Goal: Transaction & Acquisition: Purchase product/service

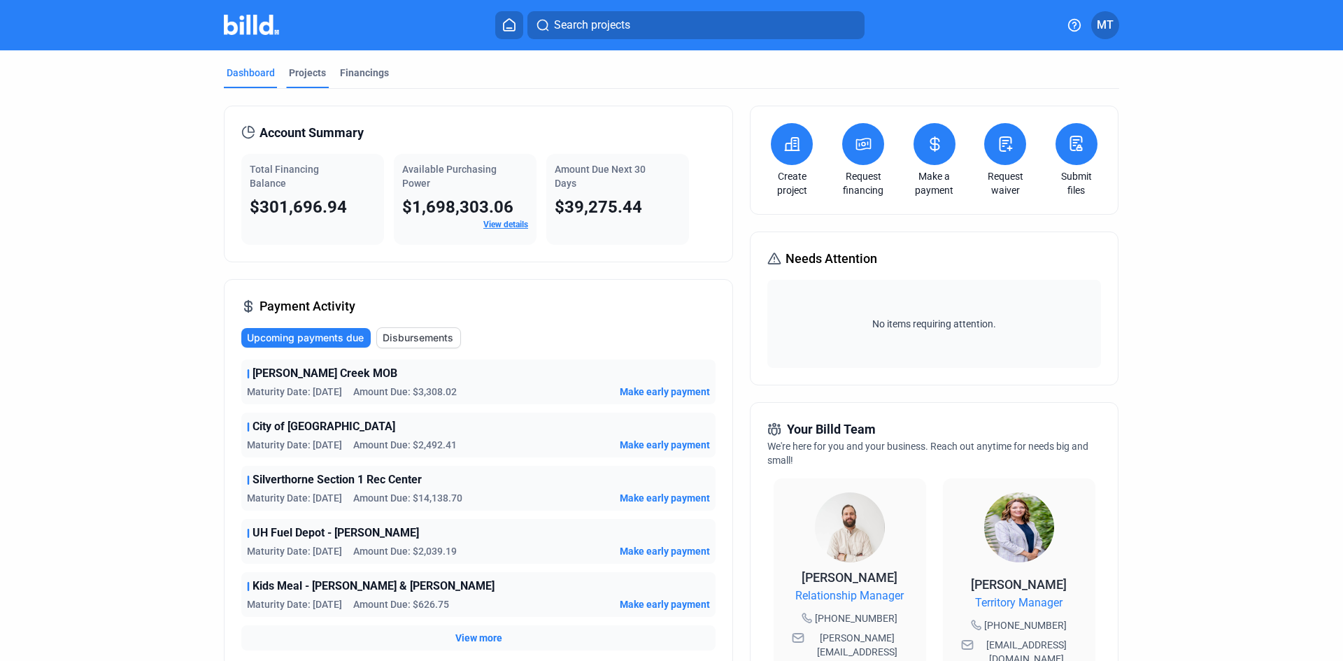
drag, startPoint x: 309, startPoint y: 72, endPoint x: 304, endPoint y: 83, distance: 12.2
click at [309, 72] on div "Projects" at bounding box center [307, 73] width 37 height 14
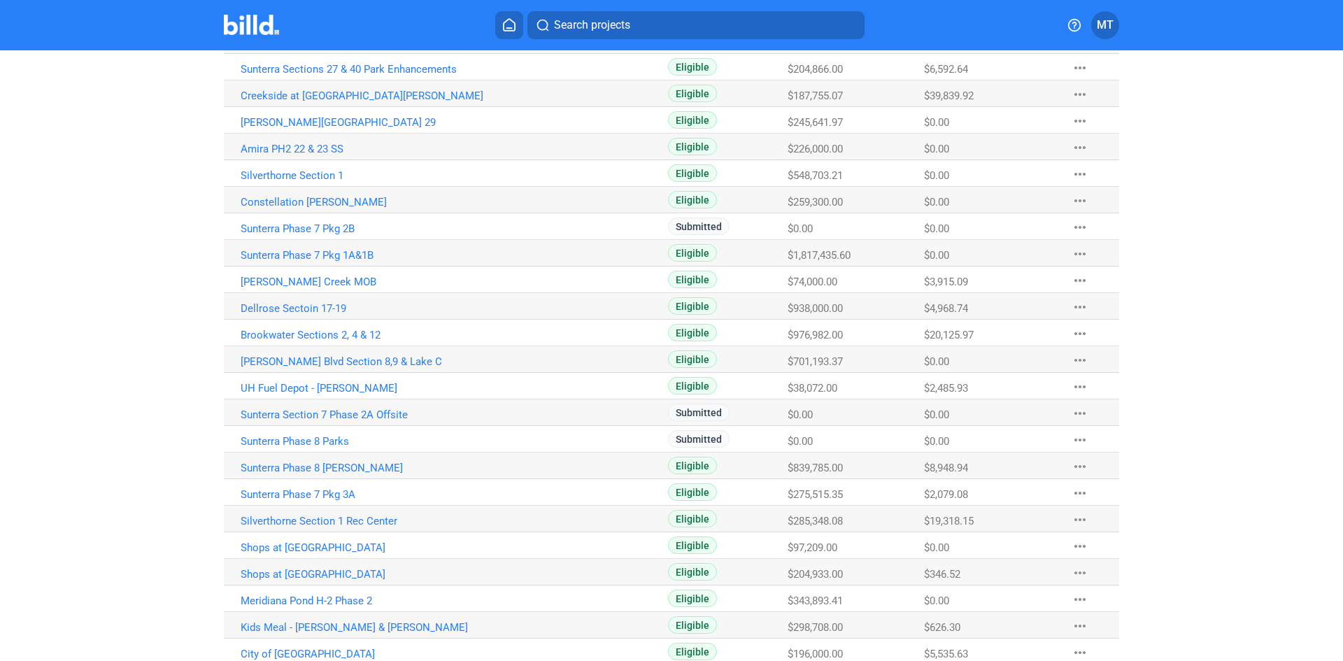
scroll to position [592, 0]
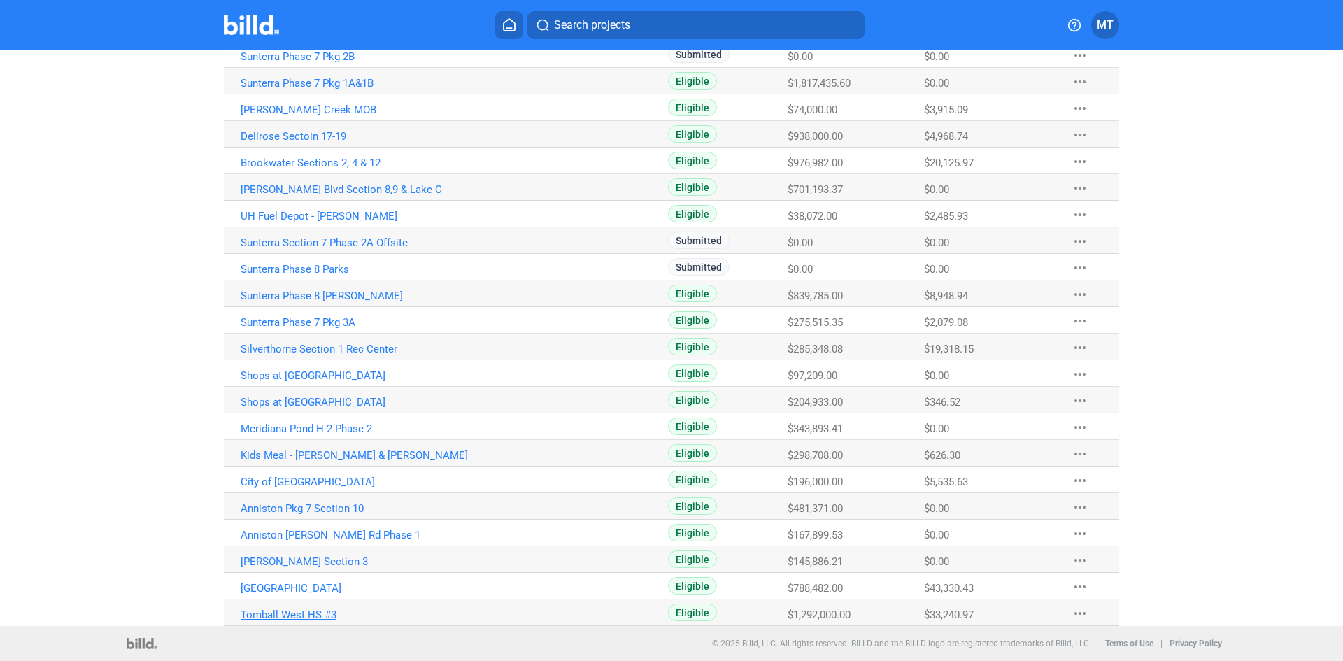
click at [302, 610] on link "Tomball West HS #3" at bounding box center [396, 615] width 310 height 13
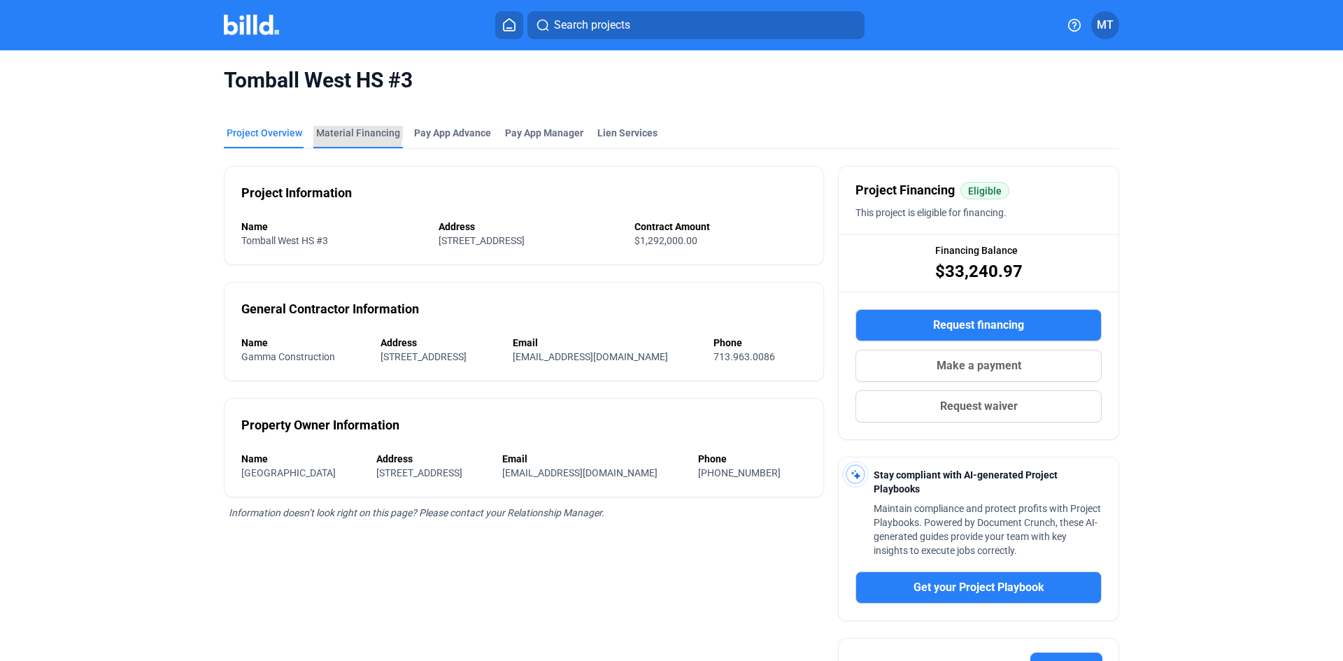
click at [338, 132] on div "Material Financing" at bounding box center [358, 133] width 84 height 14
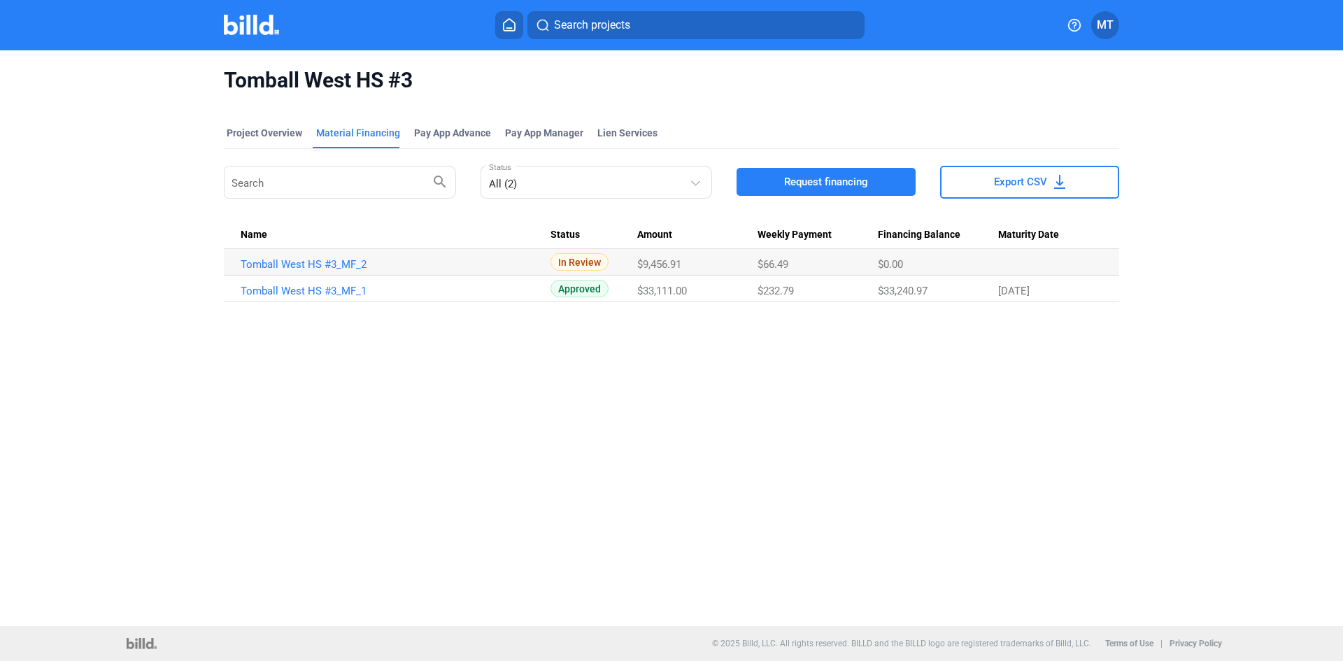
click at [826, 187] on span "Request financing" at bounding box center [826, 182] width 84 height 14
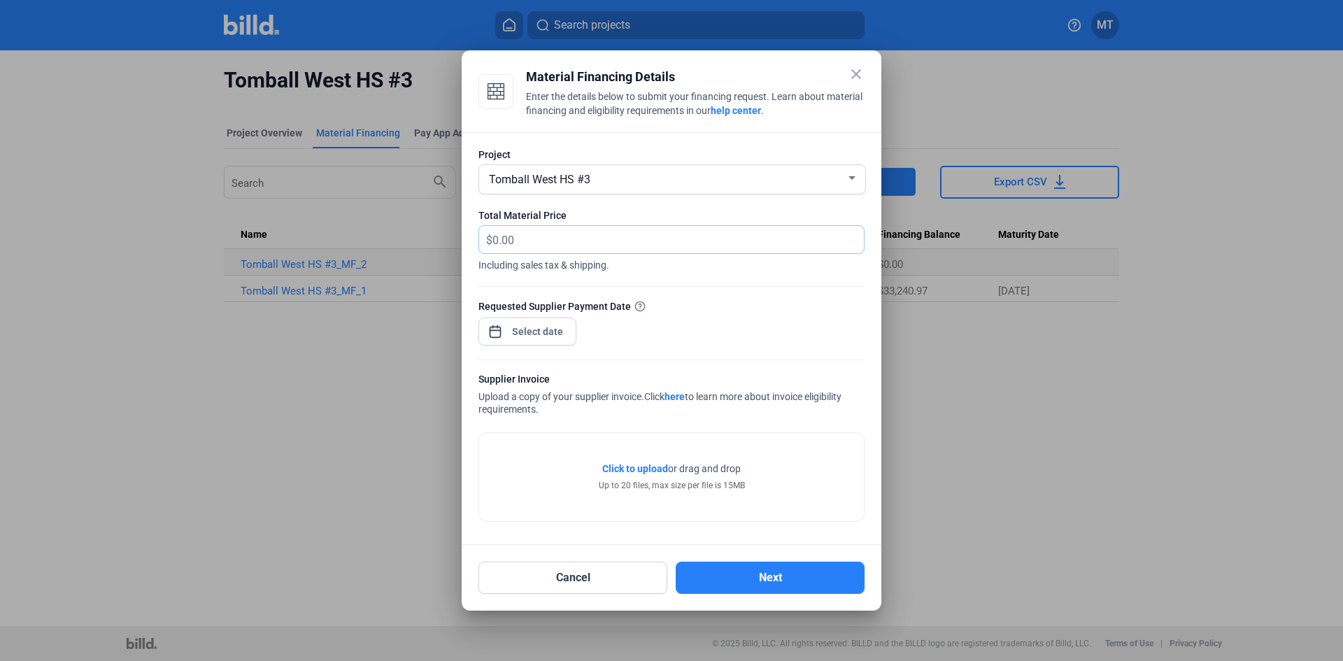
click at [530, 243] on input "text" at bounding box center [670, 239] width 355 height 27
type input "33,981.48"
click at [551, 334] on div "close Material Financing Details Enter the details below to submit your financi…" at bounding box center [671, 330] width 1343 height 661
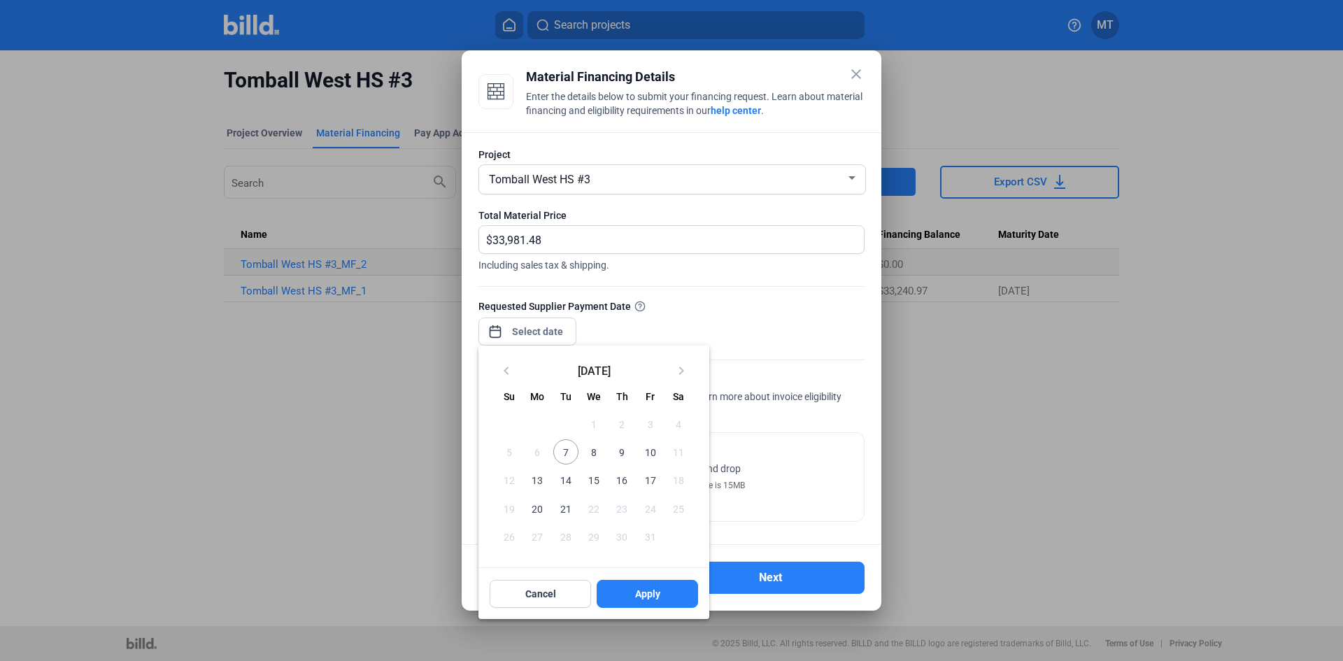
click at [651, 448] on span "10" at bounding box center [649, 451] width 25 height 25
click at [655, 595] on span "Apply" at bounding box center [647, 594] width 25 height 14
type input "[DATE]"
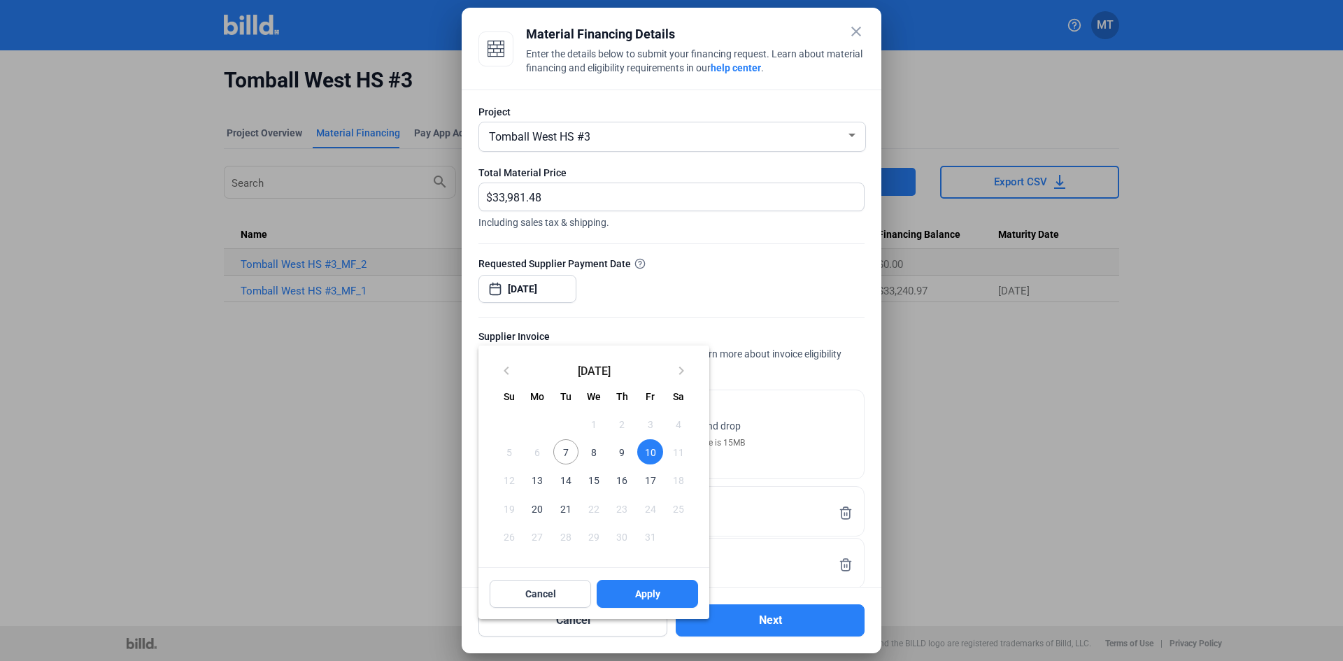
click at [646, 449] on span "10" at bounding box center [649, 451] width 25 height 25
click at [660, 597] on button "Apply" at bounding box center [647, 594] width 101 height 28
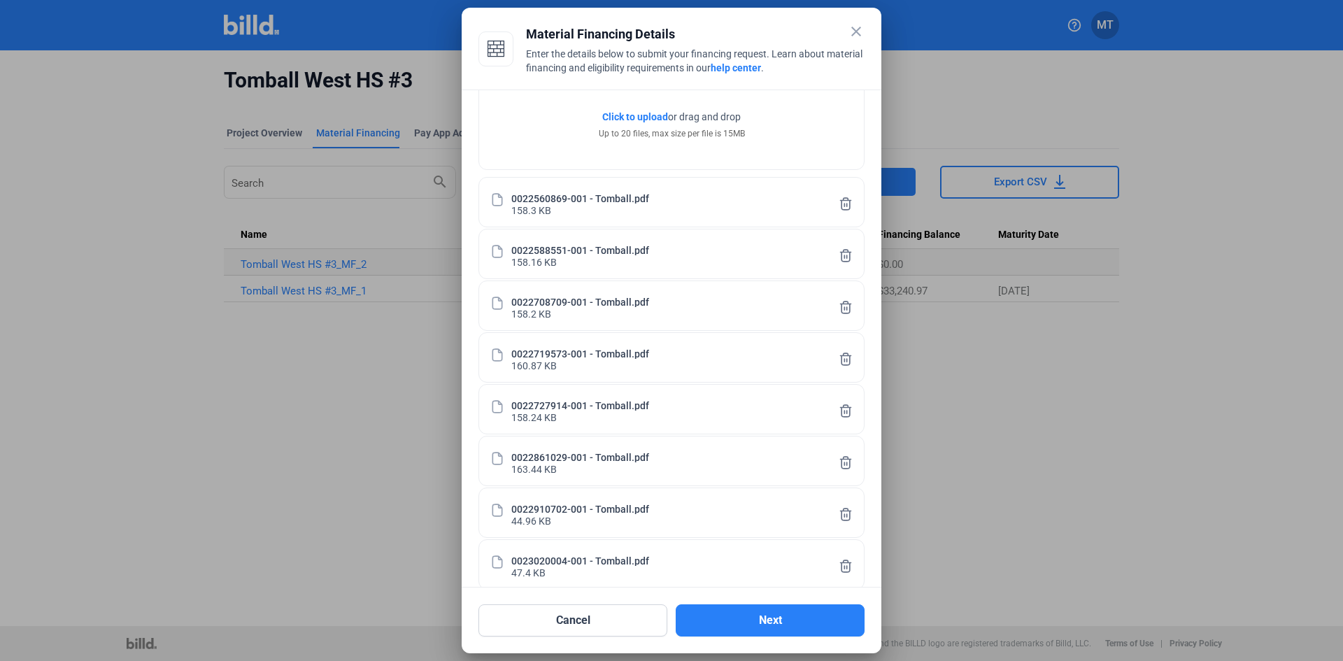
scroll to position [330, 0]
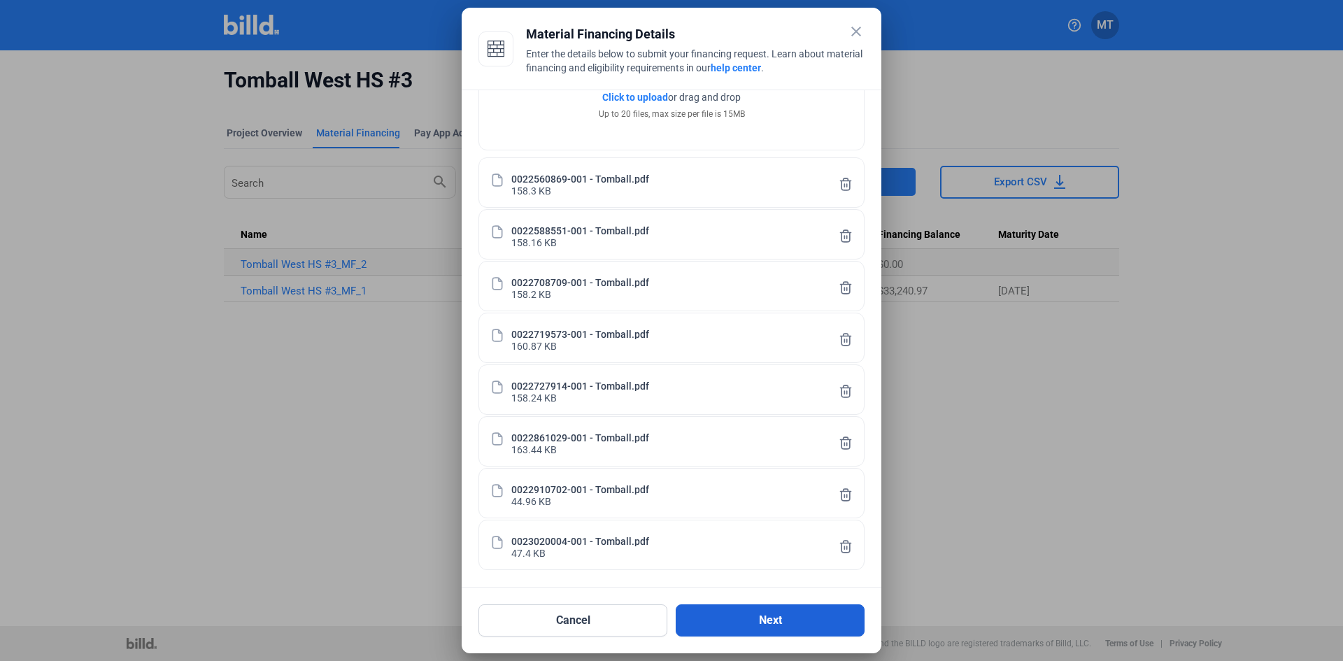
click at [756, 617] on button "Next" at bounding box center [770, 620] width 189 height 32
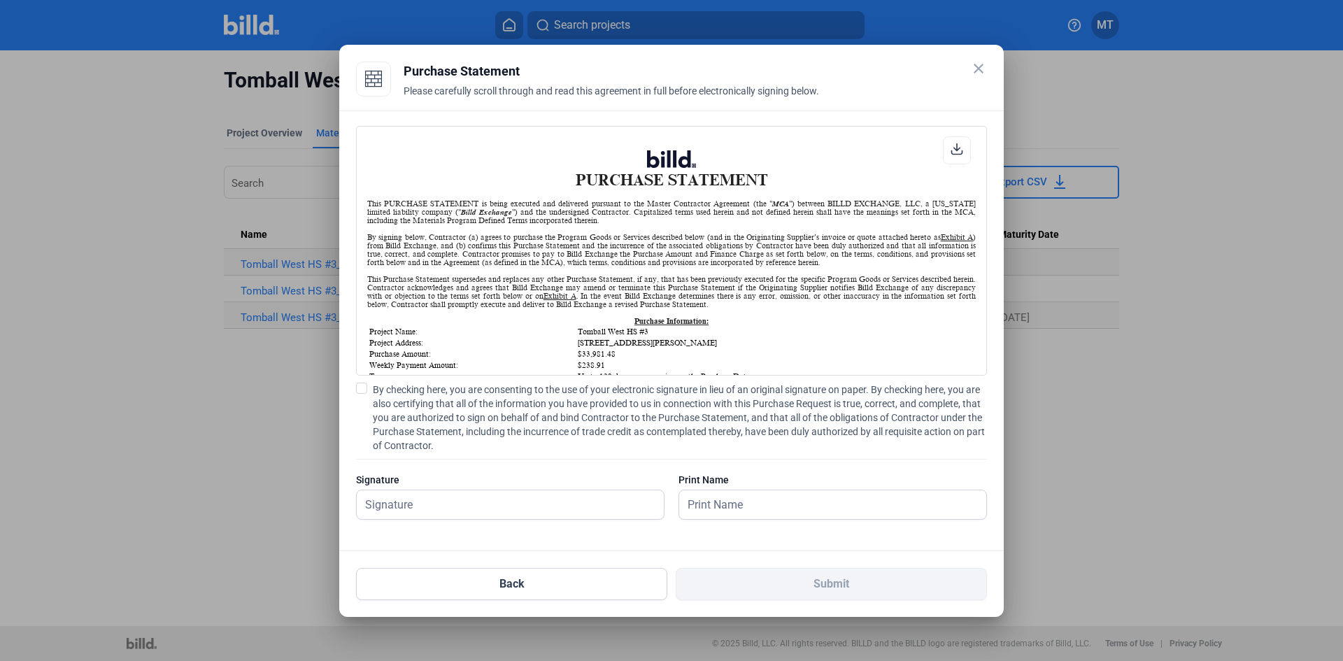
scroll to position [1, 0]
click at [364, 383] on span at bounding box center [361, 388] width 11 height 11
click at [0, 0] on input "By checking here, you are consenting to the use of your electronic signature in…" at bounding box center [0, 0] width 0 height 0
click at [411, 502] on input "text" at bounding box center [503, 504] width 292 height 29
type input "[PERSON_NAME]"
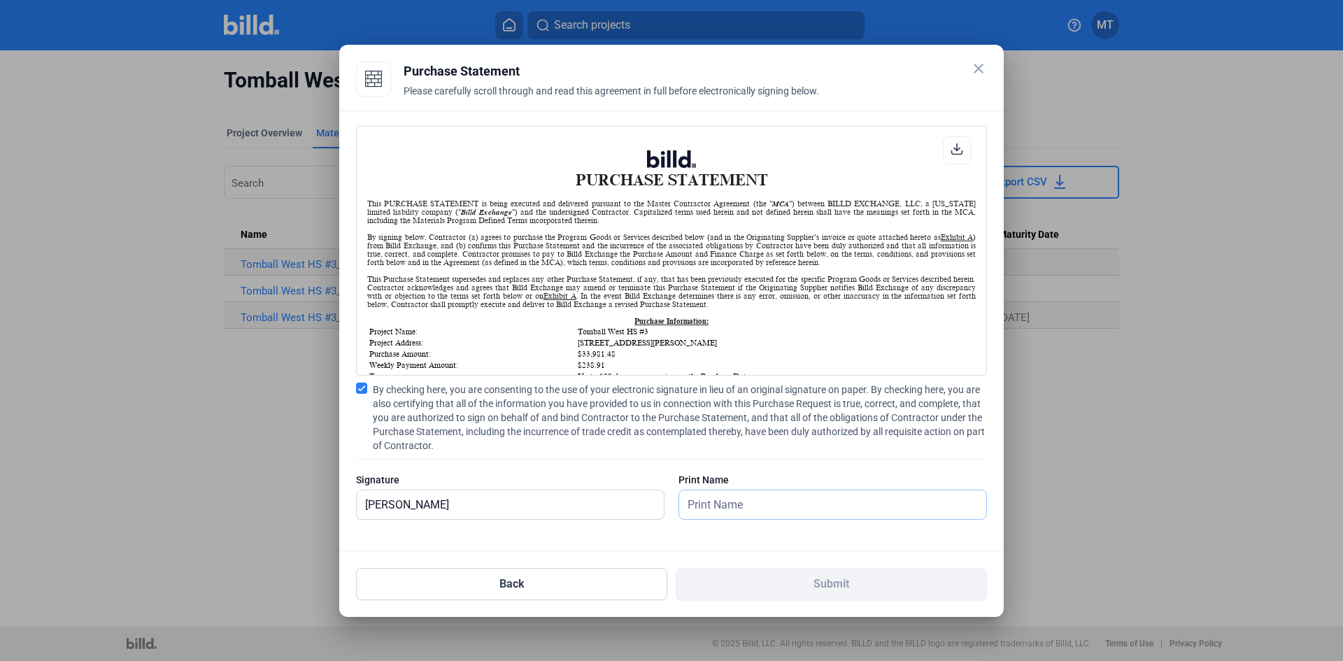
type input "[PERSON_NAME]"
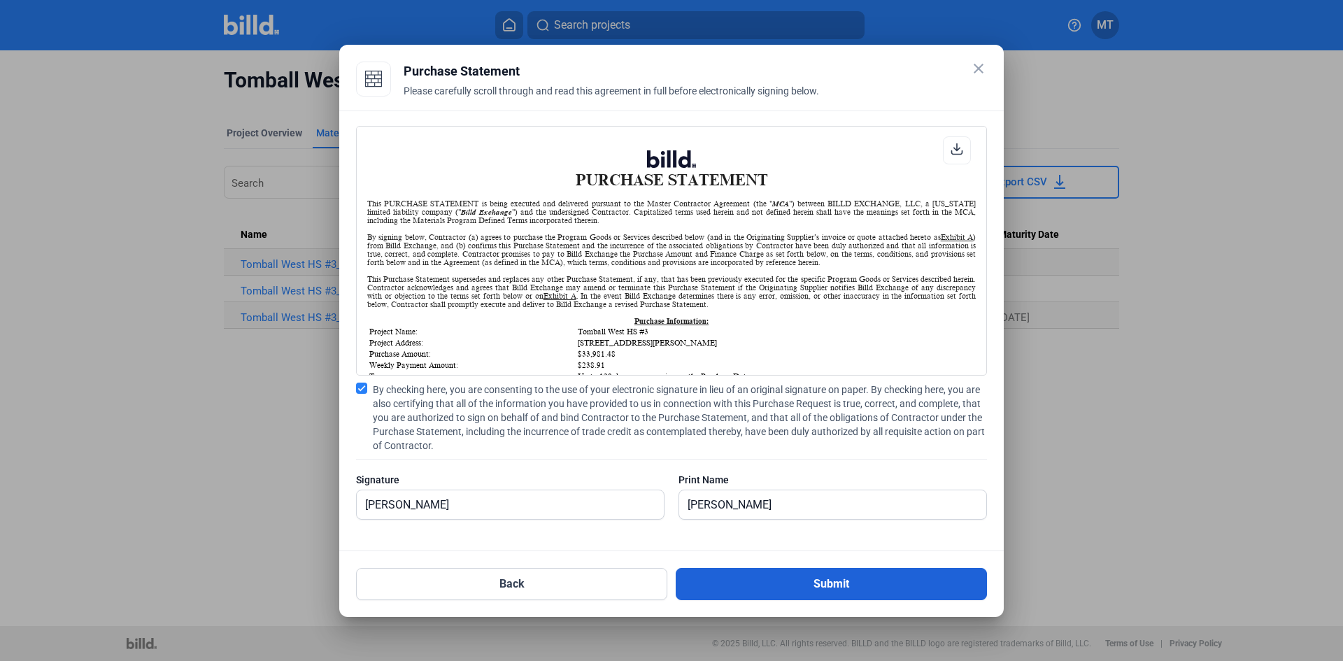
click at [779, 588] on button "Submit" at bounding box center [831, 584] width 311 height 32
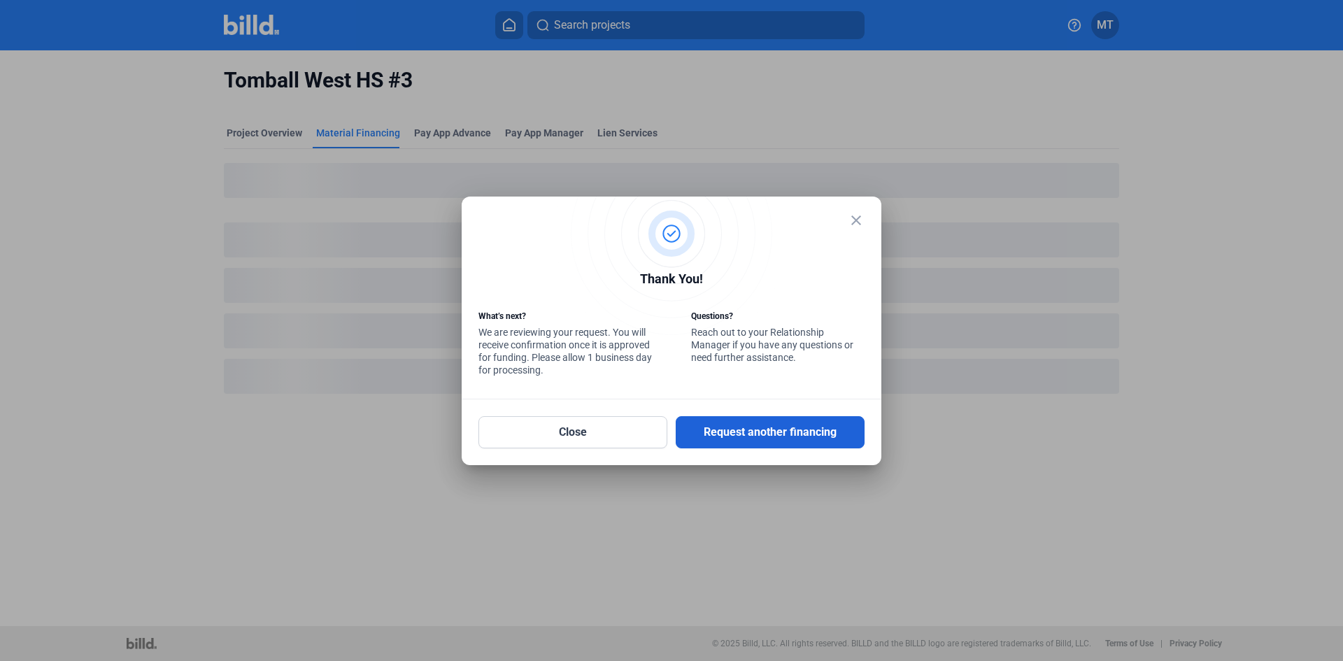
click at [740, 441] on button "Request another financing" at bounding box center [770, 432] width 189 height 32
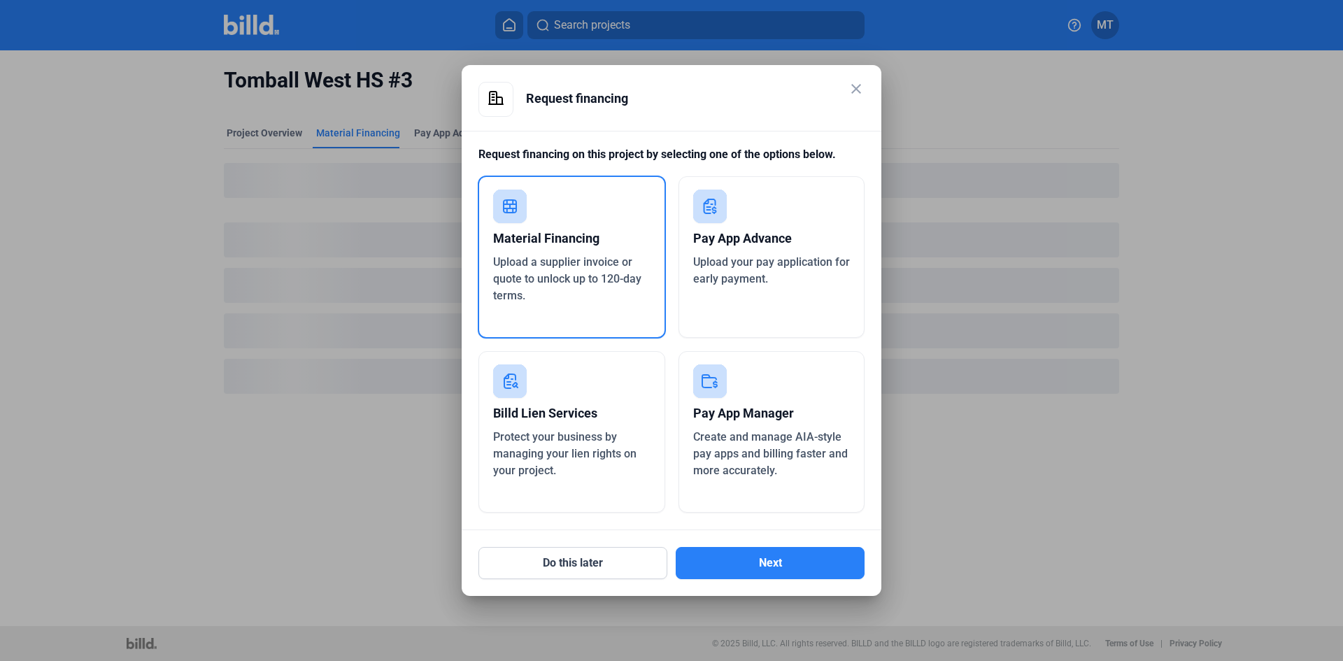
click at [604, 285] on span "Upload a supplier invoice or quote to unlock up to 120-day terms." at bounding box center [567, 278] width 148 height 47
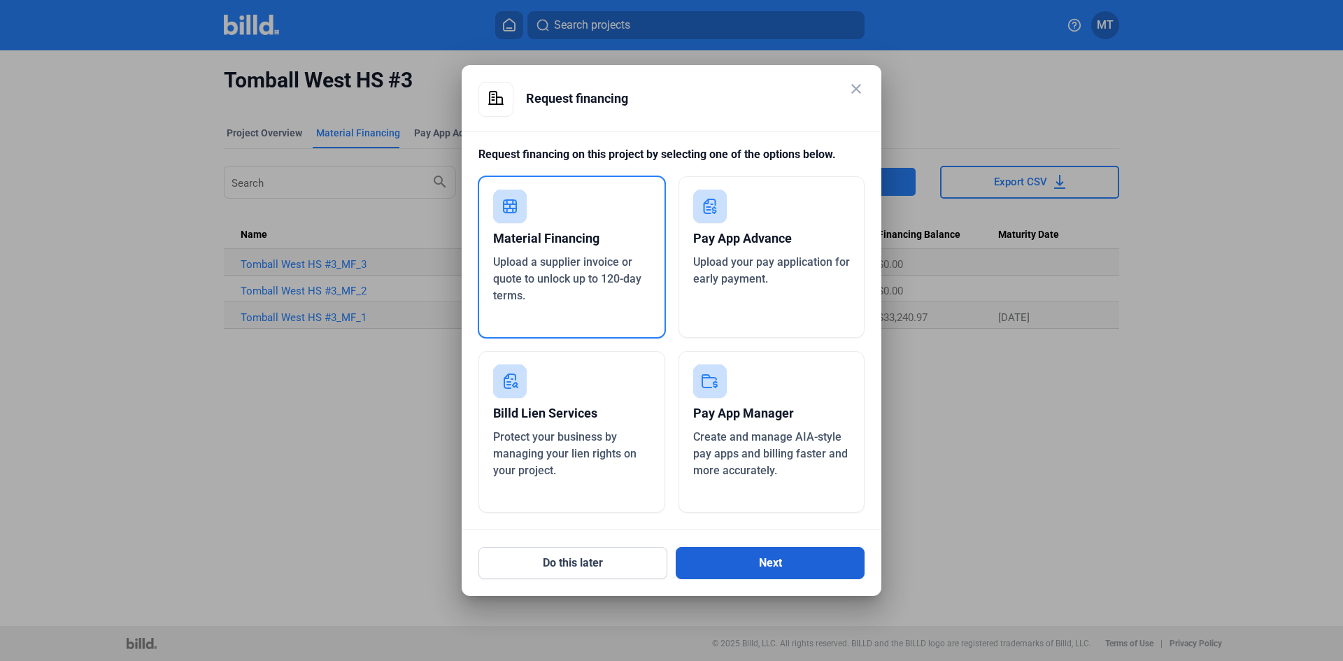
click at [758, 563] on button "Next" at bounding box center [770, 563] width 189 height 32
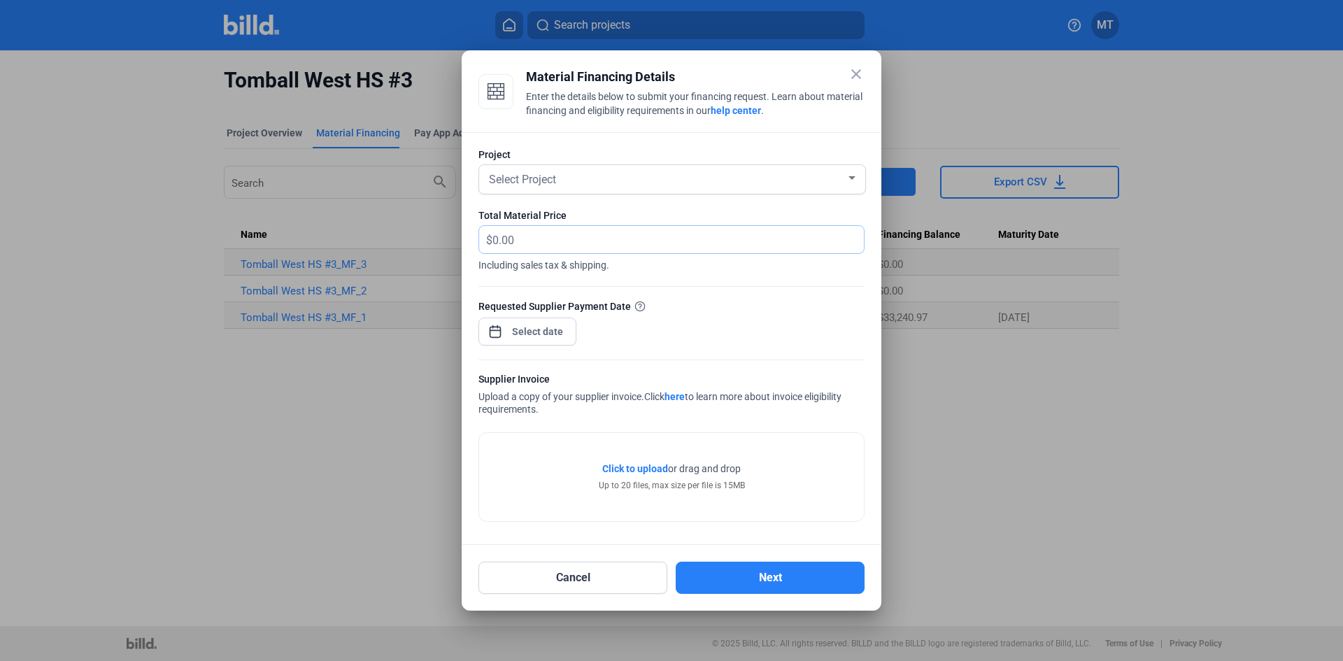
click at [600, 241] on input "text" at bounding box center [670, 239] width 355 height 27
type input "6,225.27"
click at [835, 178] on div "Select Project" at bounding box center [666, 179] width 360 height 20
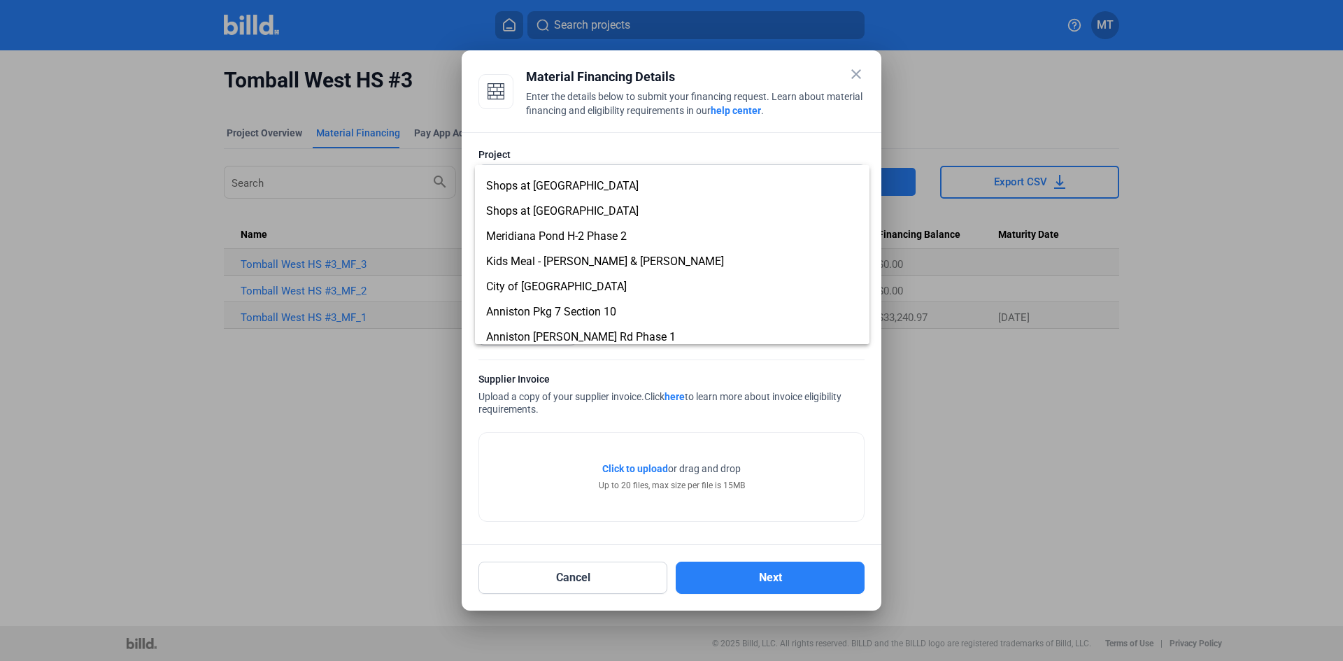
scroll to position [753, 0]
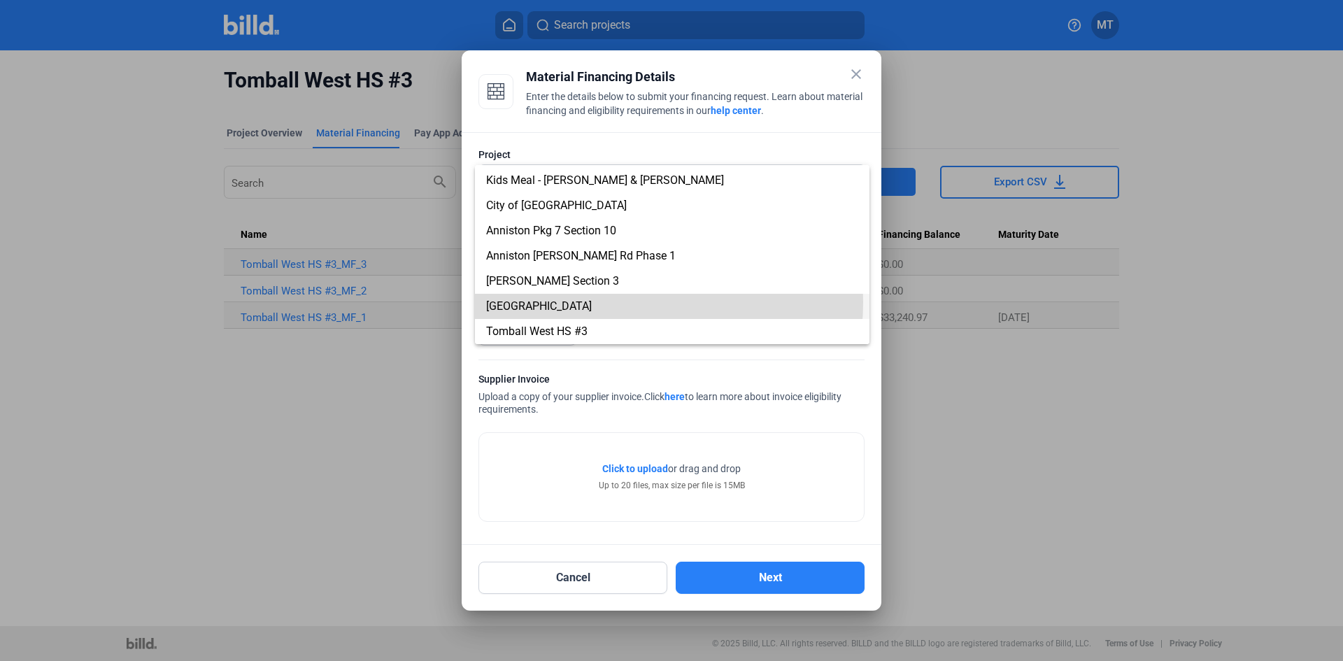
click at [609, 302] on span "[GEOGRAPHIC_DATA]" at bounding box center [672, 306] width 372 height 25
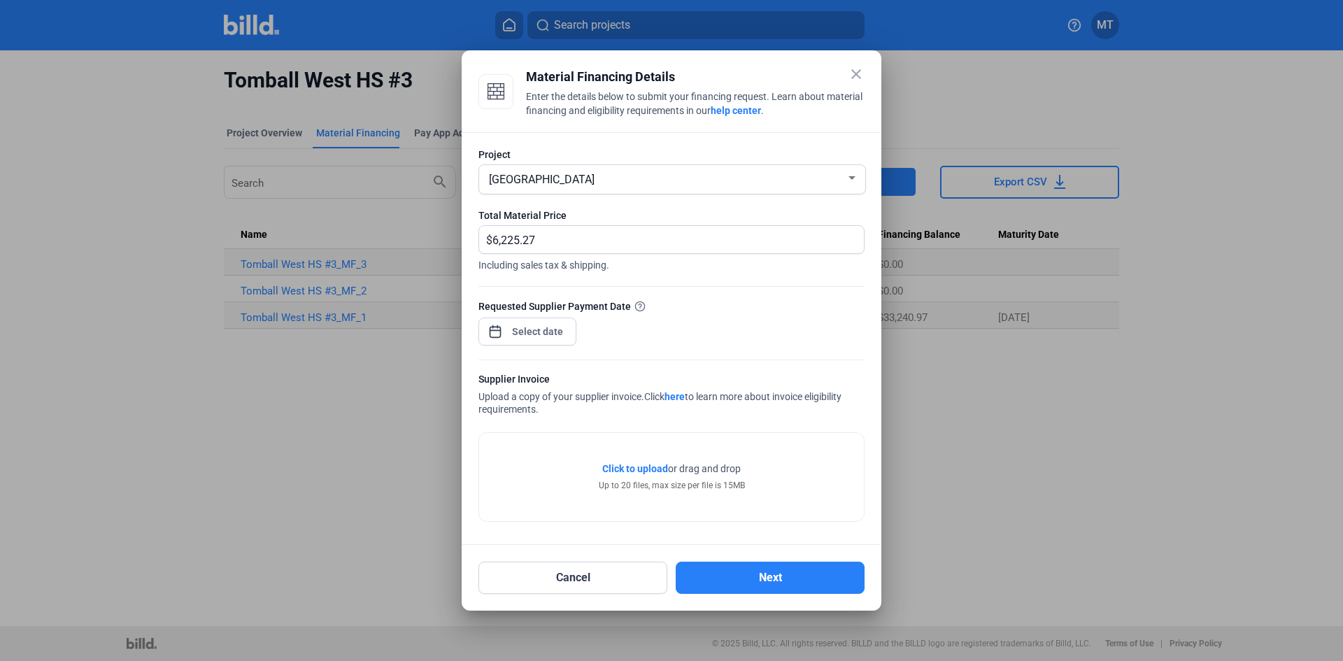
click at [551, 327] on div "close Material Financing Details Enter the details below to submit your financi…" at bounding box center [671, 330] width 1343 height 661
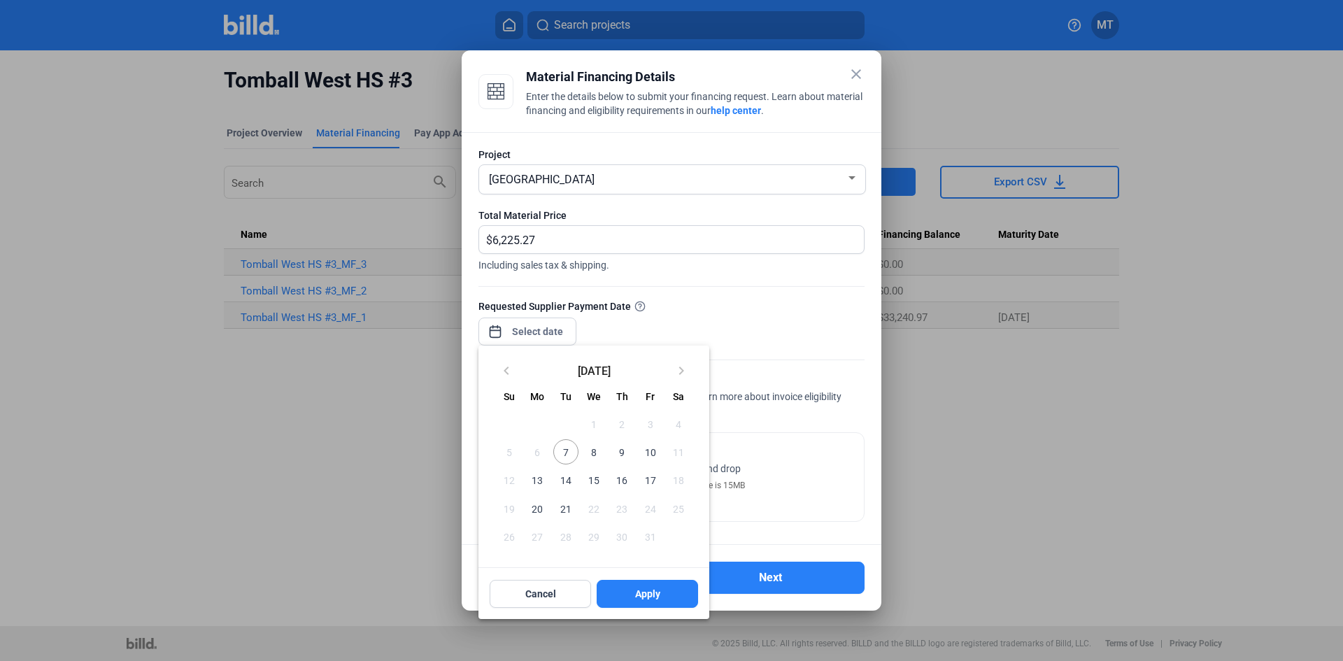
click at [648, 453] on span "10" at bounding box center [649, 451] width 25 height 25
click at [651, 591] on span "Apply" at bounding box center [647, 594] width 25 height 14
type input "[DATE]"
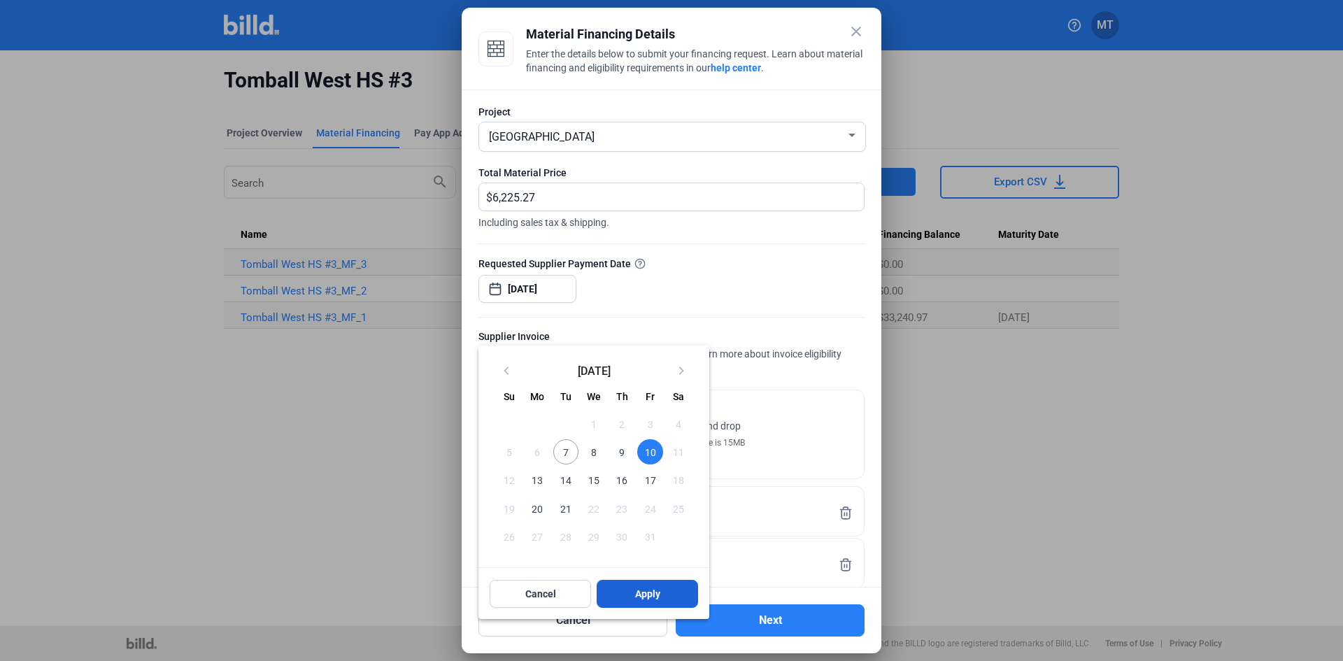
click at [654, 591] on span "Apply" at bounding box center [647, 594] width 25 height 14
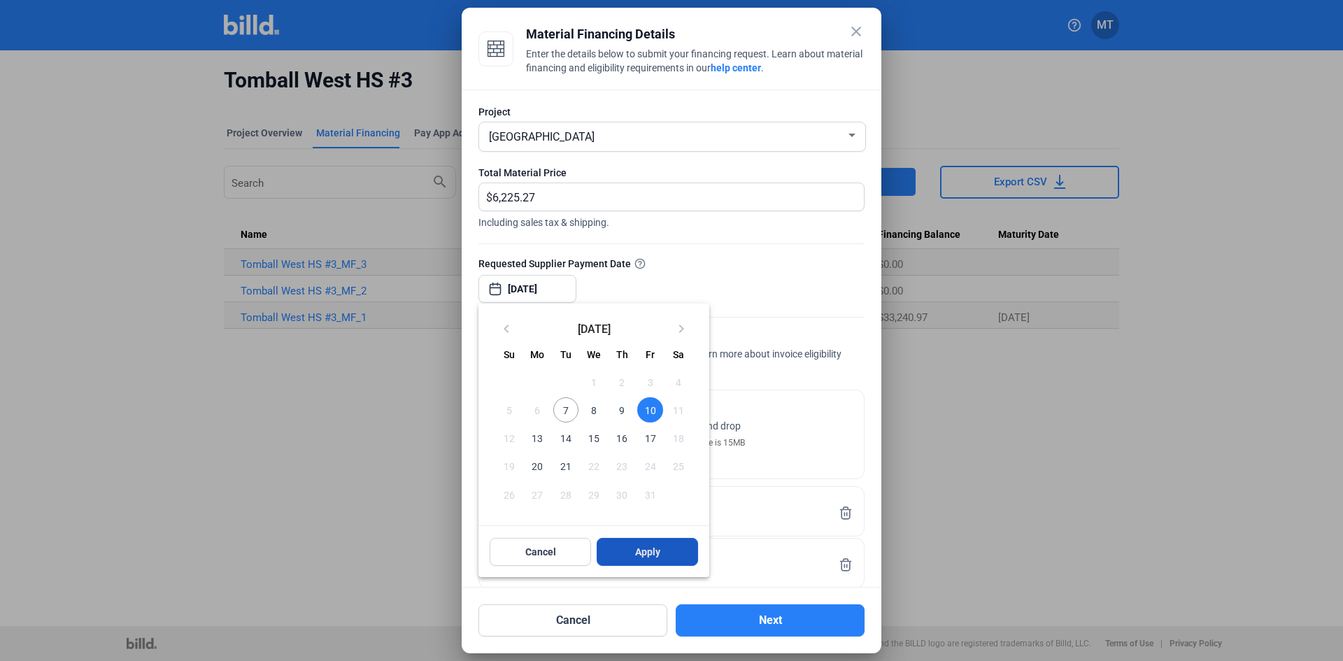
click at [607, 554] on button "Apply" at bounding box center [647, 552] width 101 height 28
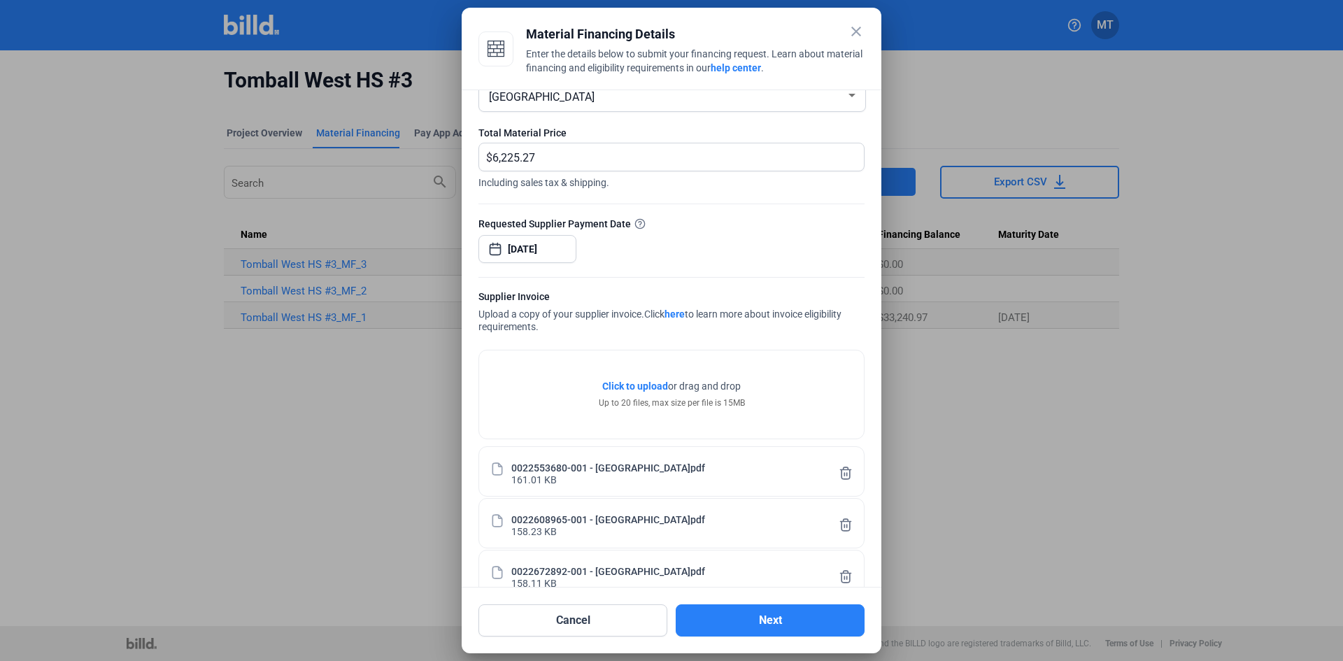
scroll to position [0, 0]
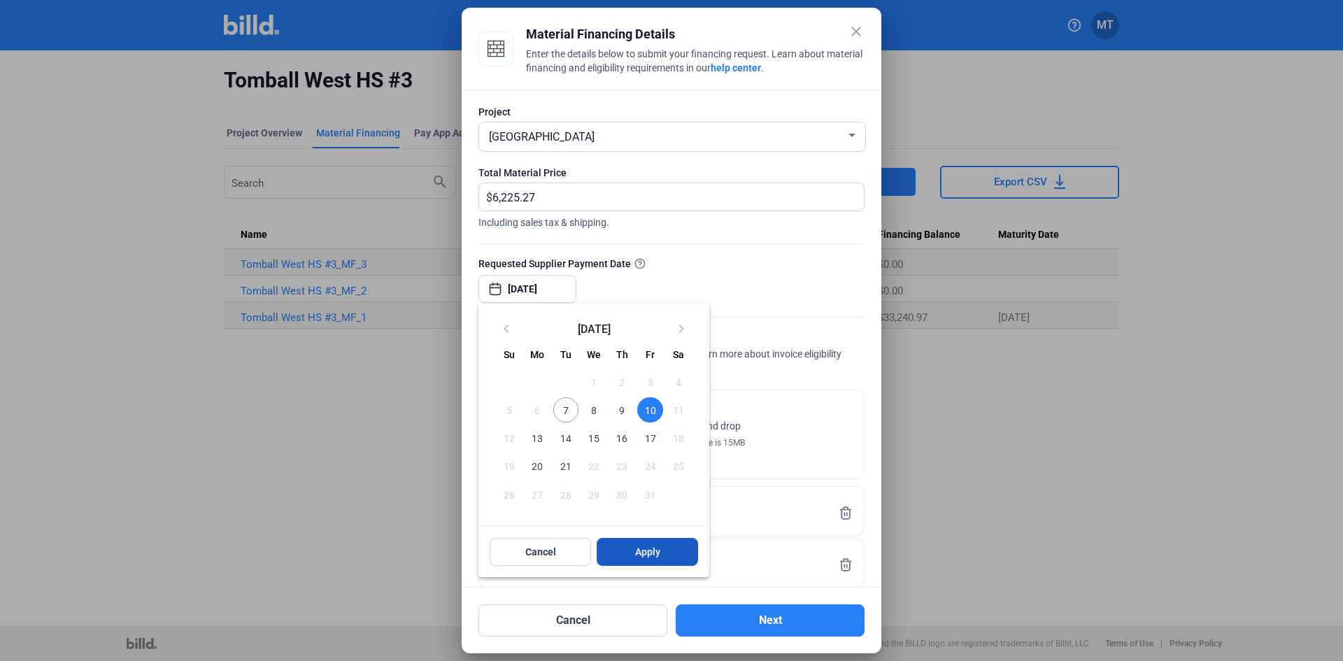
click at [639, 552] on span "Apply" at bounding box center [647, 552] width 25 height 14
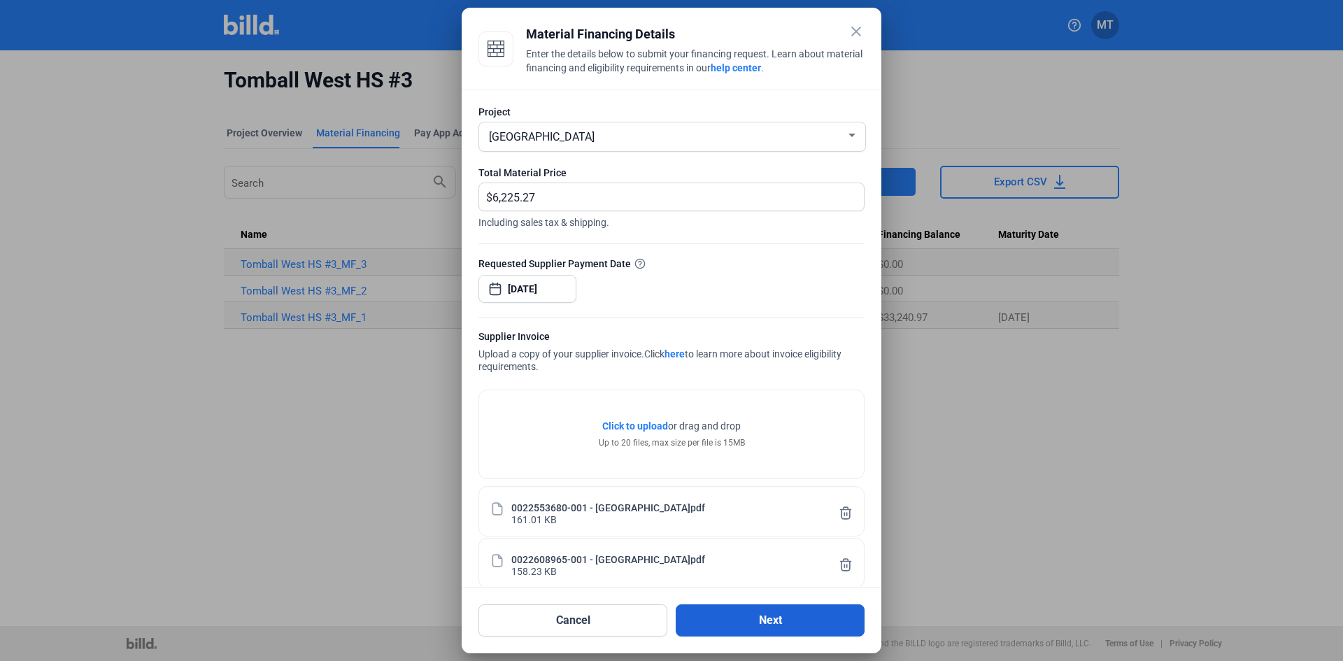
click at [740, 619] on button "Next" at bounding box center [770, 620] width 189 height 32
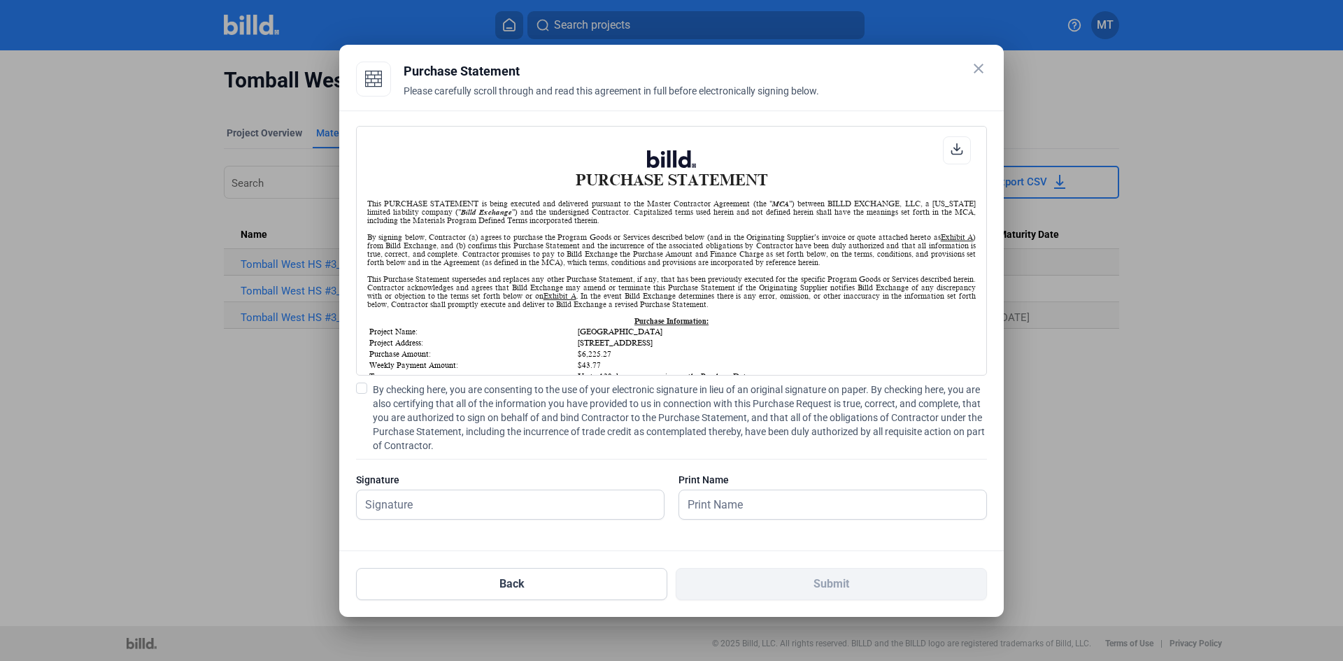
scroll to position [1, 0]
click at [367, 390] on span at bounding box center [361, 388] width 11 height 11
click at [0, 0] on input "By checking here, you are consenting to the use of your electronic signature in…" at bounding box center [0, 0] width 0 height 0
click at [464, 510] on input "text" at bounding box center [503, 504] width 292 height 29
type input "[PERSON_NAME]"
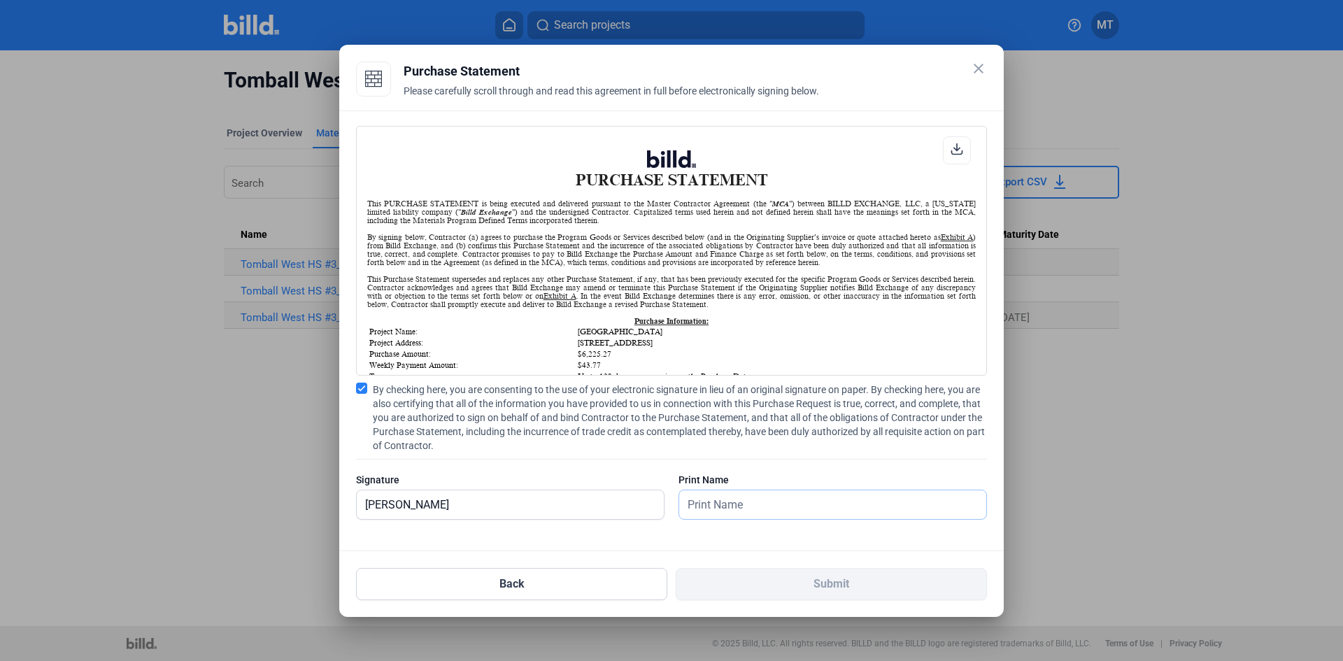
type input "[PERSON_NAME]"
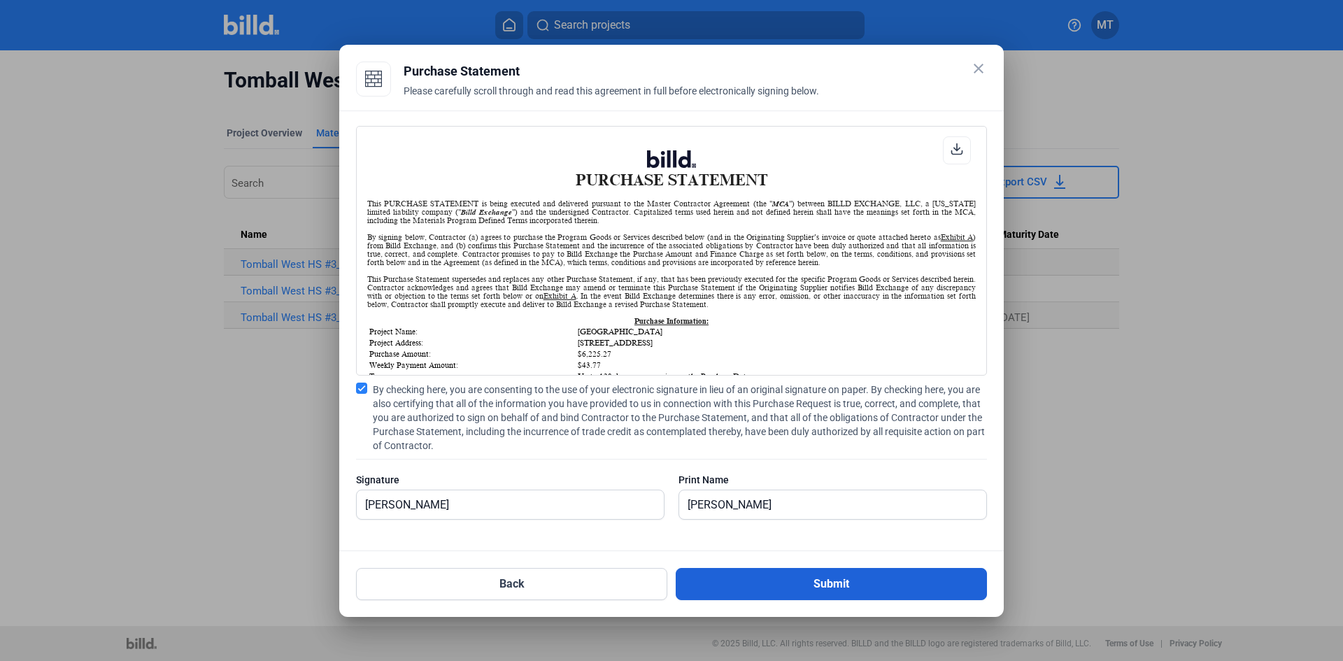
click at [808, 583] on button "Submit" at bounding box center [831, 584] width 311 height 32
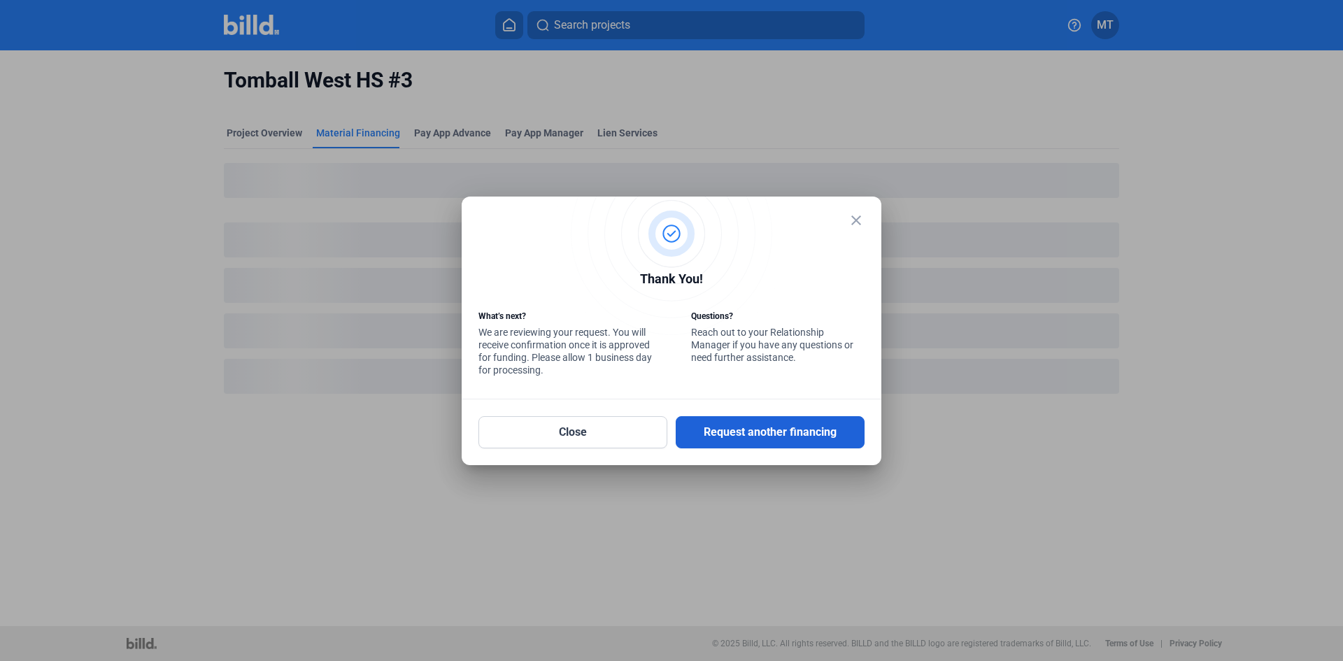
click at [757, 431] on button "Request another financing" at bounding box center [770, 432] width 189 height 32
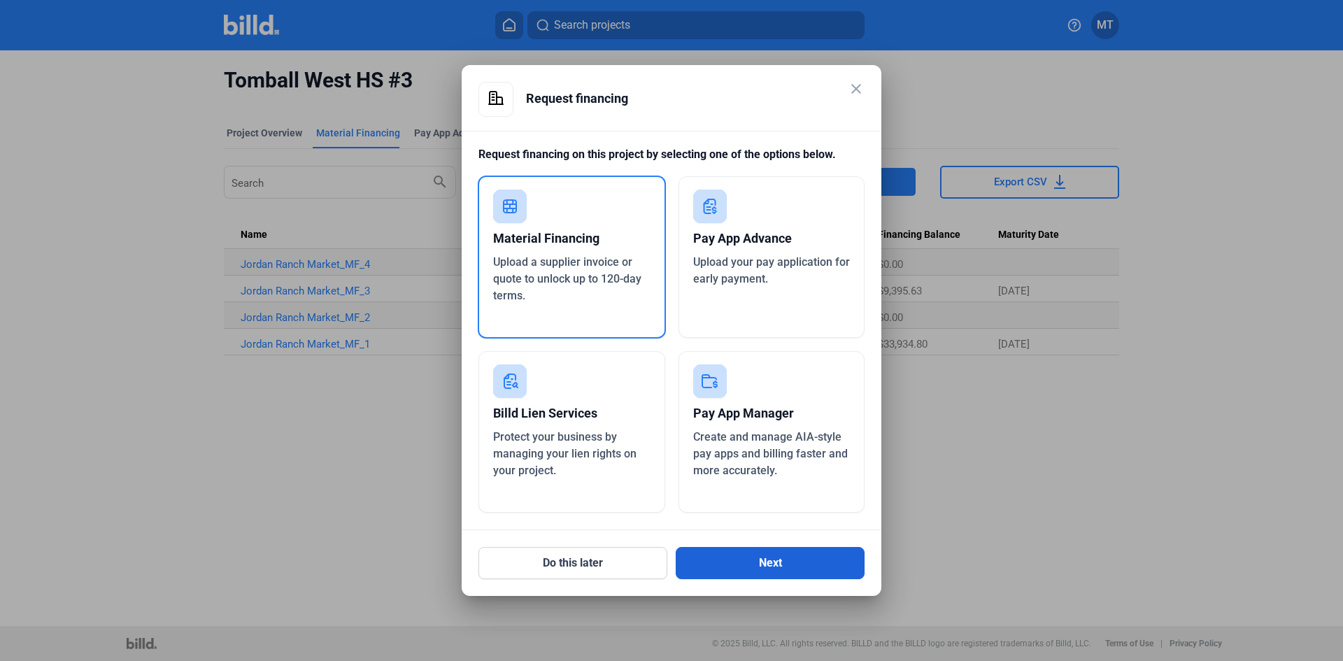
click at [723, 560] on button "Next" at bounding box center [770, 563] width 189 height 32
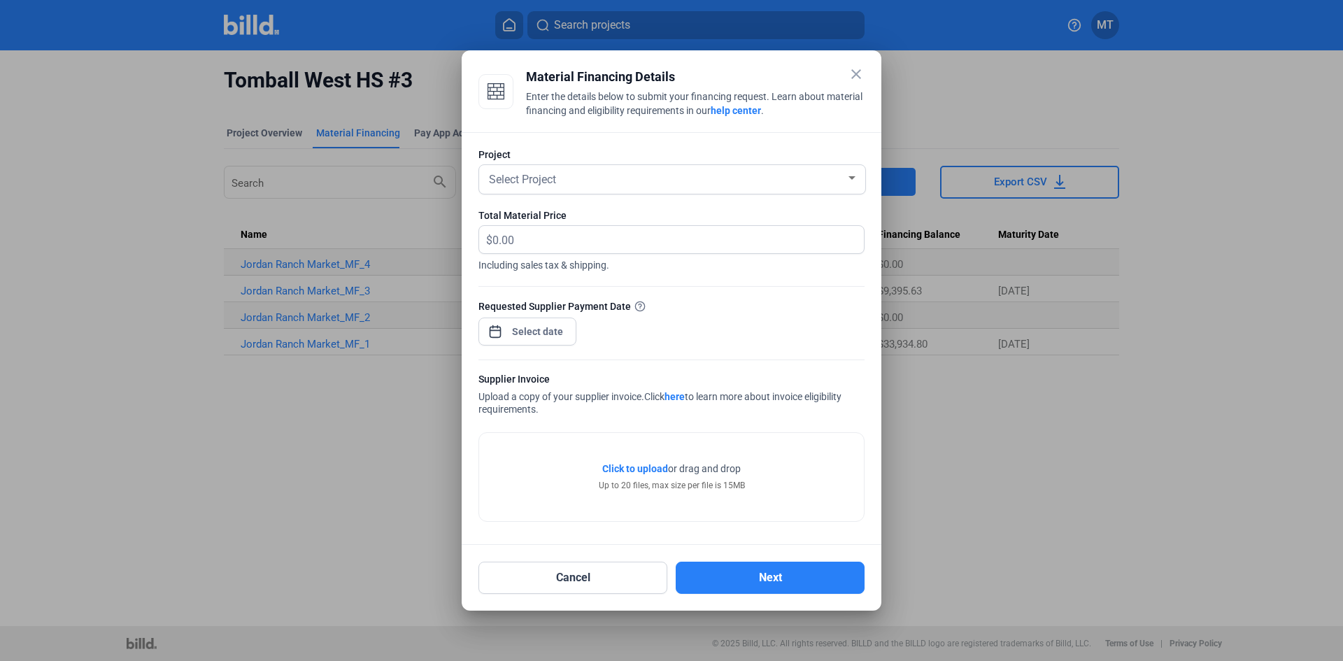
click at [847, 181] on div at bounding box center [852, 178] width 13 height 11
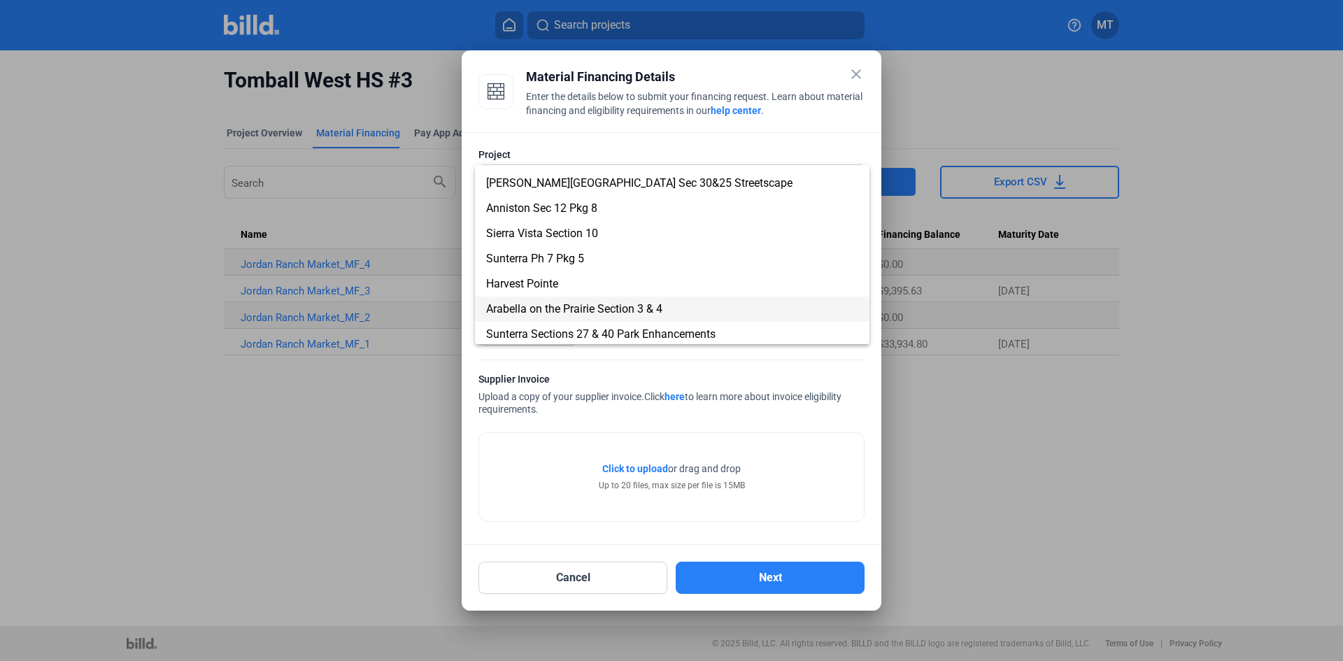
scroll to position [140, 0]
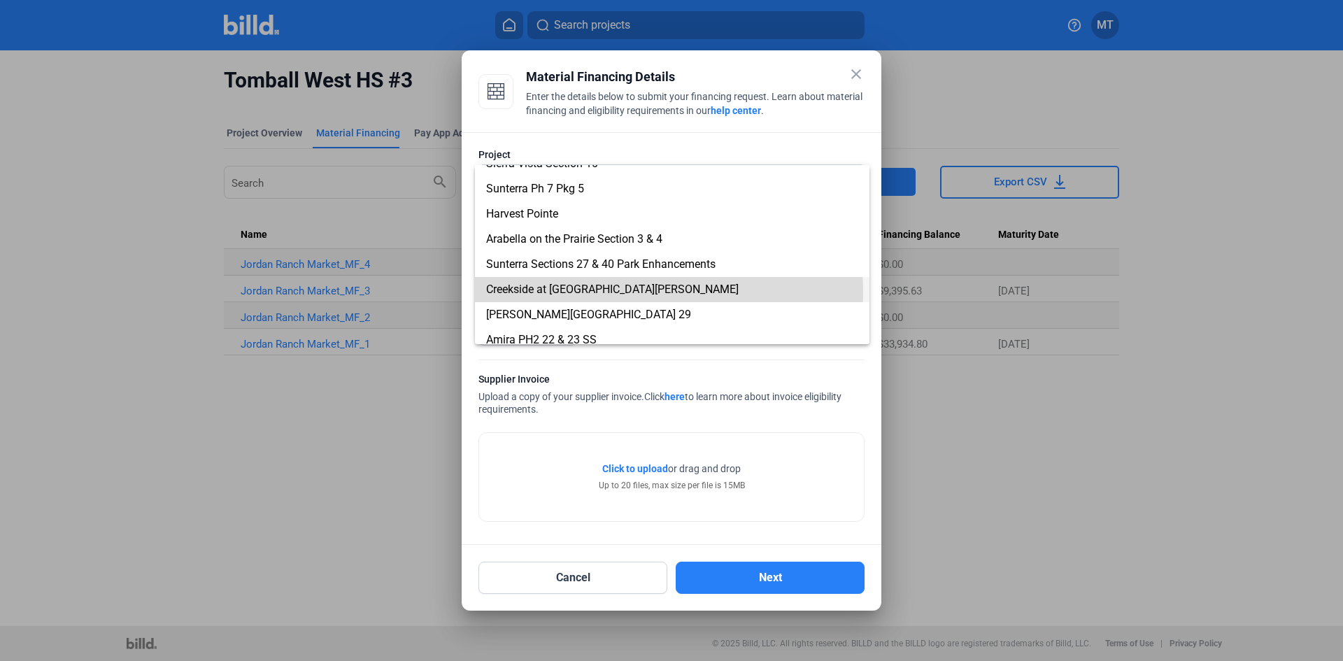
click at [607, 293] on span "Creekside at [GEOGRAPHIC_DATA][PERSON_NAME]" at bounding box center [612, 289] width 253 height 13
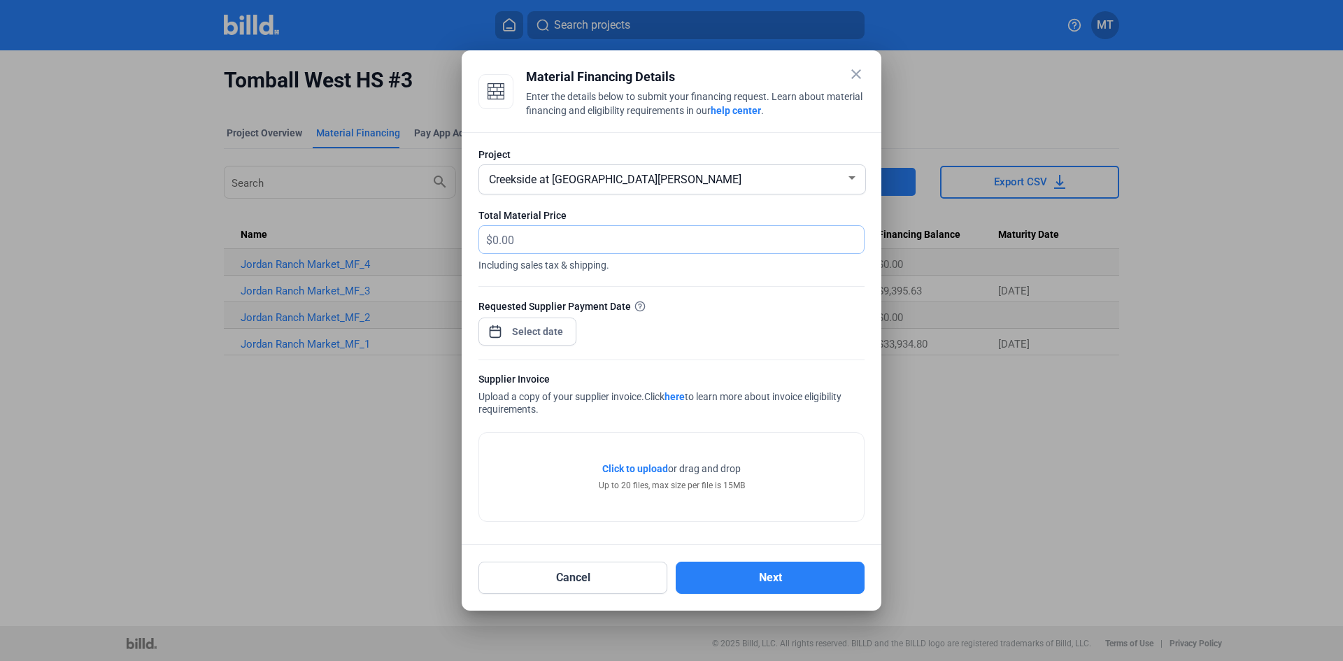
click at [600, 236] on input "text" at bounding box center [670, 239] width 355 height 27
type input "4,407.00"
click at [551, 329] on div "close Material Financing Details Enter the details below to submit your financi…" at bounding box center [671, 330] width 1343 height 661
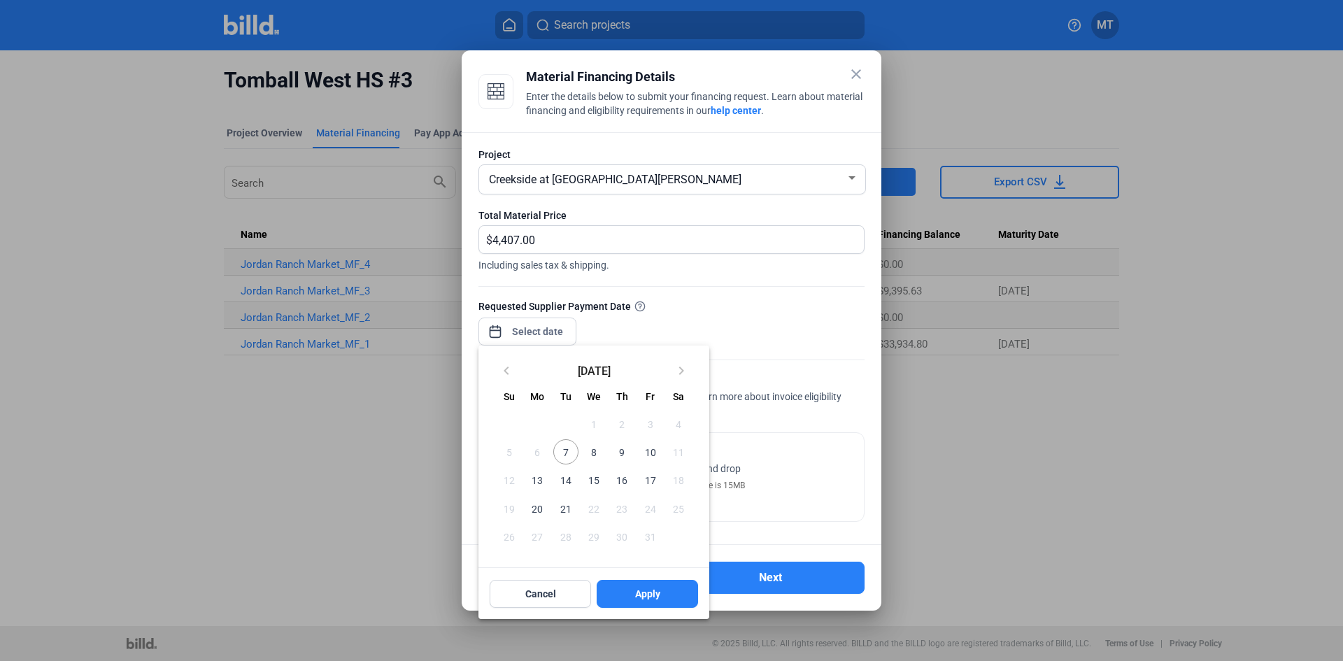
click at [651, 454] on span "10" at bounding box center [649, 451] width 25 height 25
click at [642, 590] on span "Apply" at bounding box center [647, 594] width 25 height 14
click at [725, 476] on div at bounding box center [671, 330] width 1343 height 661
click at [656, 590] on div "keyboard_arrow_left October 2025 keyboard_arrow_right Sunday Su Monday Mo Tuesd…" at bounding box center [594, 483] width 231 height 274
click at [635, 592] on div "keyboard_arrow_left October 2025 keyboard_arrow_right Sunday Su Monday Mo Tuesd…" at bounding box center [594, 483] width 231 height 274
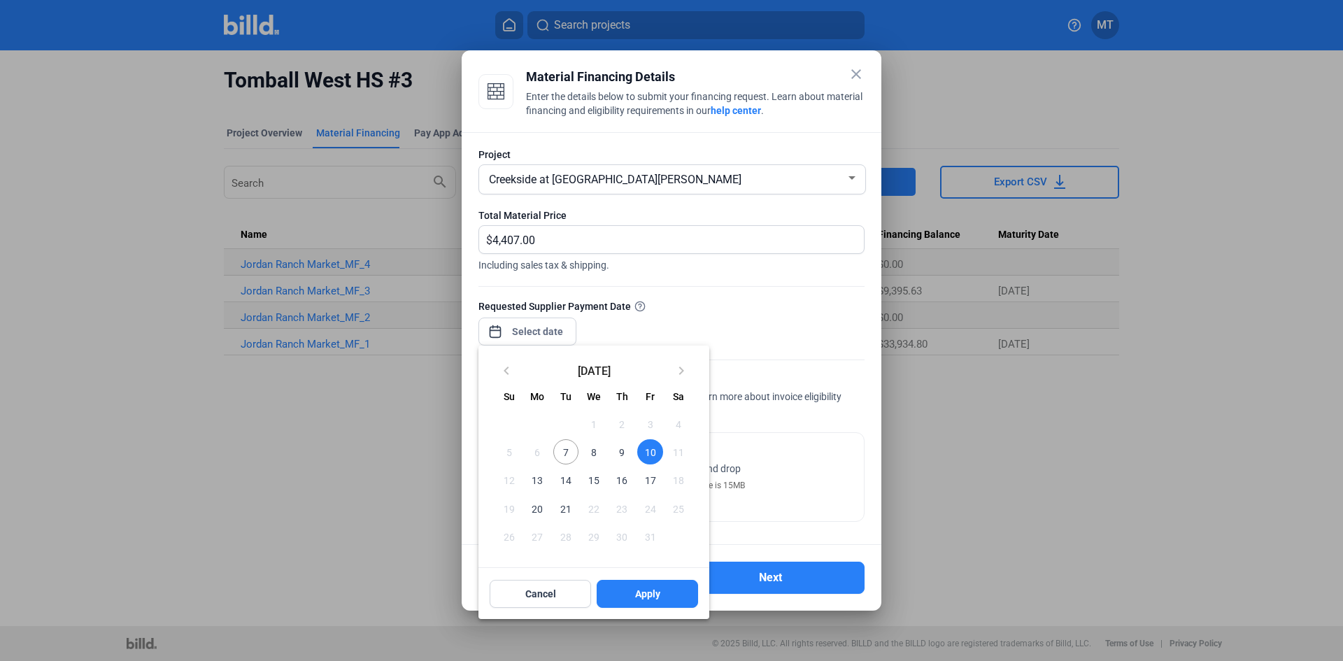
click at [759, 346] on div at bounding box center [671, 330] width 1343 height 661
click at [653, 467] on span "17" at bounding box center [649, 479] width 25 height 25
click at [650, 467] on span "17" at bounding box center [649, 479] width 25 height 25
click at [543, 590] on div "keyboard_arrow_left October 2025 keyboard_arrow_right Sunday Su Monday Mo Tuesd…" at bounding box center [594, 483] width 231 height 274
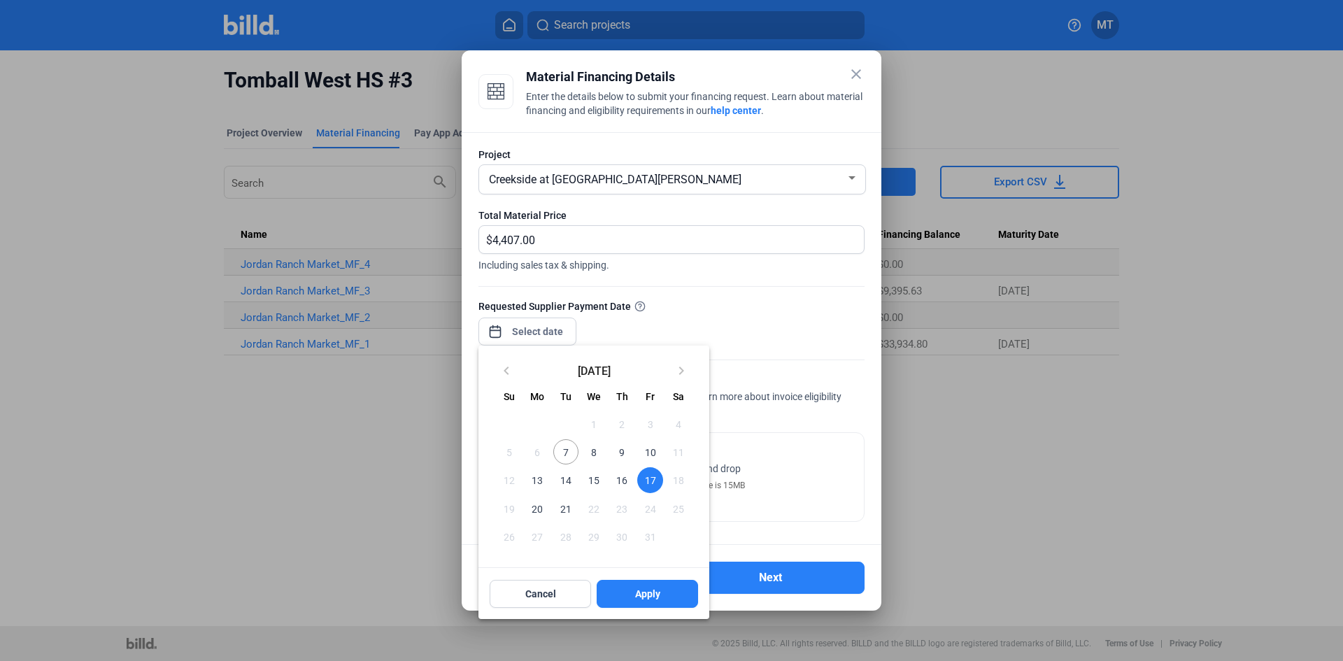
click at [556, 334] on div at bounding box center [671, 330] width 1343 height 661
click at [655, 467] on span "17" at bounding box center [649, 479] width 25 height 25
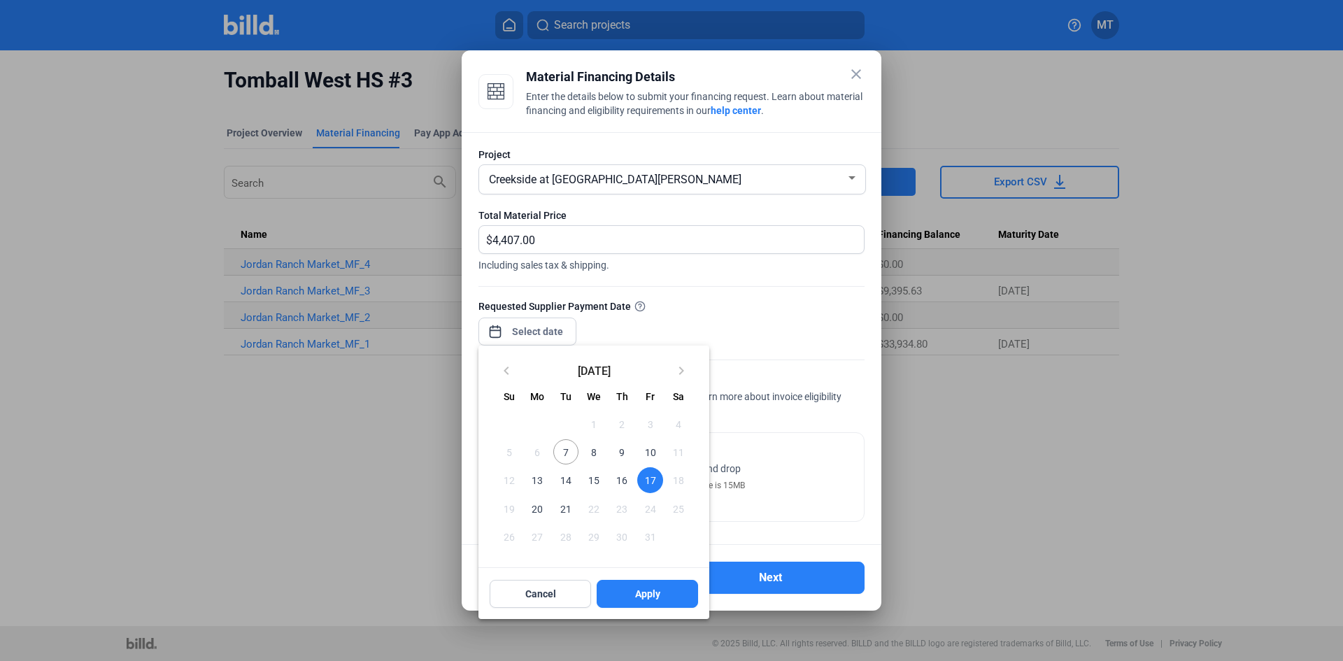
click at [655, 467] on span "17" at bounding box center [649, 479] width 25 height 25
click at [654, 467] on span "17" at bounding box center [649, 479] width 25 height 25
click at [651, 467] on span "17" at bounding box center [649, 479] width 25 height 25
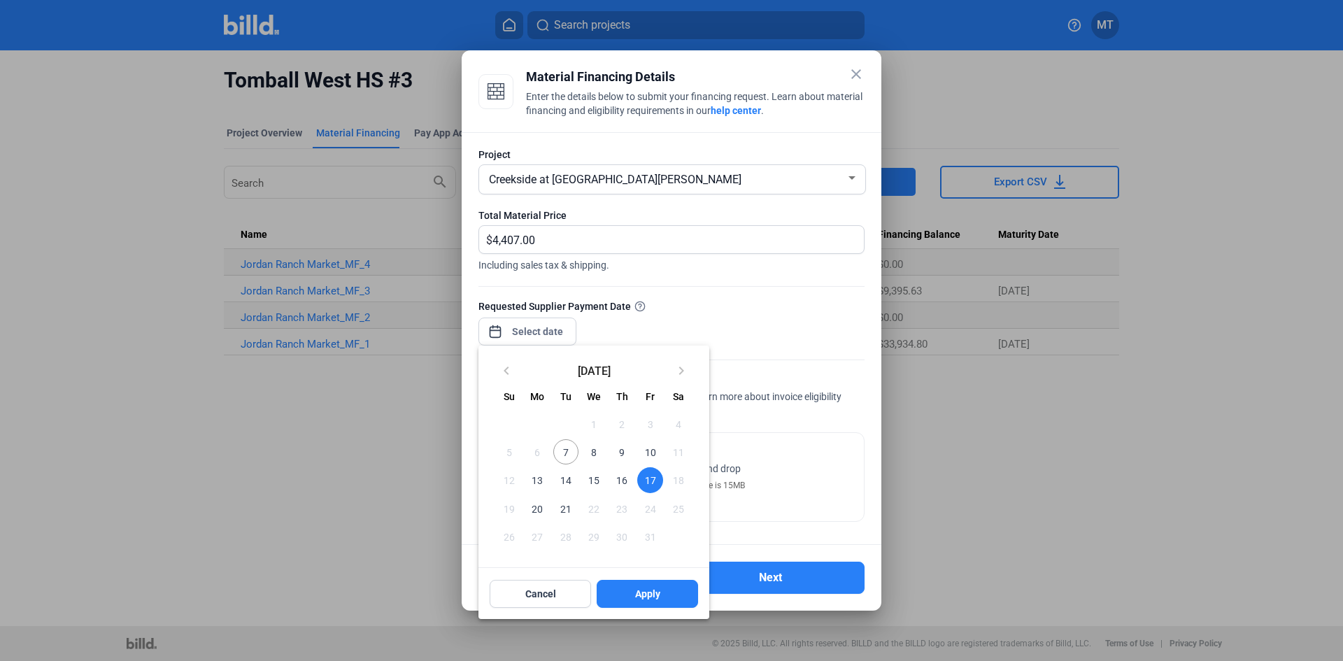
click at [651, 467] on span "17" at bounding box center [649, 479] width 25 height 25
click at [649, 467] on span "17" at bounding box center [649, 479] width 25 height 25
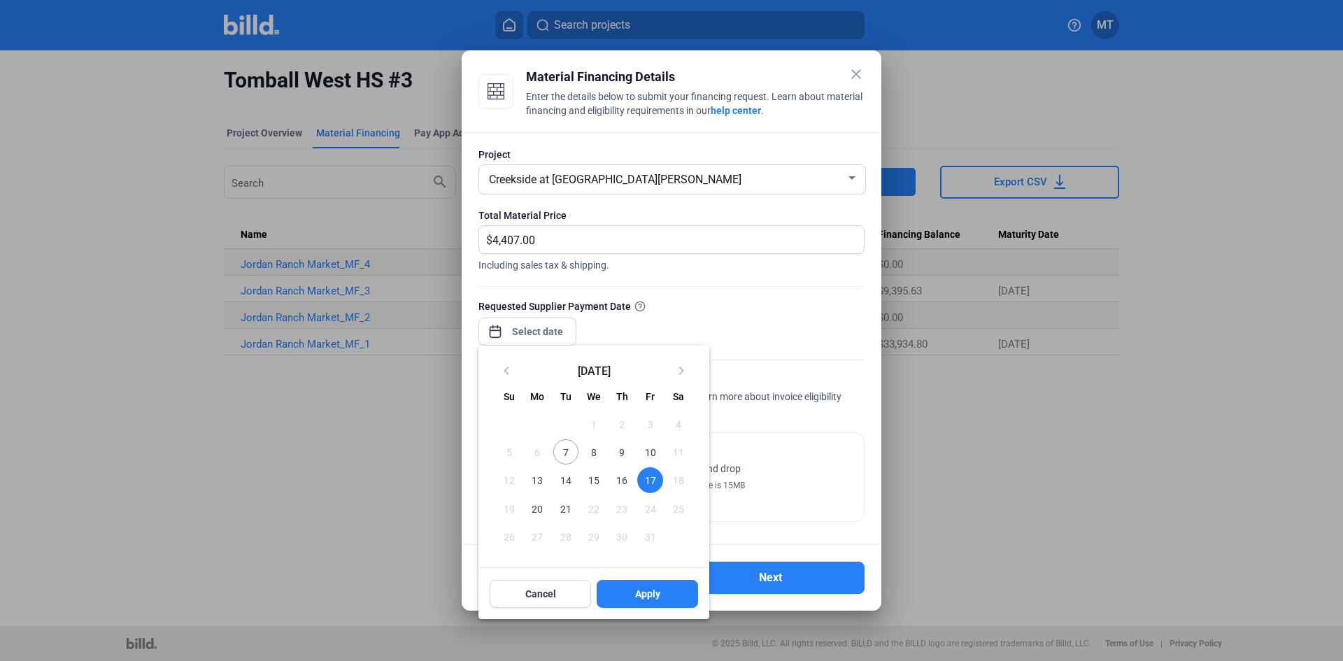
click at [649, 467] on span "17" at bounding box center [649, 479] width 25 height 25
click at [854, 71] on div at bounding box center [671, 330] width 1343 height 661
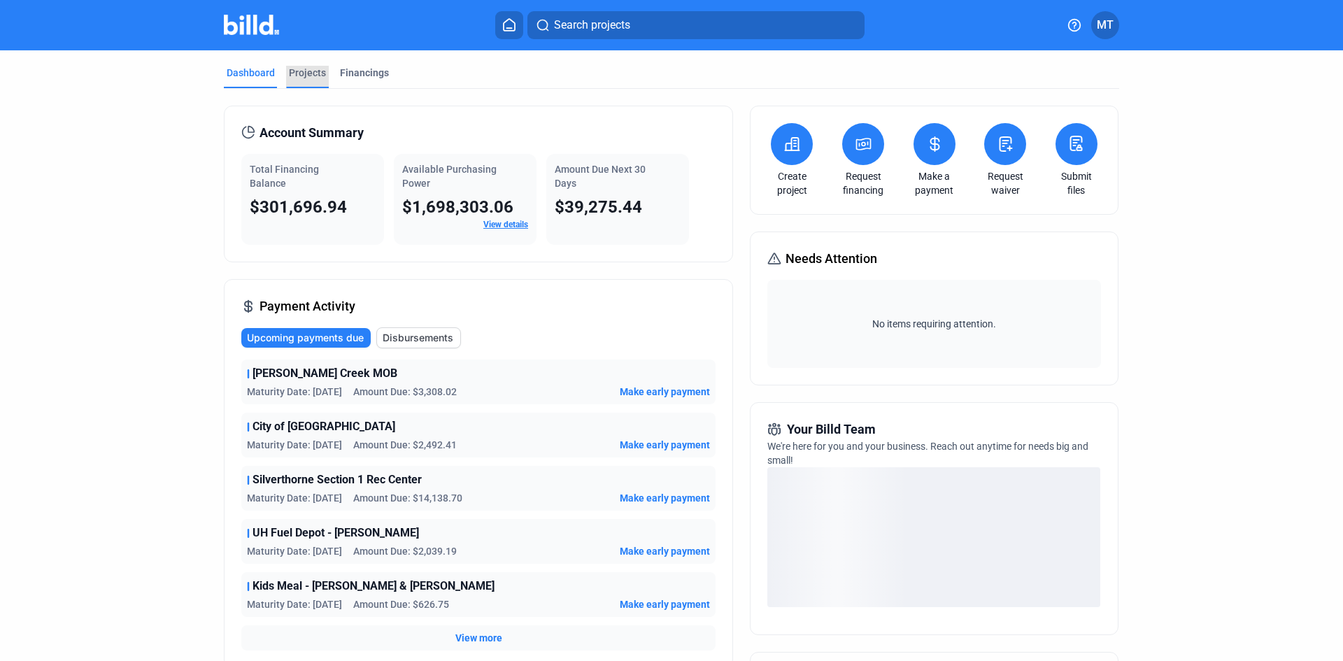
click at [293, 69] on div "Projects" at bounding box center [307, 73] width 37 height 14
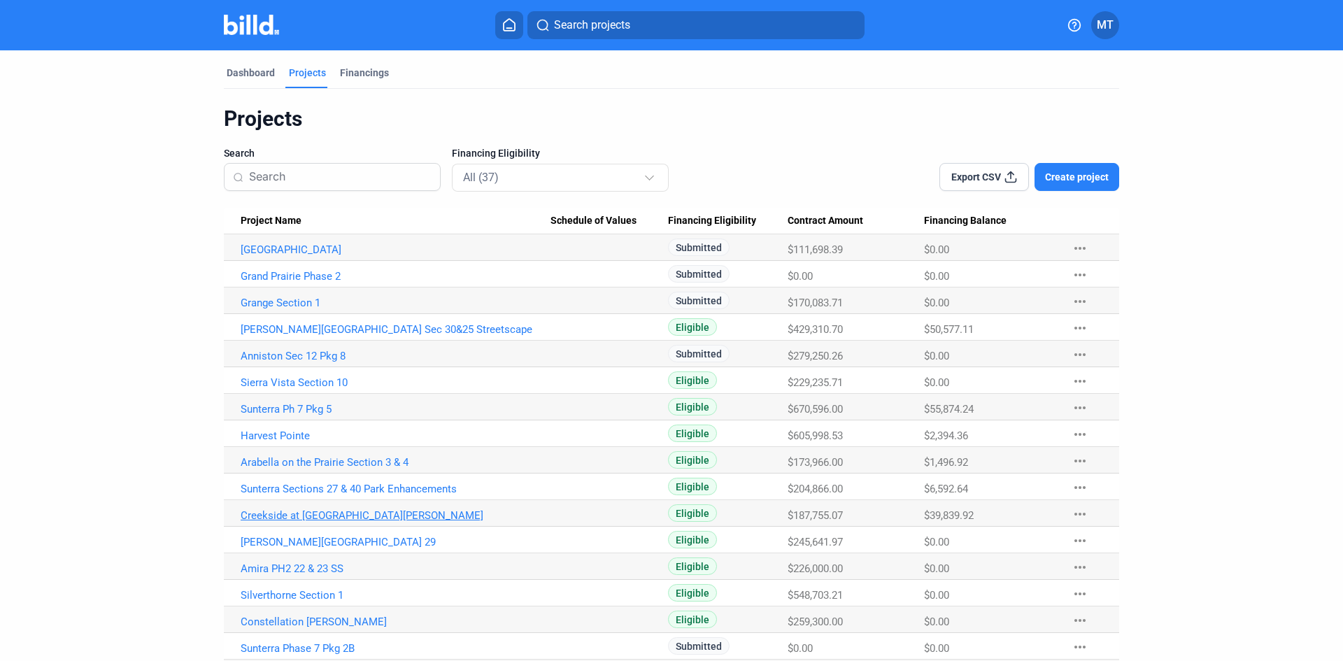
click at [353, 516] on link "Creekside at [GEOGRAPHIC_DATA][PERSON_NAME]" at bounding box center [396, 515] width 310 height 13
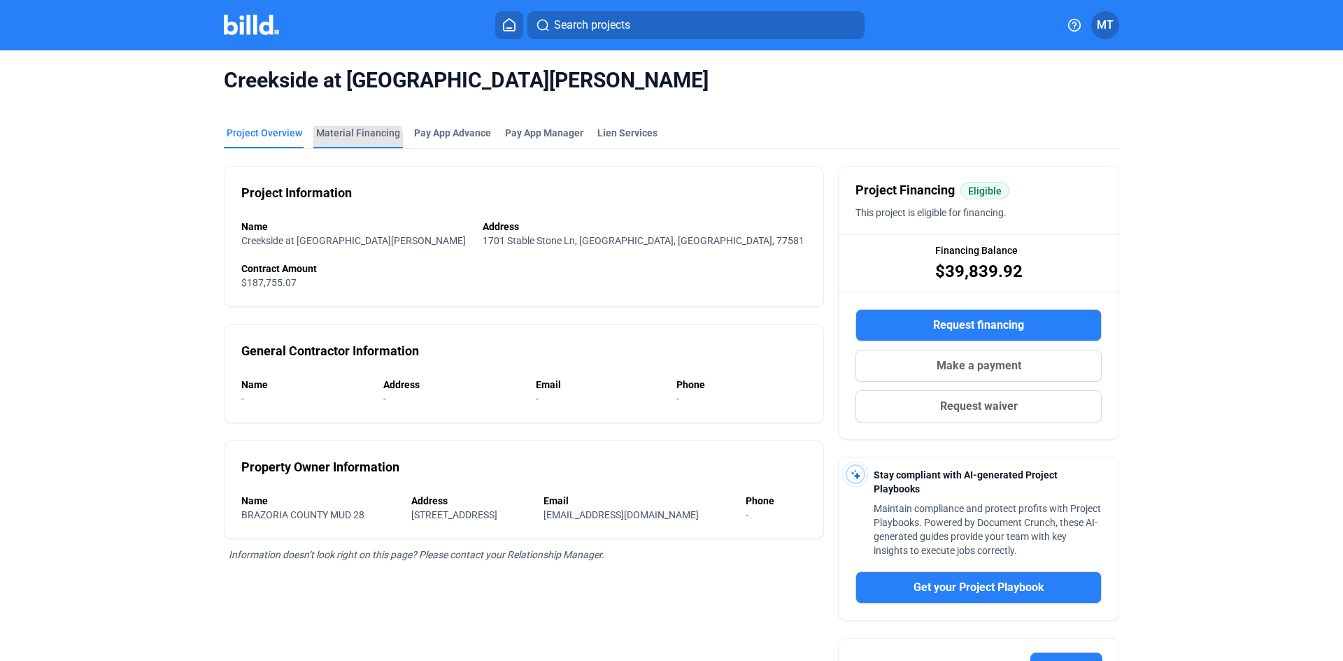
click at [349, 141] on div "Material Financing" at bounding box center [358, 137] width 90 height 22
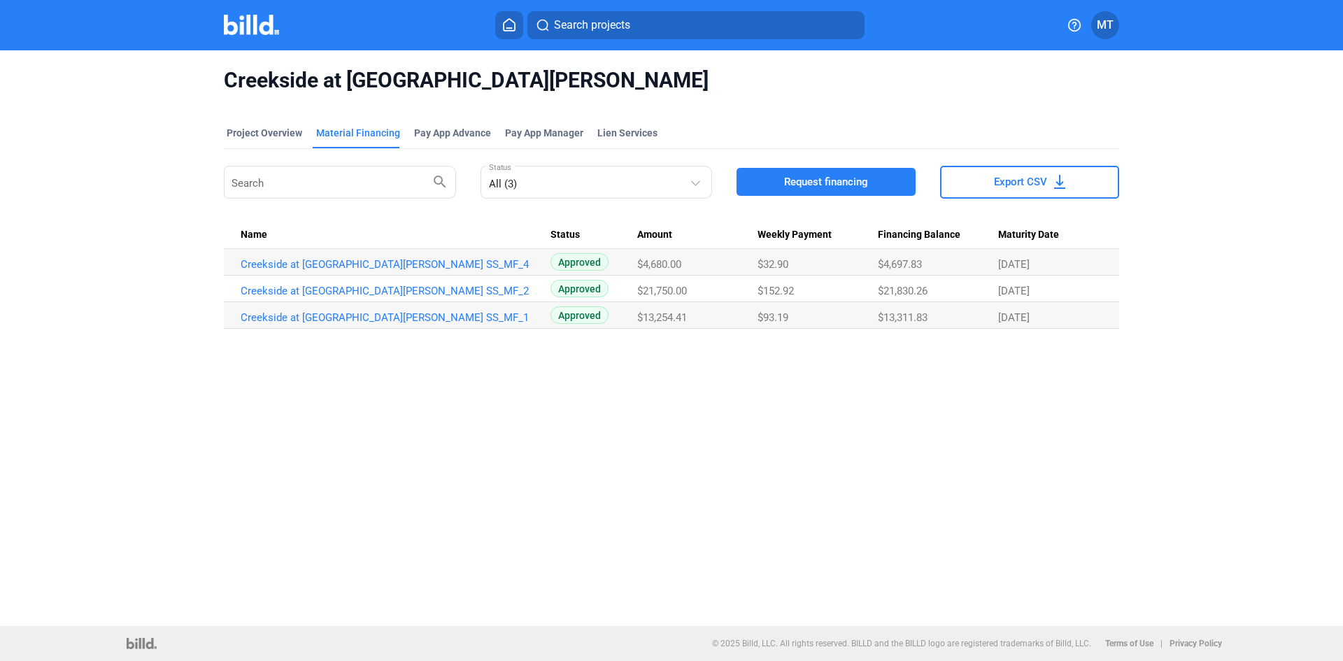
click at [778, 188] on button "Request financing" at bounding box center [826, 182] width 179 height 28
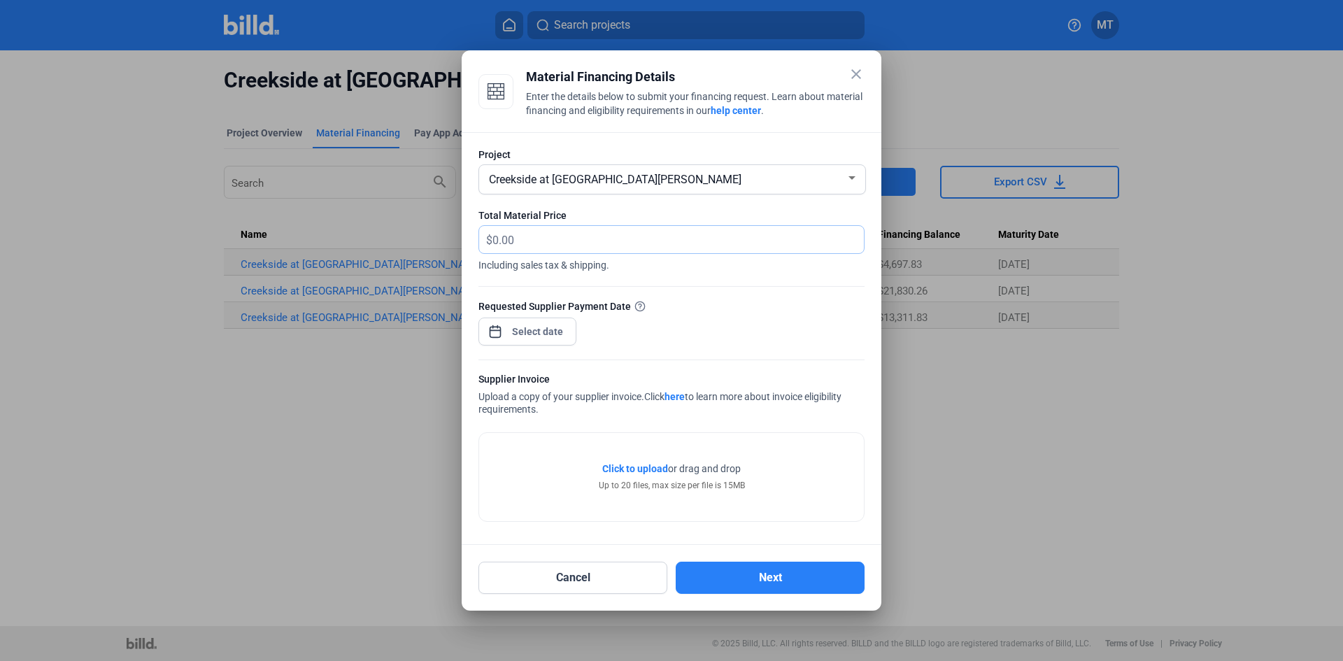
click at [579, 236] on input "text" at bounding box center [670, 239] width 355 height 27
type input "4,407.00"
click at [544, 336] on div "close Material Financing Details Enter the details below to submit your financi…" at bounding box center [671, 330] width 1343 height 661
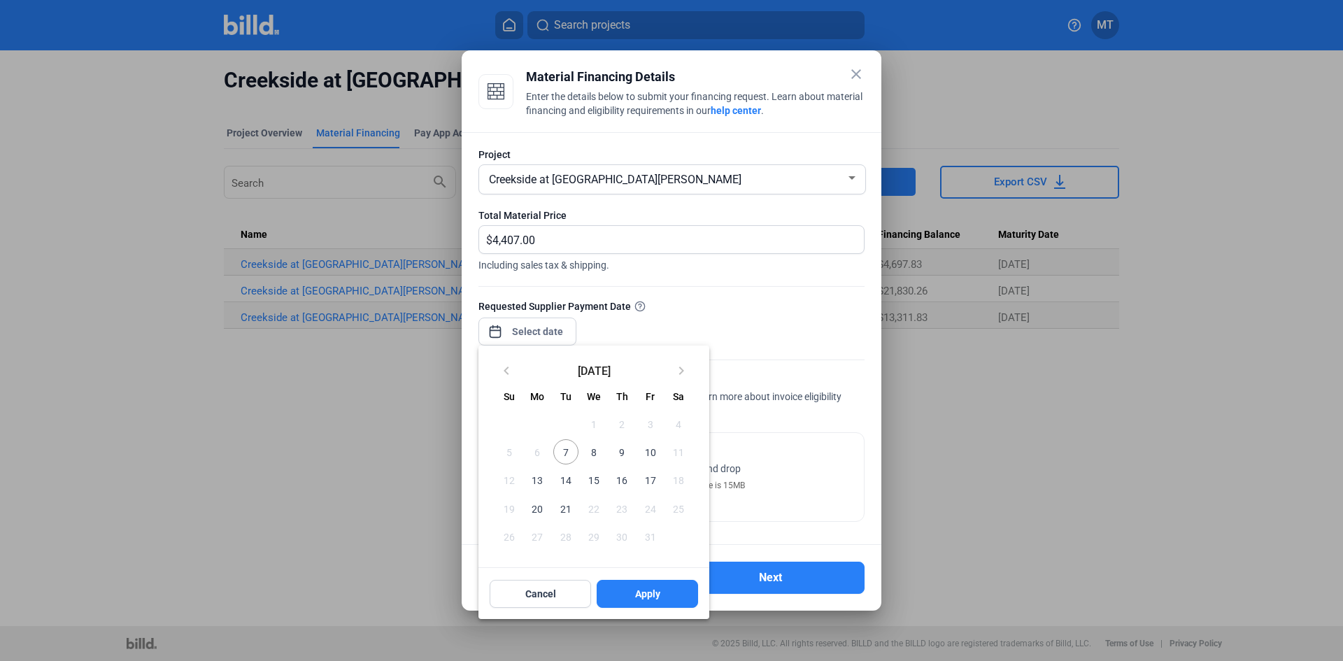
click at [653, 445] on span "10" at bounding box center [649, 451] width 25 height 25
click at [641, 588] on span "Apply" at bounding box center [647, 594] width 25 height 14
type input "[DATE]"
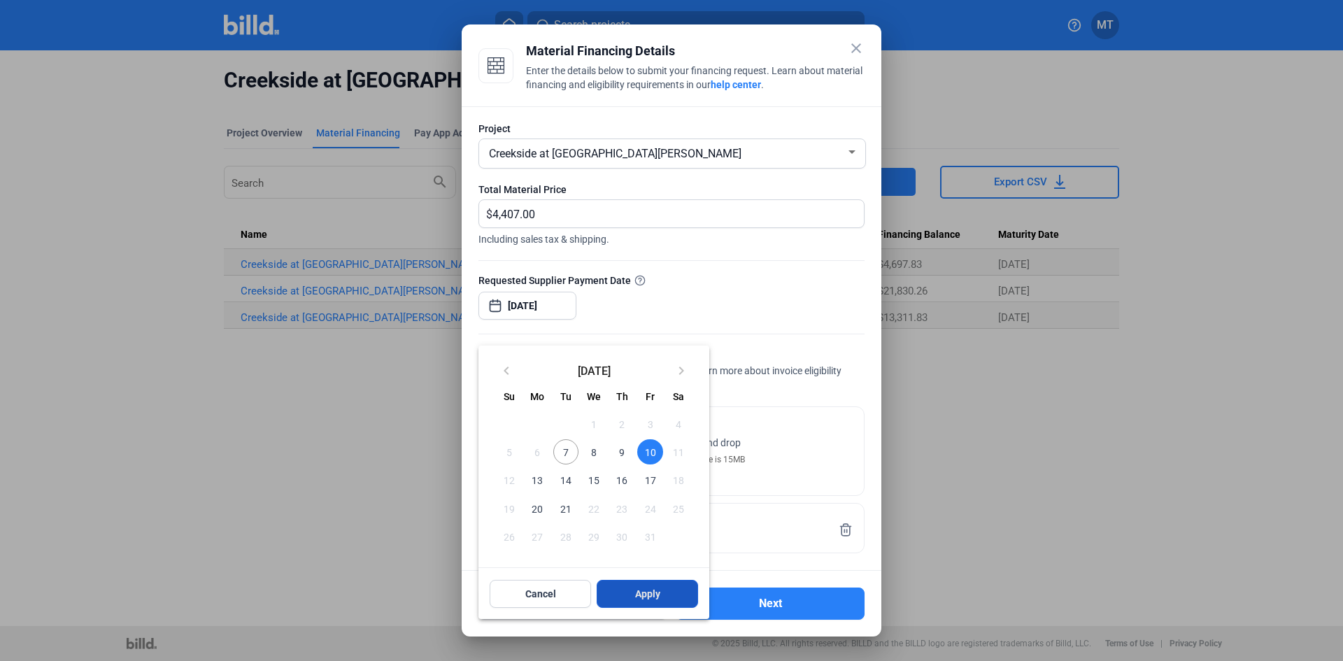
click at [651, 594] on span "Apply" at bounding box center [647, 594] width 25 height 14
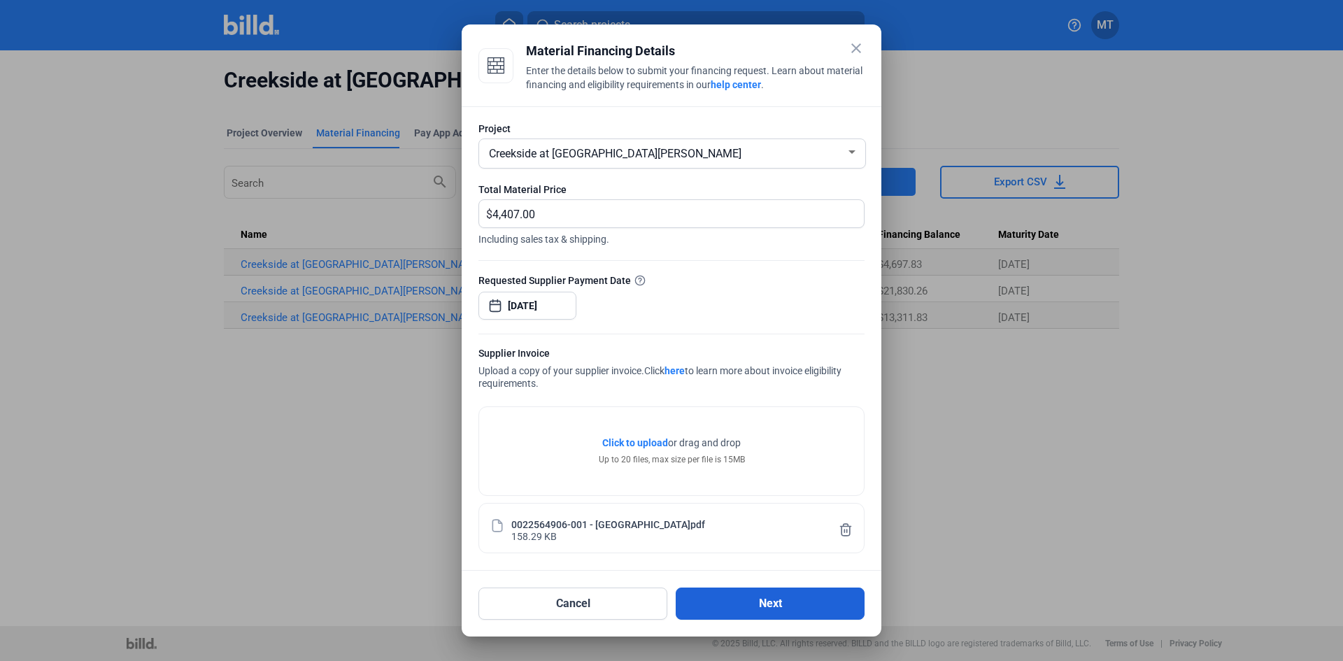
click at [793, 597] on button "Next" at bounding box center [770, 604] width 189 height 32
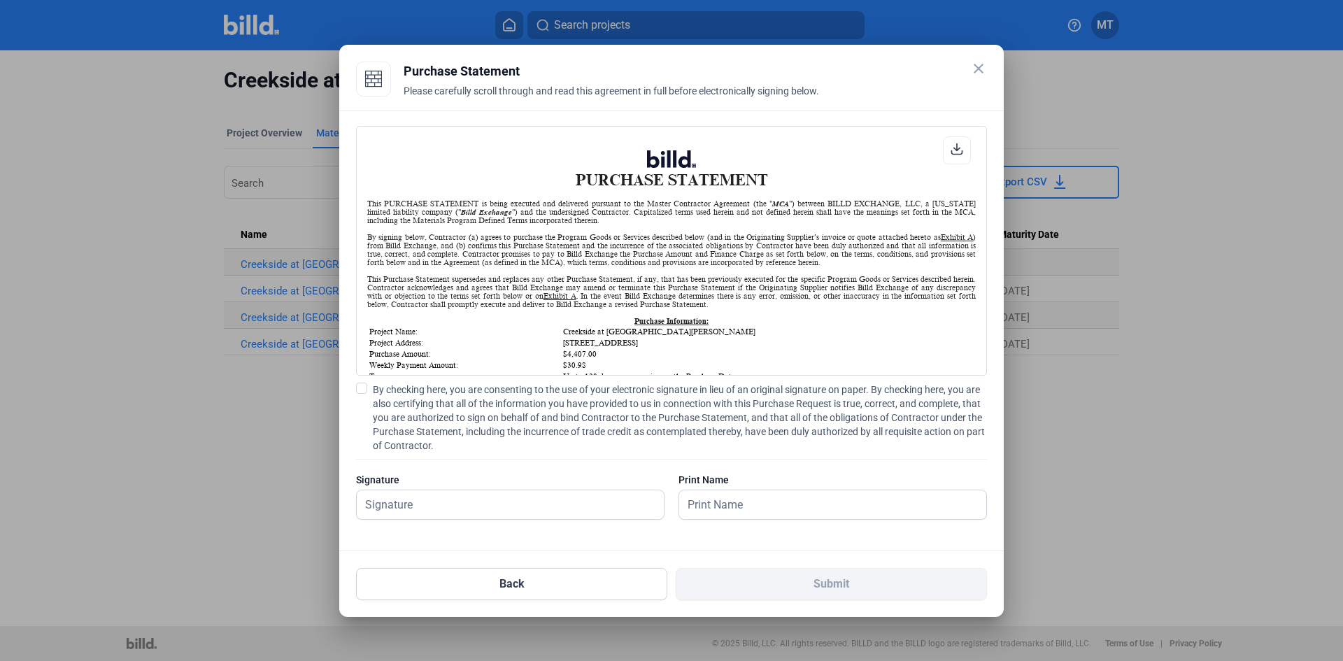
scroll to position [1, 0]
click at [360, 389] on span at bounding box center [361, 388] width 11 height 11
click at [0, 0] on input "By checking here, you are consenting to the use of your electronic signature in…" at bounding box center [0, 0] width 0 height 0
click at [423, 508] on input "text" at bounding box center [510, 504] width 307 height 29
type input "[PERSON_NAME]"
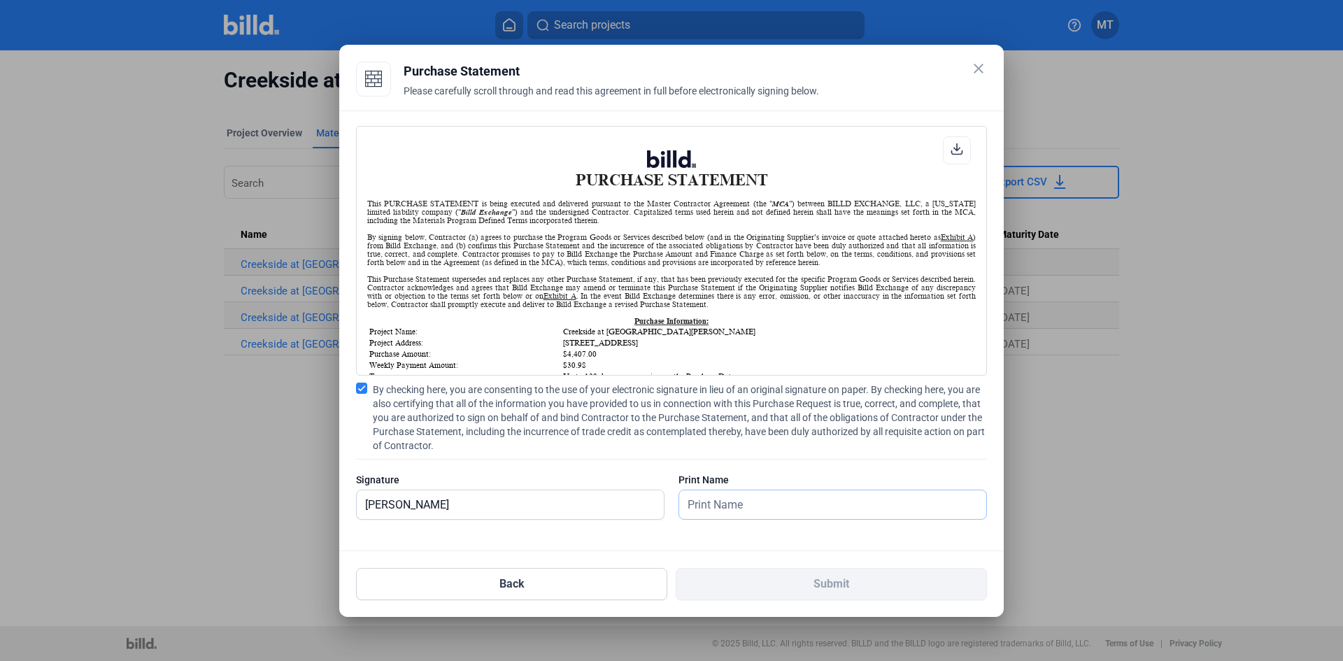
type input "[PERSON_NAME]"
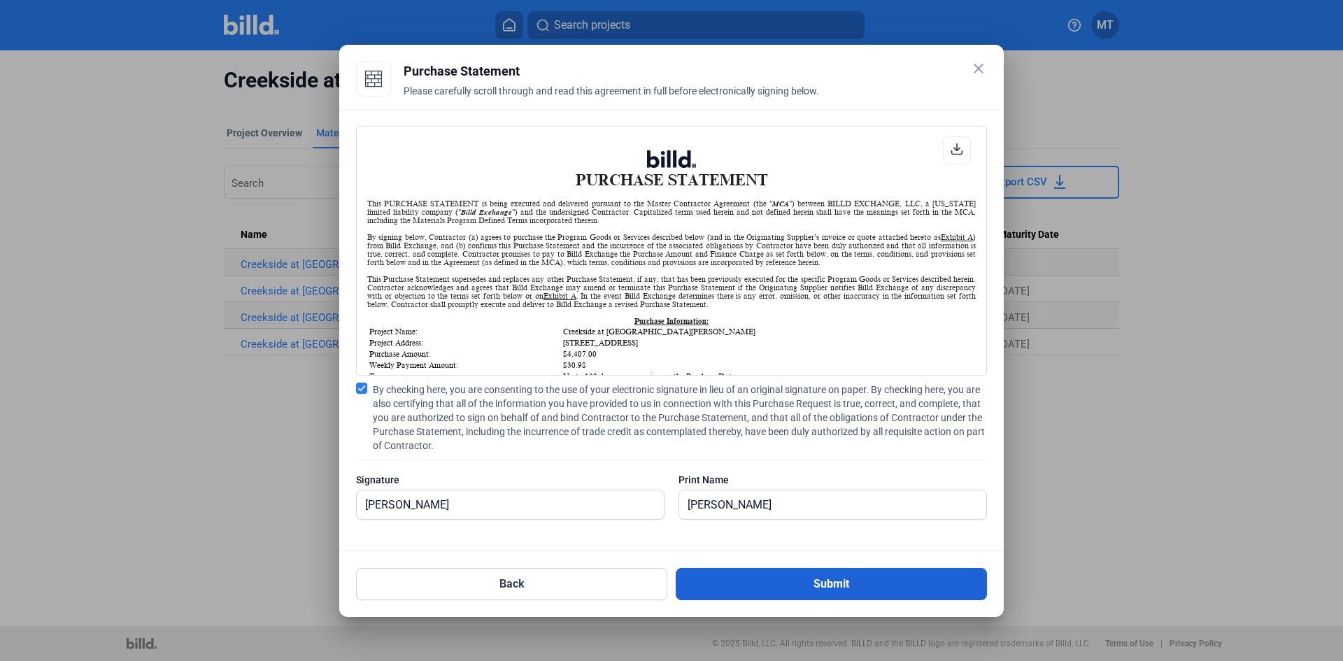
click at [807, 578] on button "Submit" at bounding box center [831, 584] width 311 height 32
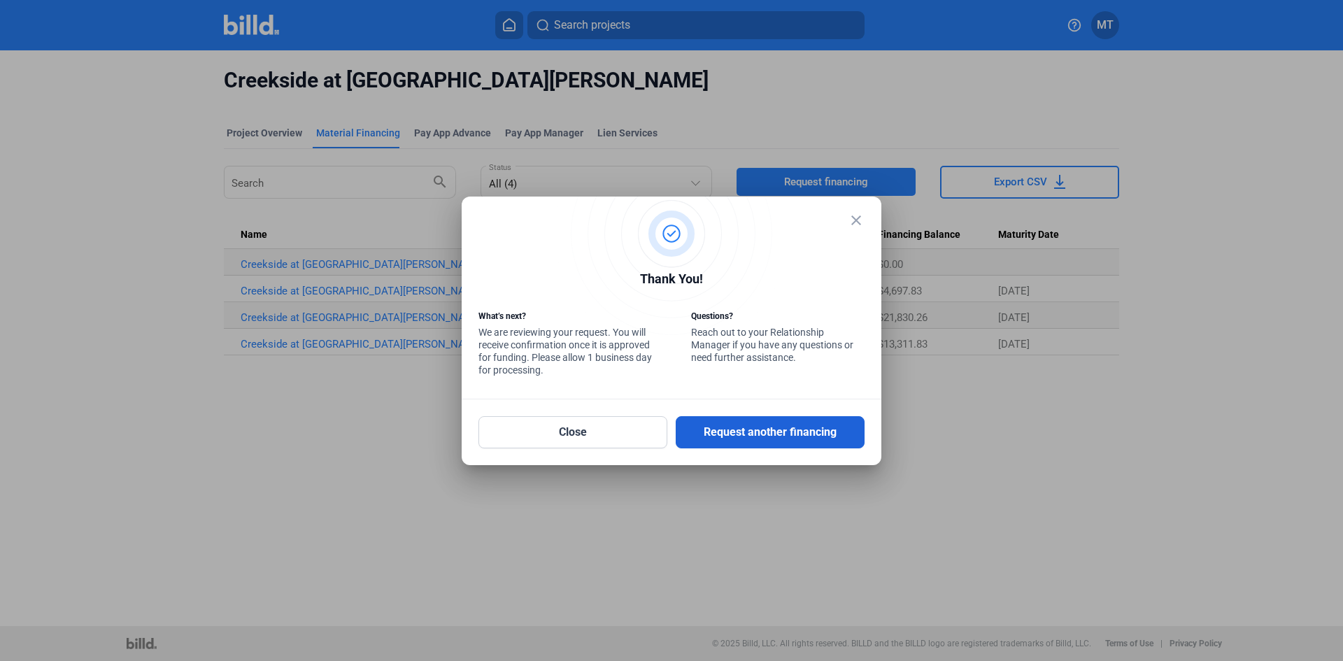
click at [801, 439] on button "Request another financing" at bounding box center [770, 432] width 189 height 32
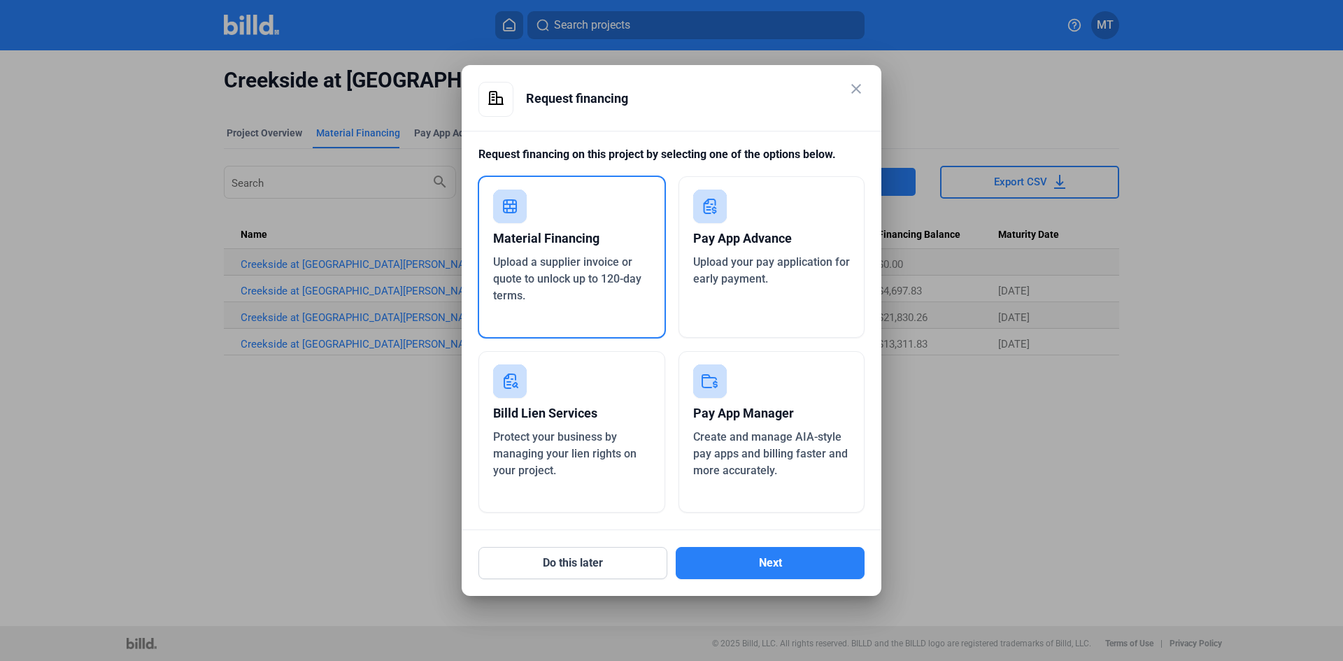
click at [597, 278] on span "Upload a supplier invoice or quote to unlock up to 120-day terms." at bounding box center [567, 278] width 148 height 47
click at [740, 568] on button "Next" at bounding box center [770, 563] width 189 height 32
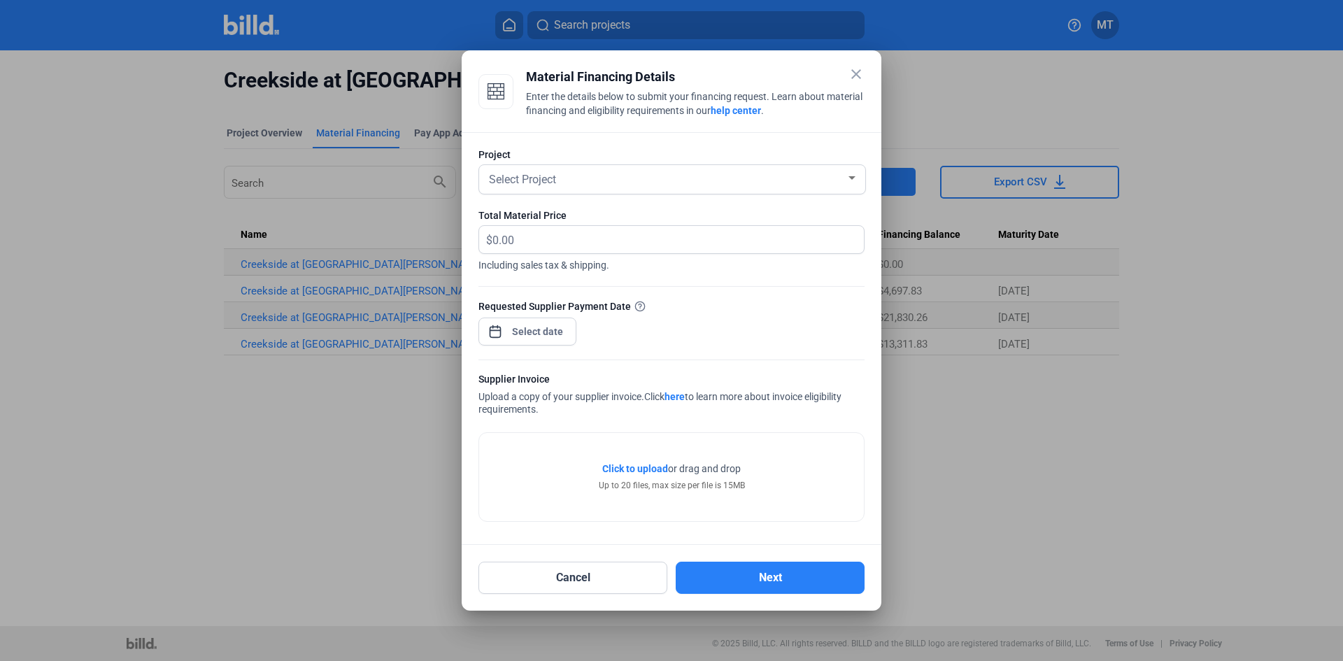
click at [841, 181] on div "Select Project" at bounding box center [666, 179] width 360 height 20
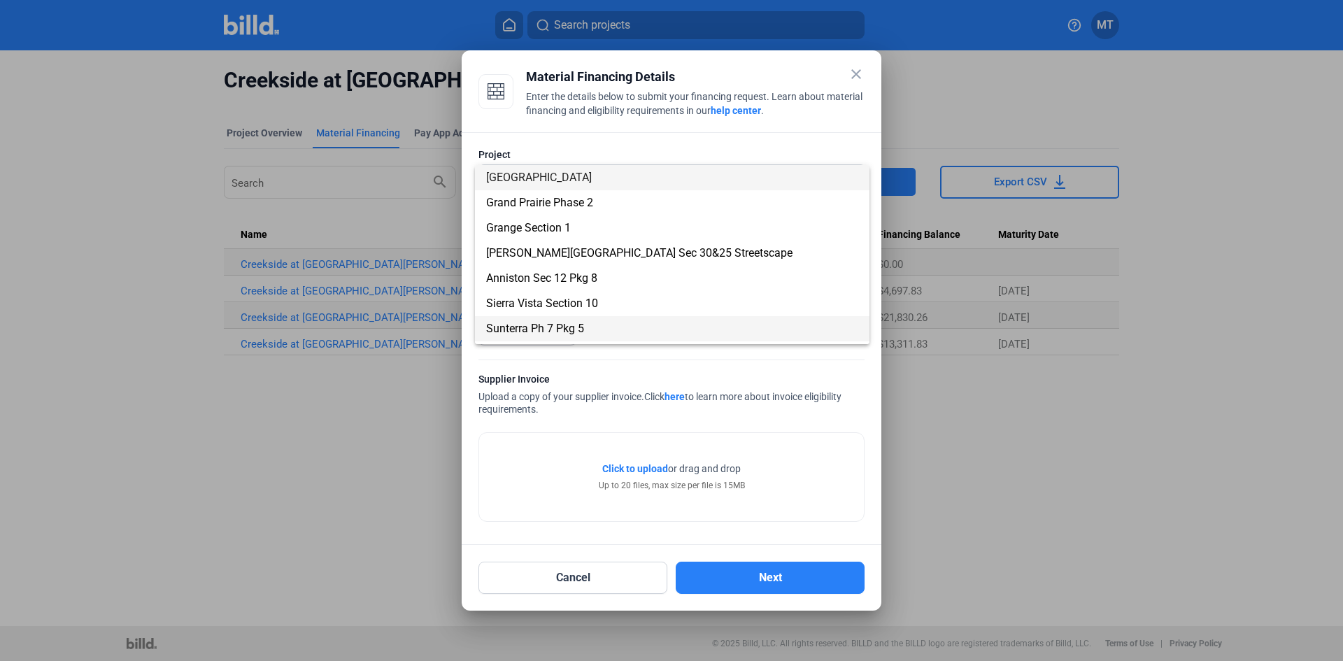
click at [576, 325] on span "Sunterra Ph 7 Pkg 5" at bounding box center [535, 328] width 98 height 13
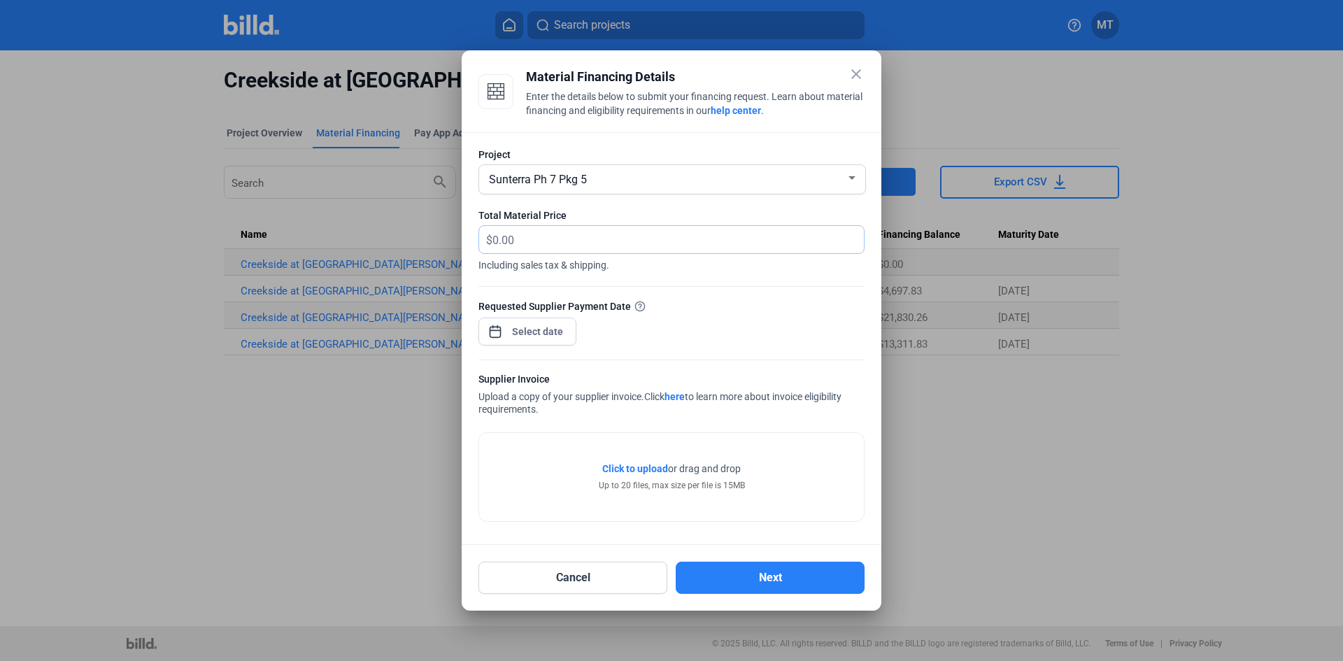
click at [565, 244] on input "text" at bounding box center [679, 239] width 372 height 27
type input "27,478.10"
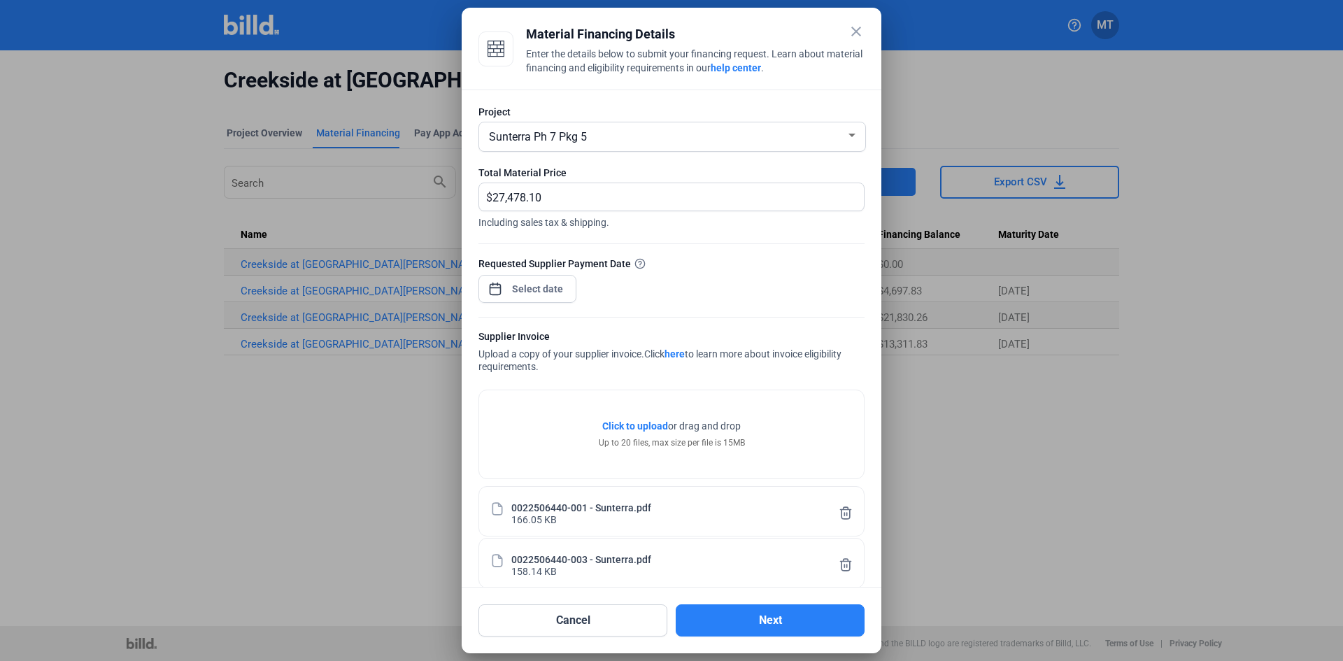
click at [542, 289] on div "close Material Financing Details Enter the details below to submit your financi…" at bounding box center [671, 330] width 1343 height 661
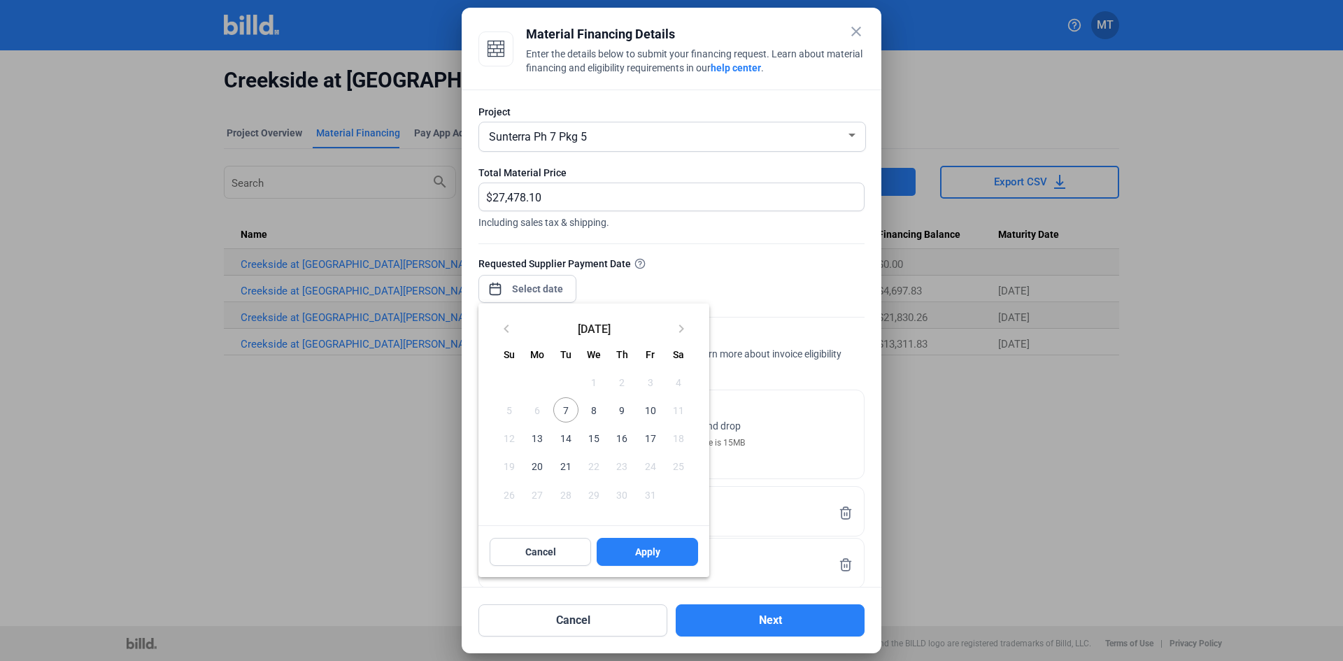
click at [649, 408] on span "10" at bounding box center [649, 409] width 25 height 25
click at [646, 549] on span "Apply" at bounding box center [647, 552] width 25 height 14
type input "[DATE]"
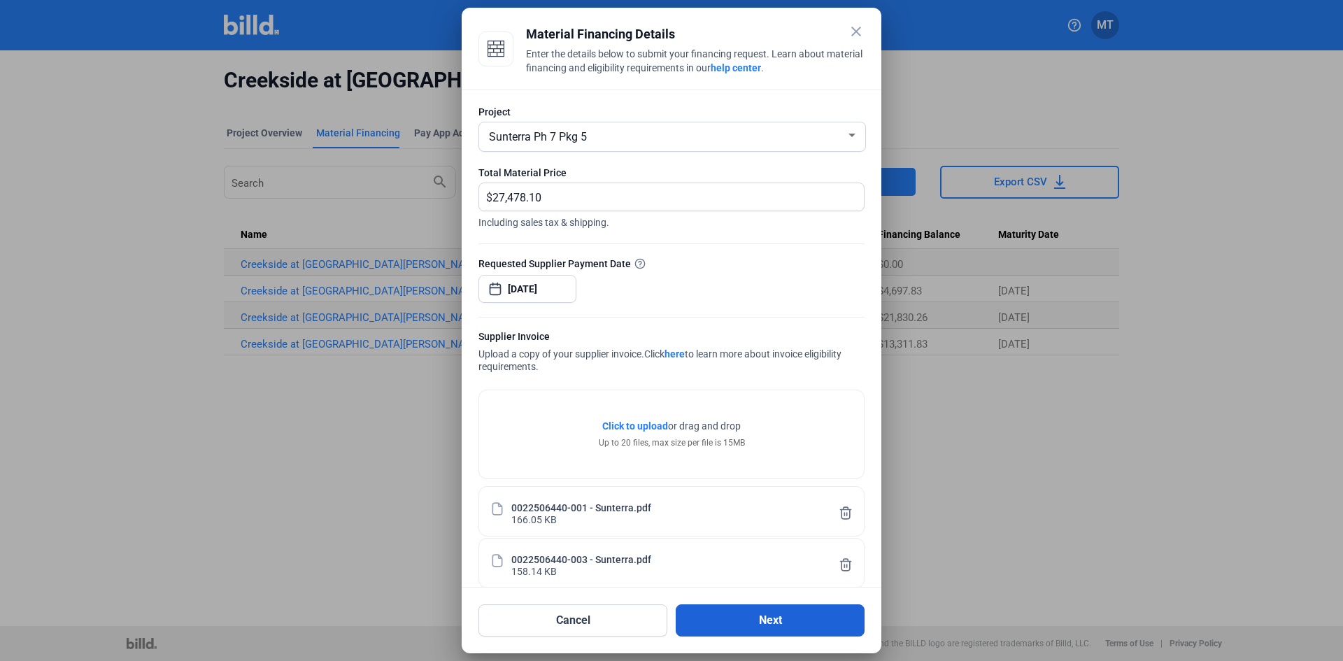
click at [720, 609] on button "Next" at bounding box center [770, 620] width 189 height 32
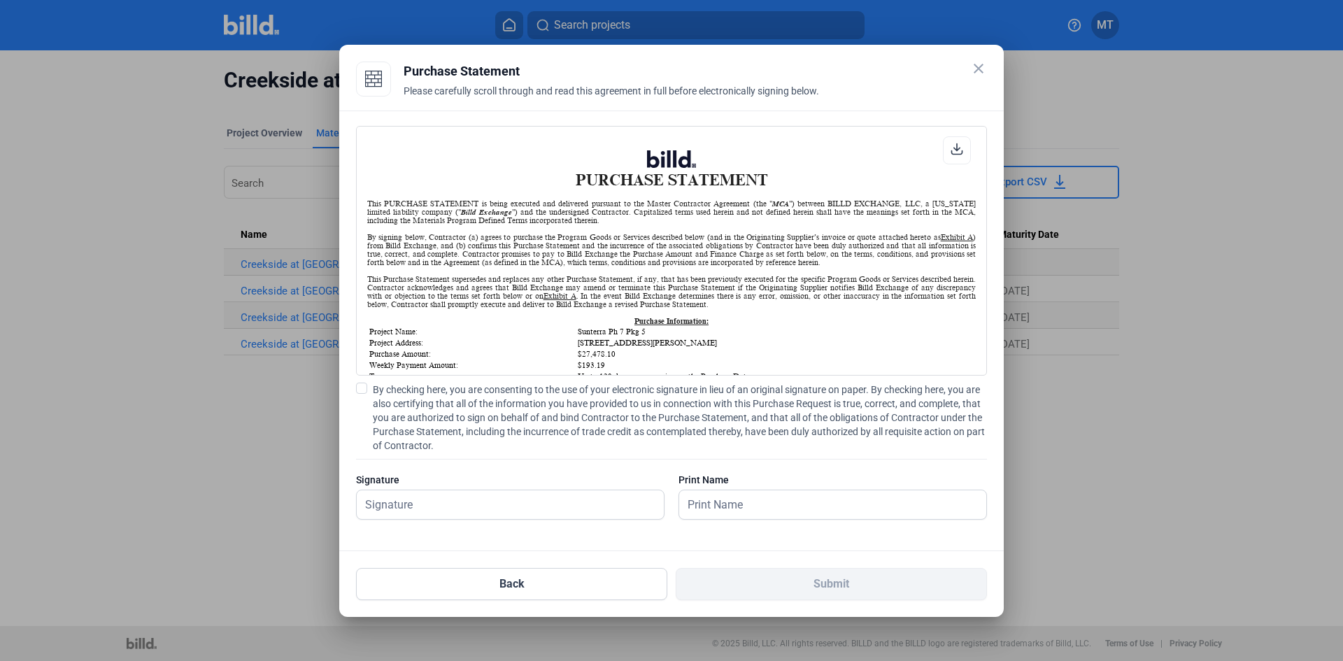
scroll to position [1, 0]
click at [367, 390] on span at bounding box center [361, 388] width 11 height 11
click at [0, 0] on input "By checking here, you are consenting to the use of your electronic signature in…" at bounding box center [0, 0] width 0 height 0
click at [415, 500] on input "text" at bounding box center [503, 504] width 292 height 29
type input "[PERSON_NAME]"
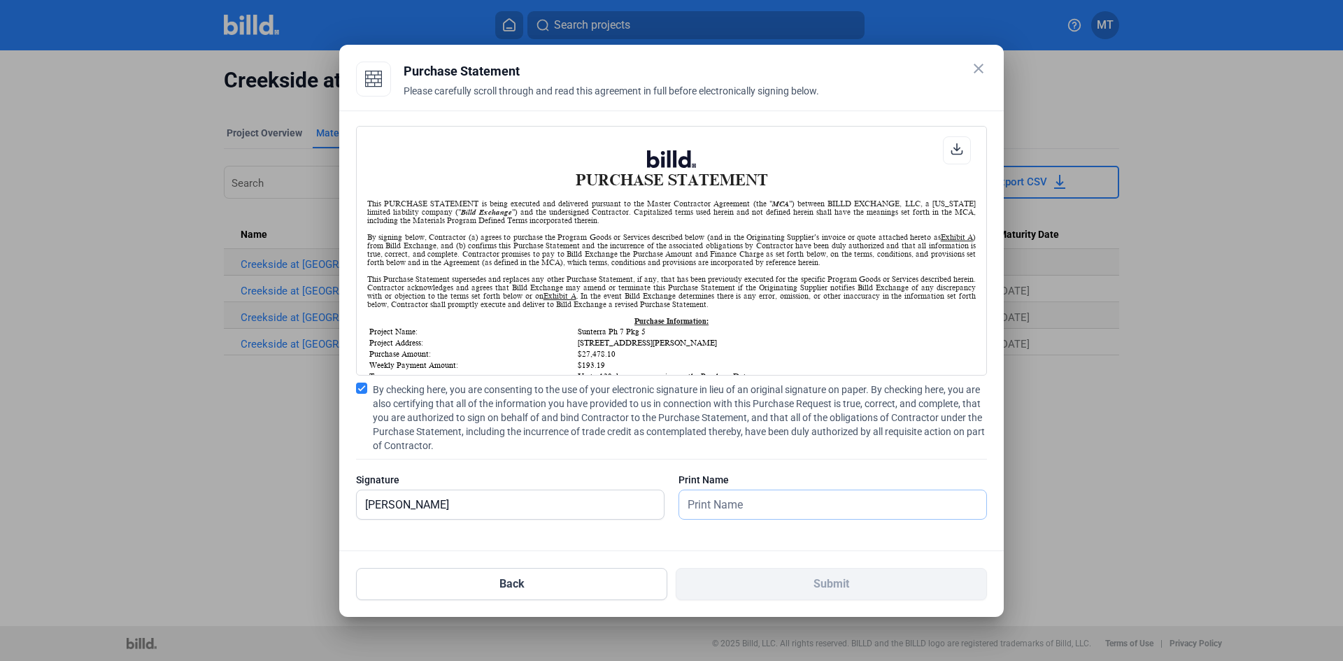
type input "[PERSON_NAME]"
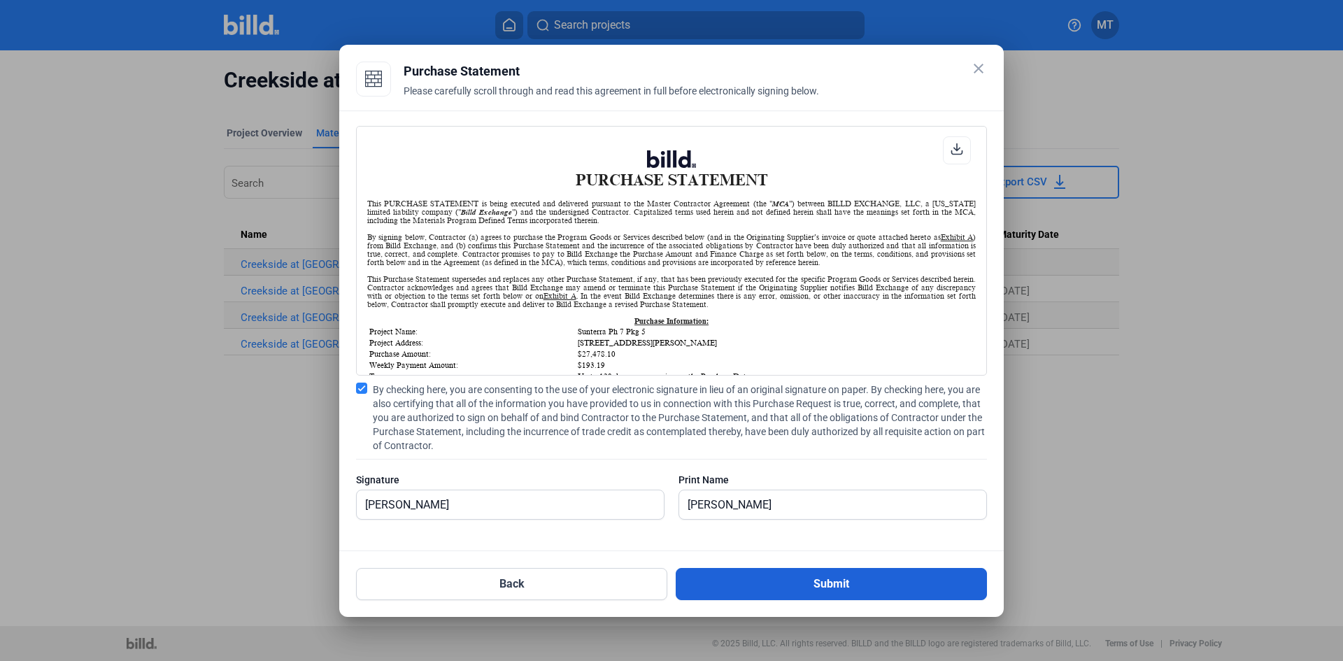
click at [788, 573] on button "Submit" at bounding box center [831, 584] width 311 height 32
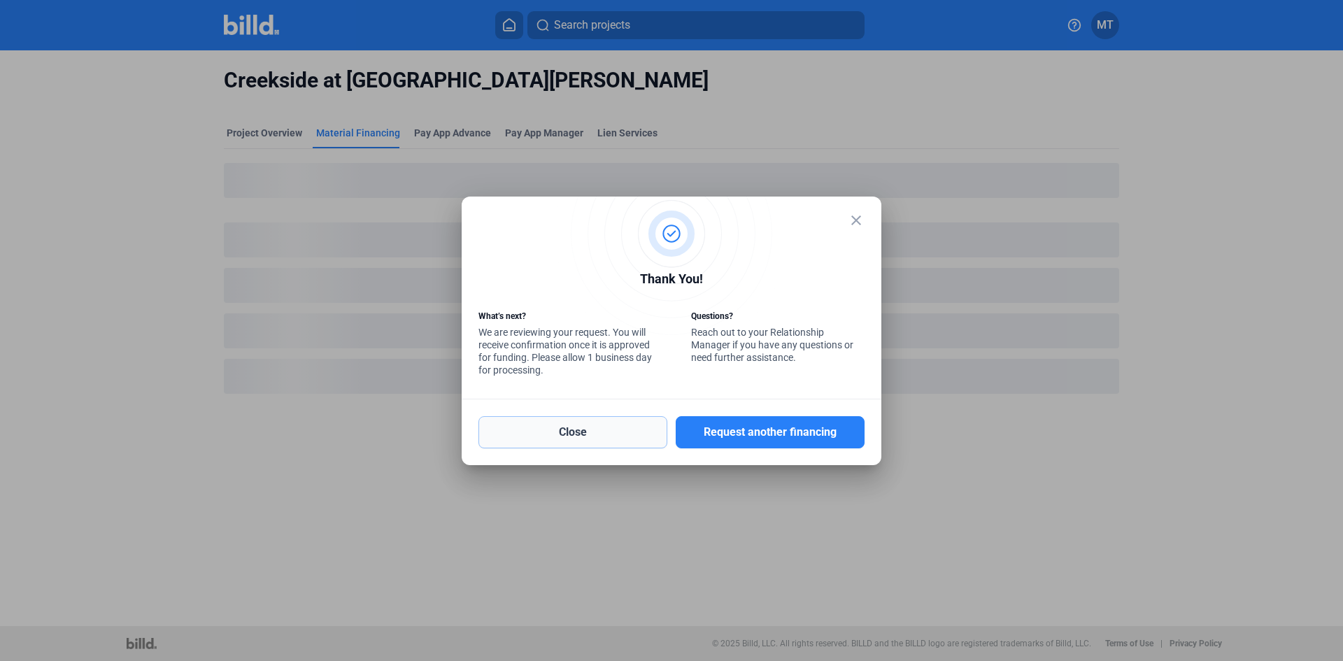
click at [614, 430] on button "Close" at bounding box center [573, 432] width 189 height 32
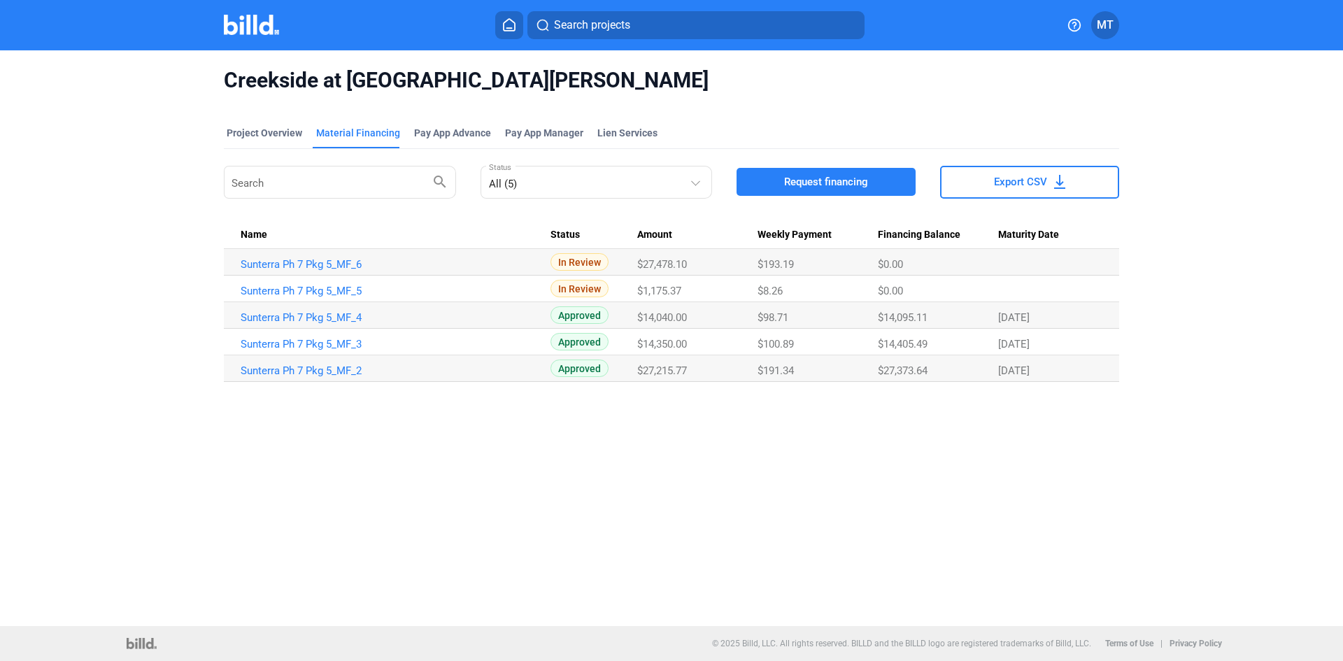
click at [260, 21] on img at bounding box center [251, 25] width 55 height 20
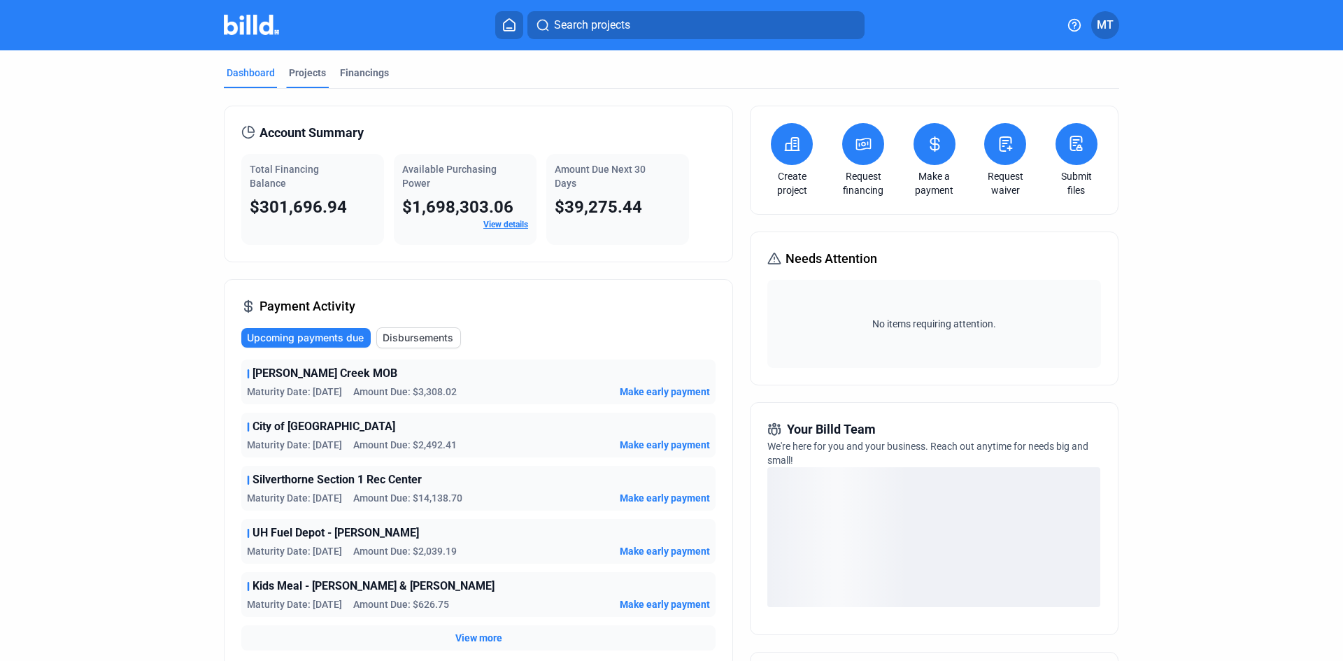
click at [306, 67] on div "Projects" at bounding box center [307, 73] width 37 height 14
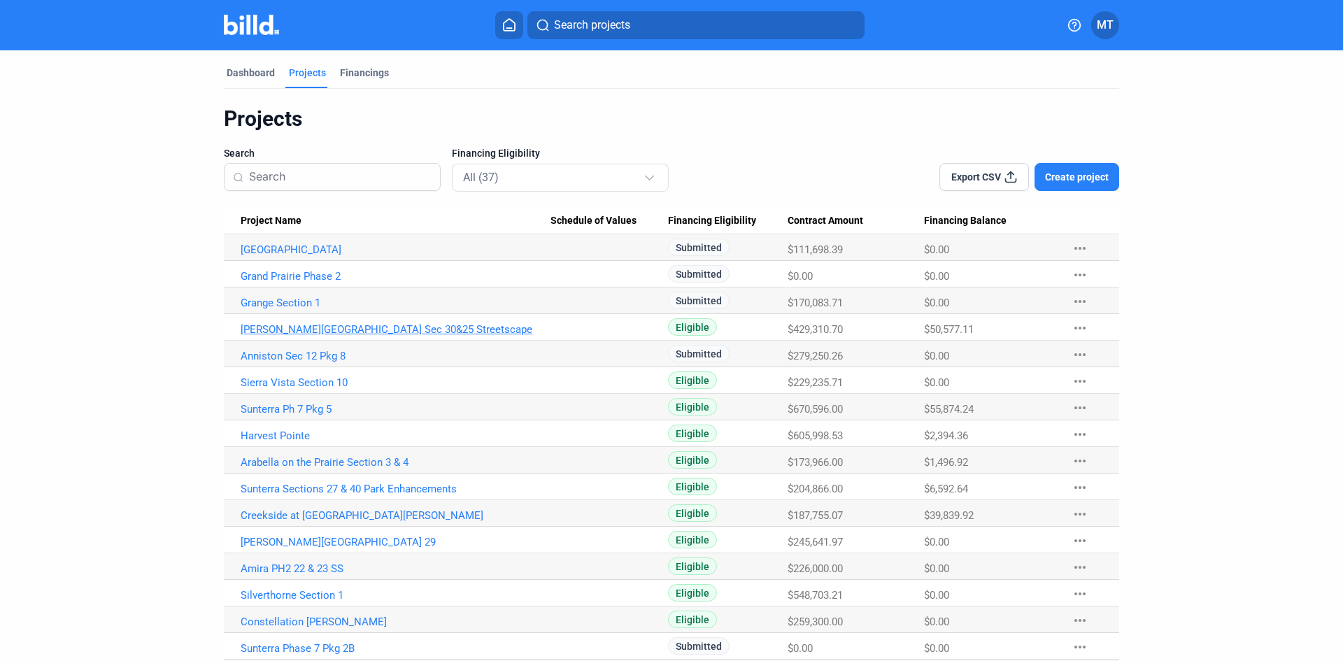
click at [322, 332] on link "[PERSON_NAME][GEOGRAPHIC_DATA] Sec 30&25 Streetscape" at bounding box center [396, 329] width 310 height 13
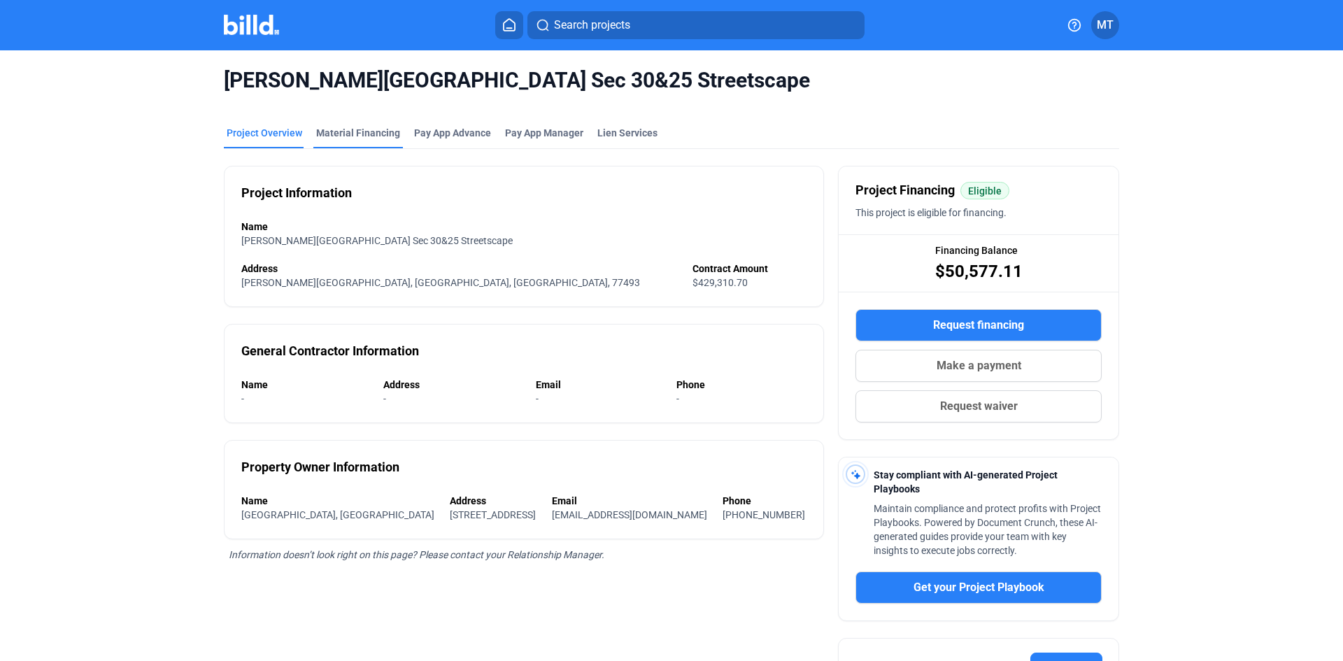
click at [366, 139] on div "Material Financing" at bounding box center [358, 133] width 84 height 14
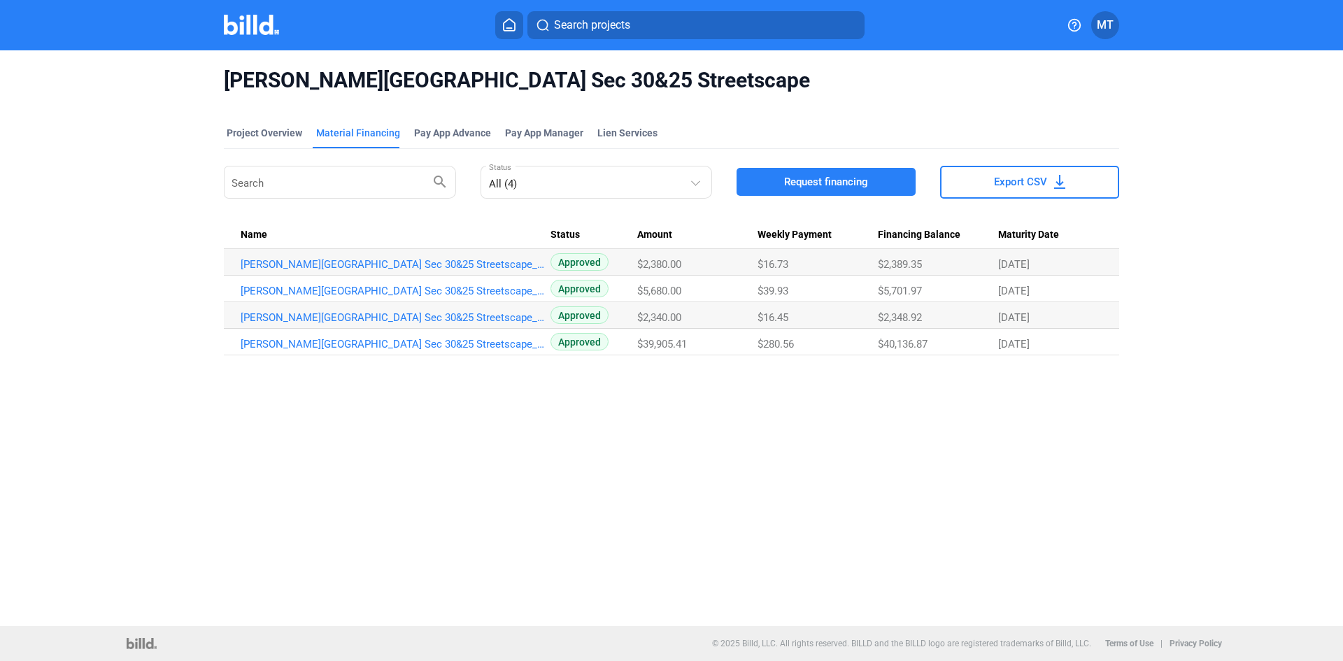
click at [775, 176] on button "Request financing" at bounding box center [826, 182] width 179 height 28
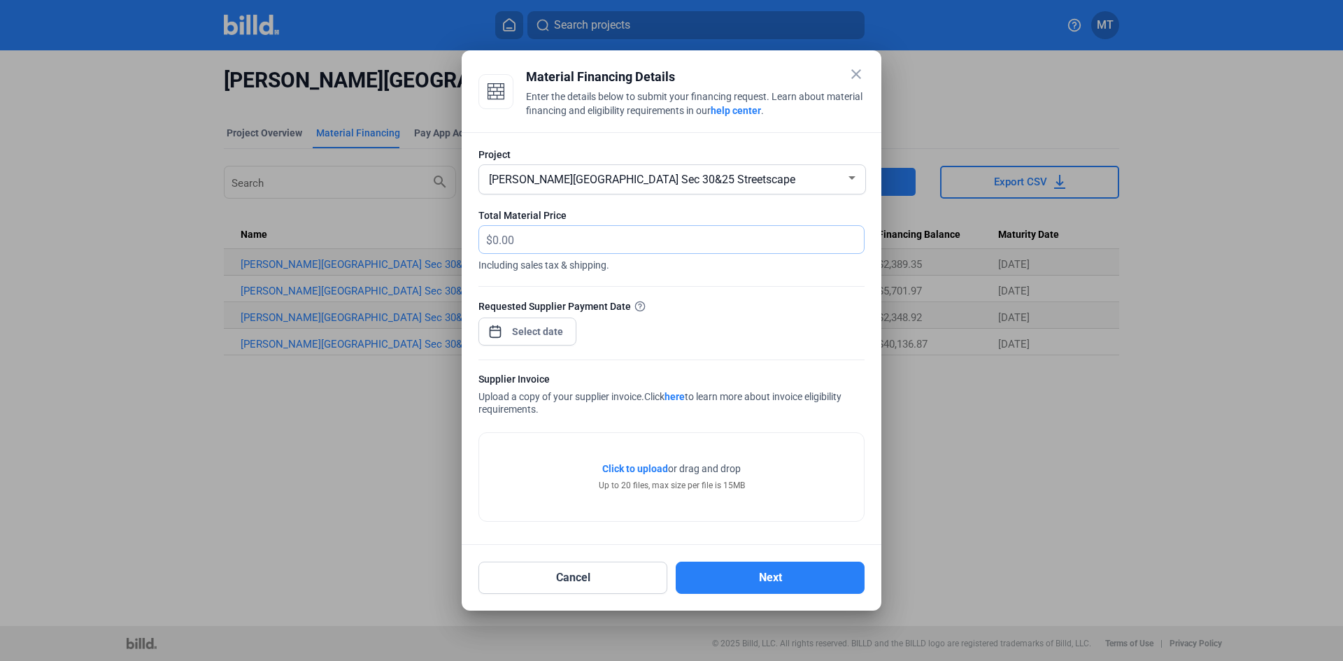
click at [592, 235] on input "text" at bounding box center [670, 239] width 355 height 27
type input "20,626.29"
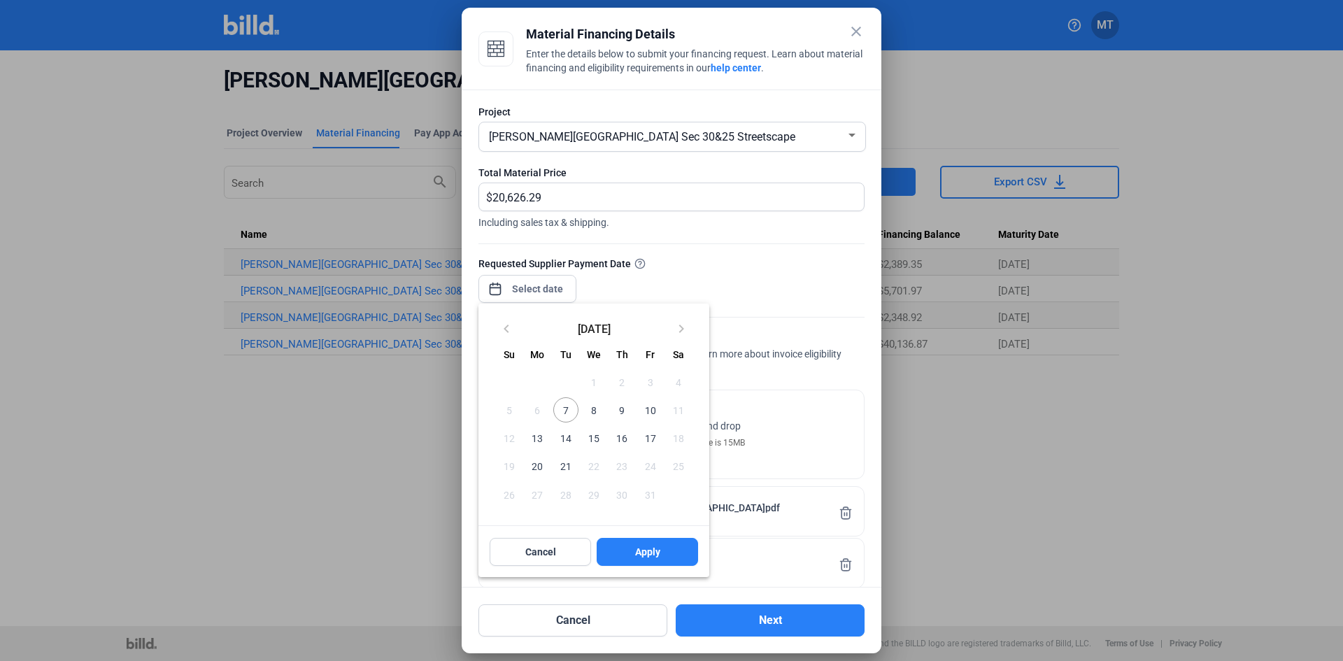
click at [524, 292] on div "close Material Financing Details Enter the details below to submit your financi…" at bounding box center [671, 330] width 1343 height 661
click at [651, 406] on span "10" at bounding box center [649, 409] width 25 height 25
click at [645, 551] on span "Apply" at bounding box center [647, 552] width 25 height 14
type input "[DATE]"
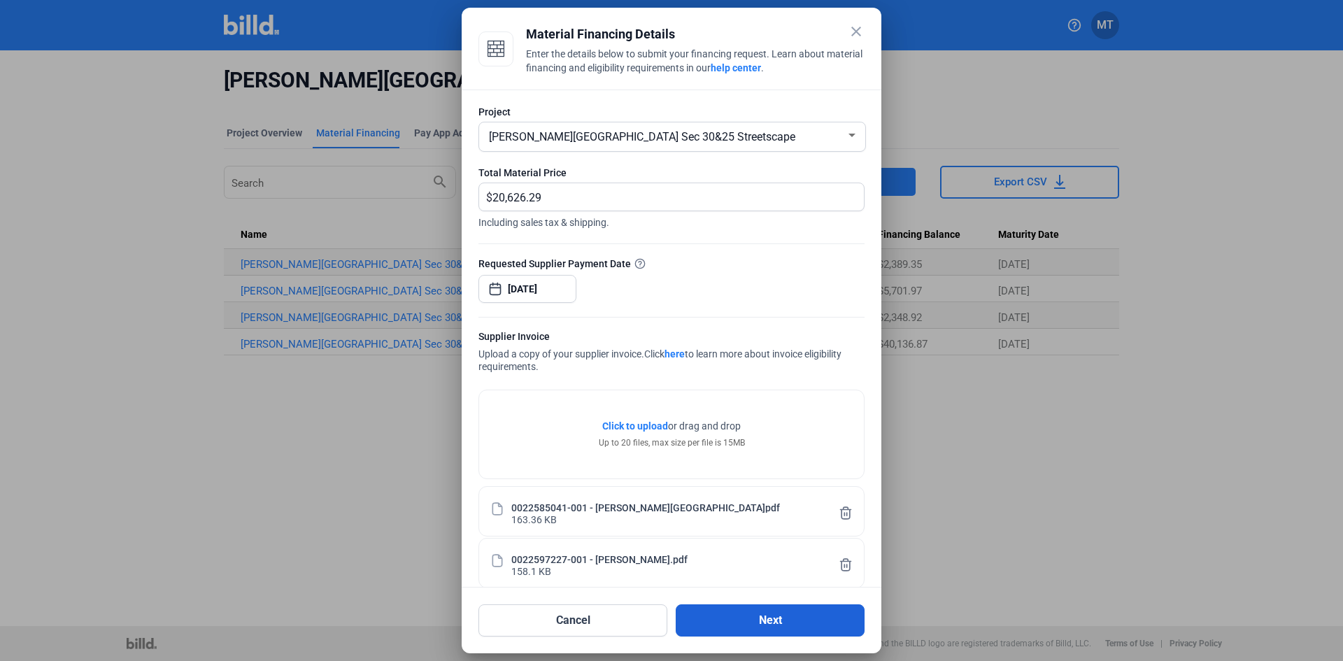
click at [709, 621] on button "Next" at bounding box center [770, 620] width 189 height 32
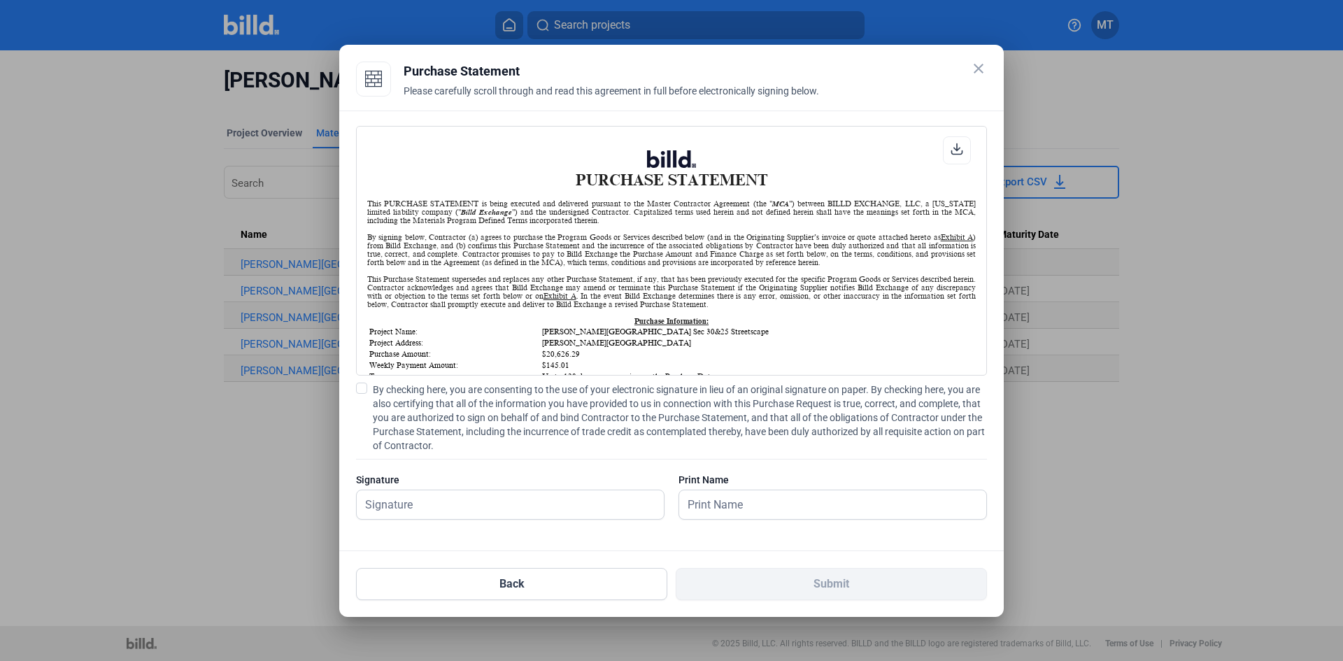
scroll to position [1, 0]
click at [362, 391] on span at bounding box center [361, 388] width 11 height 11
click at [0, 0] on input "By checking here, you are consenting to the use of your electronic signature in…" at bounding box center [0, 0] width 0 height 0
click at [439, 509] on input "text" at bounding box center [503, 504] width 292 height 29
type input "[PERSON_NAME]"
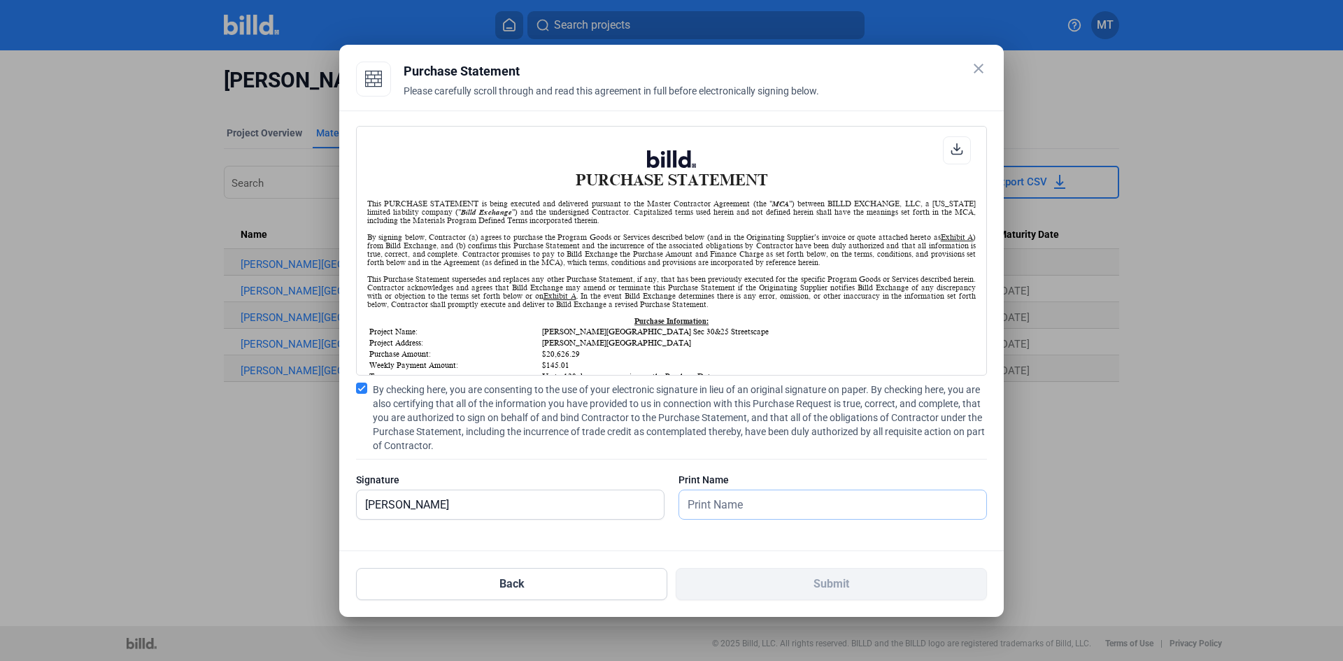
type input "[PERSON_NAME]"
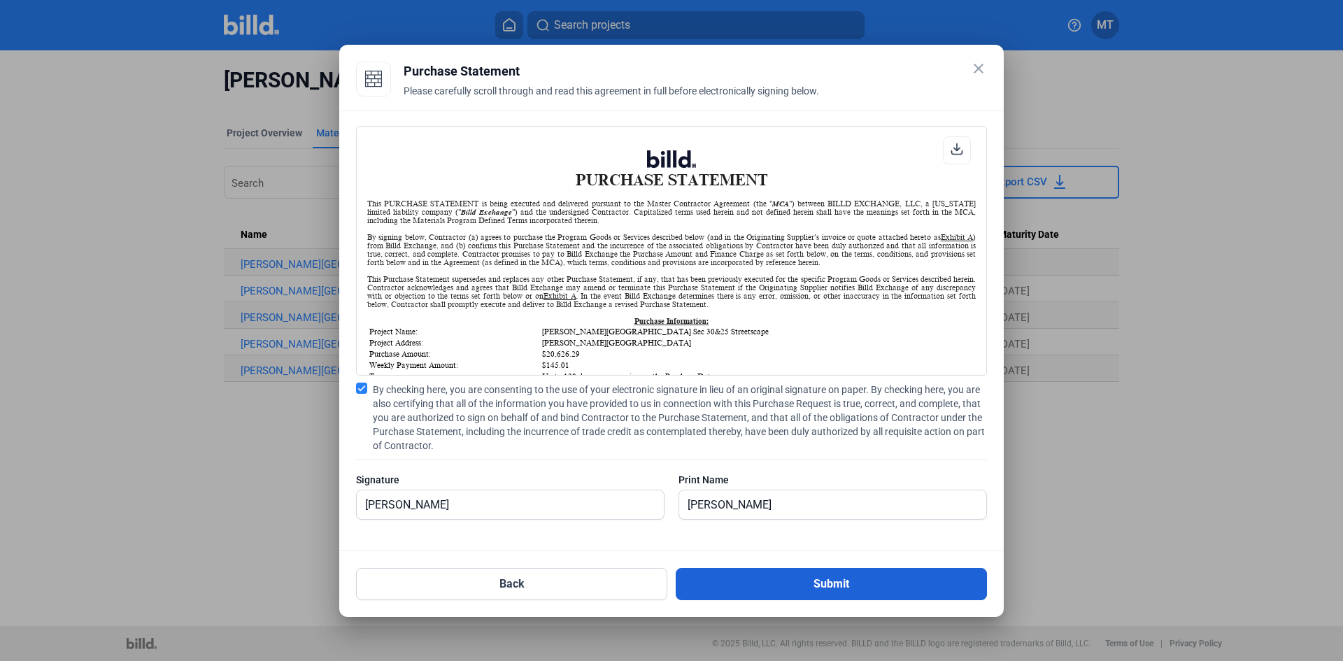
click at [779, 578] on button "Submit" at bounding box center [831, 584] width 311 height 32
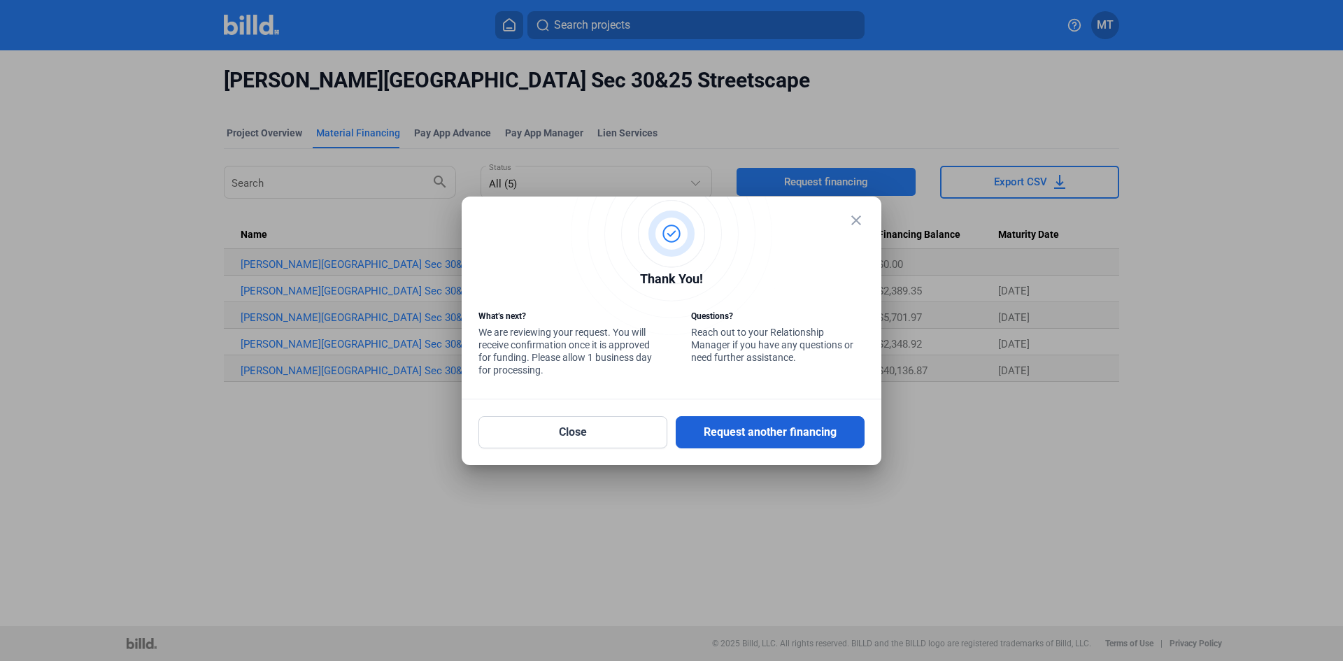
drag, startPoint x: 828, startPoint y: 430, endPoint x: 809, endPoint y: 430, distance: 18.2
click at [828, 430] on button "Request another financing" at bounding box center [770, 432] width 189 height 32
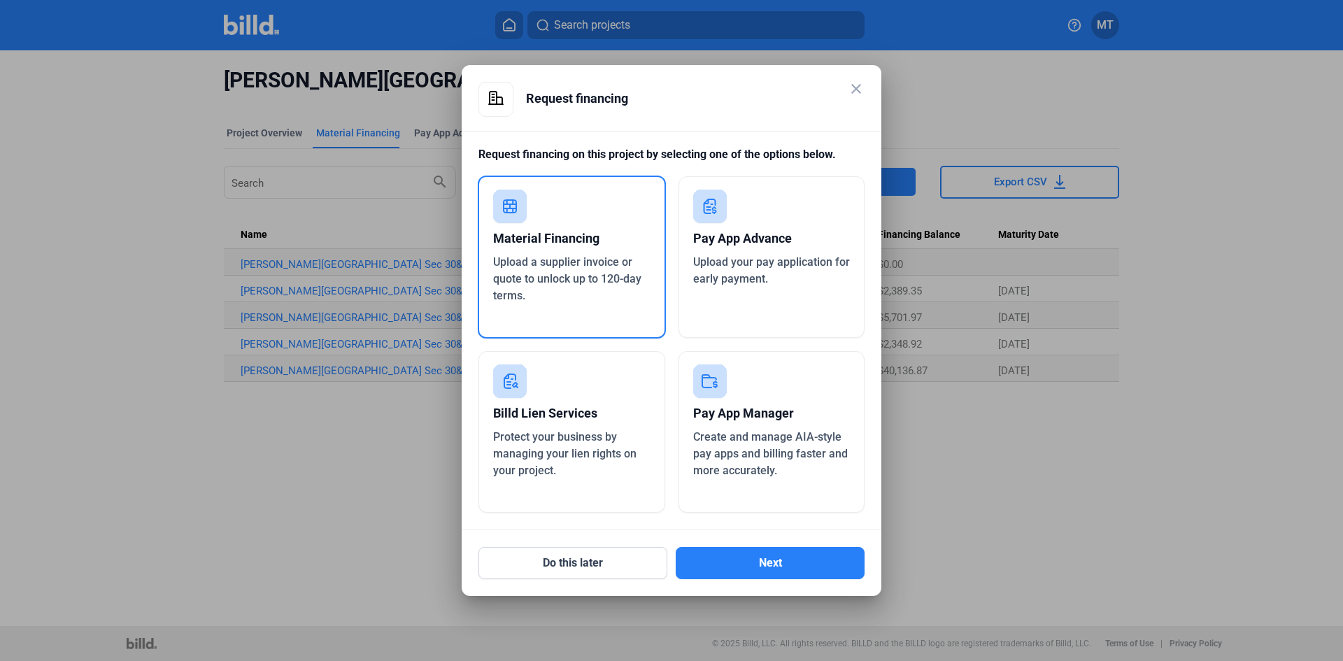
click at [611, 274] on span "Upload a supplier invoice or quote to unlock up to 120-day terms." at bounding box center [567, 278] width 148 height 47
click at [739, 561] on button "Next" at bounding box center [770, 563] width 189 height 32
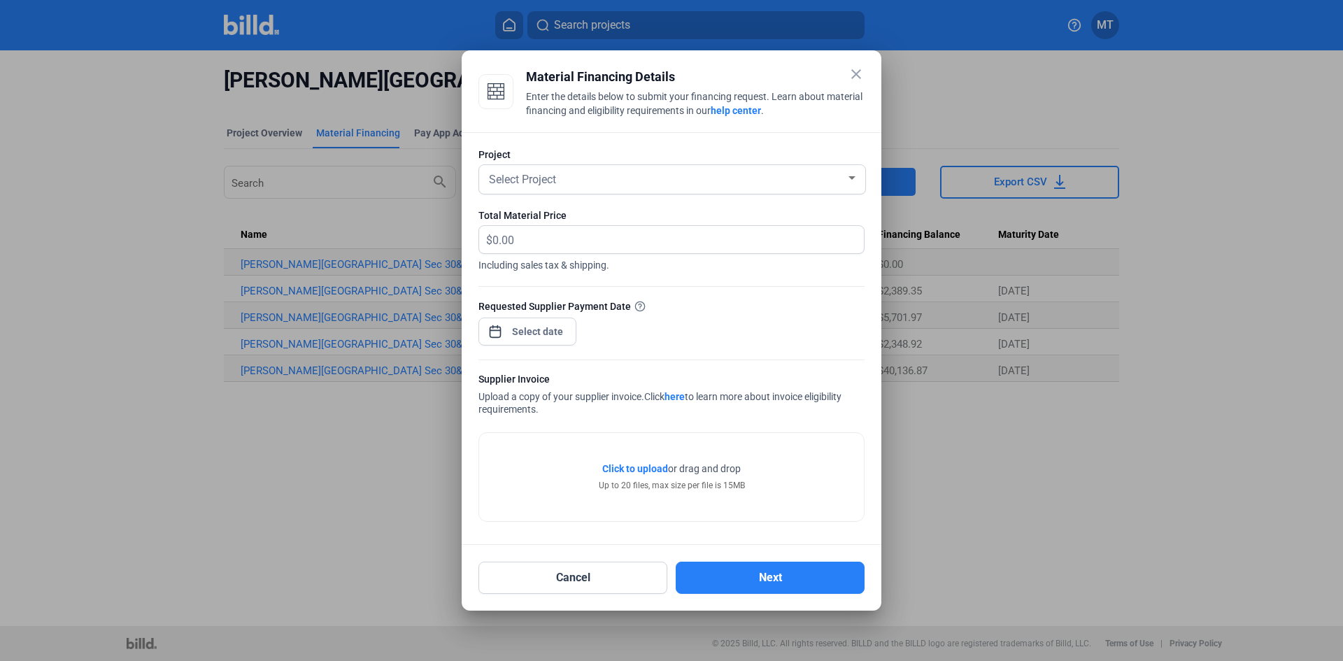
click at [847, 174] on div at bounding box center [852, 178] width 13 height 11
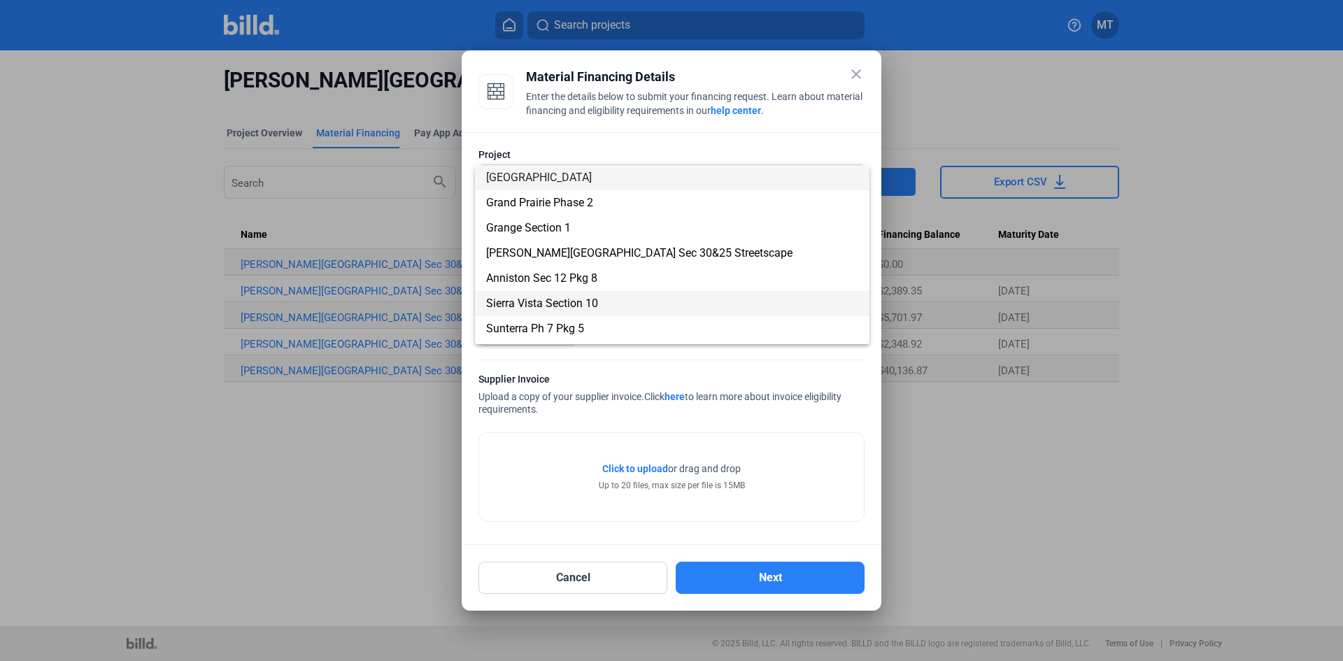
click at [607, 304] on span "Sierra Vista Section 10" at bounding box center [672, 303] width 372 height 25
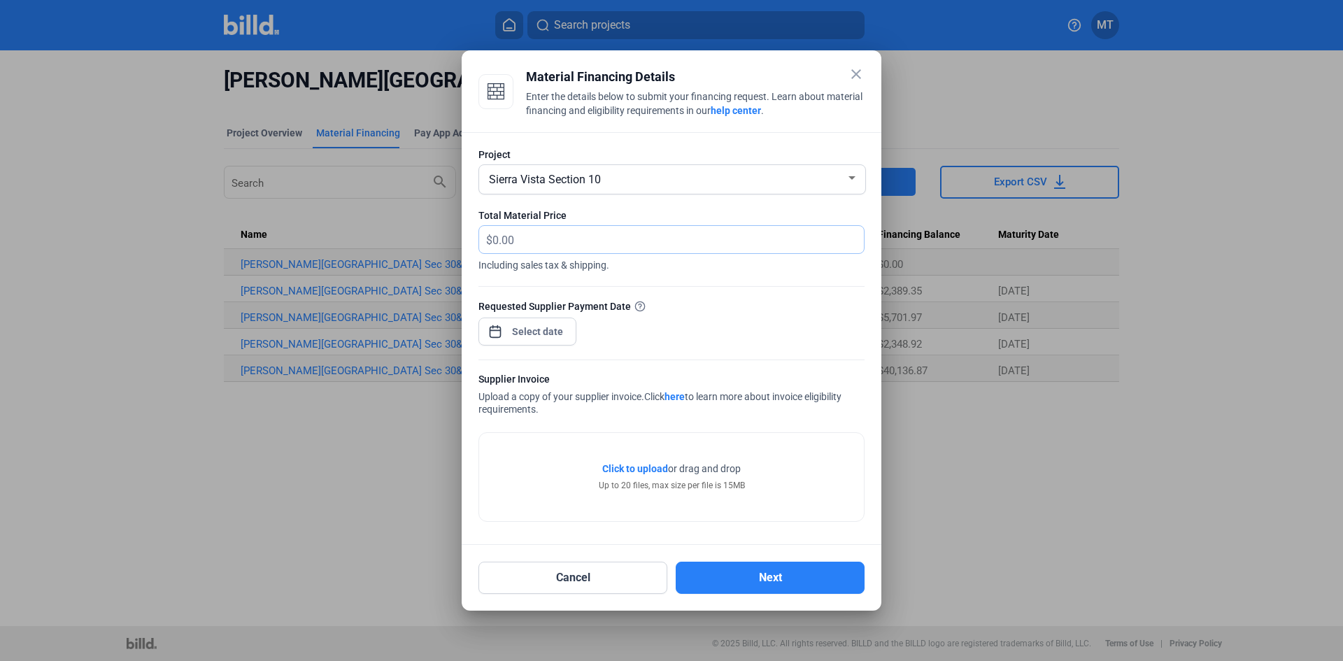
click at [573, 244] on input "text" at bounding box center [679, 239] width 372 height 27
type input "4,277.75"
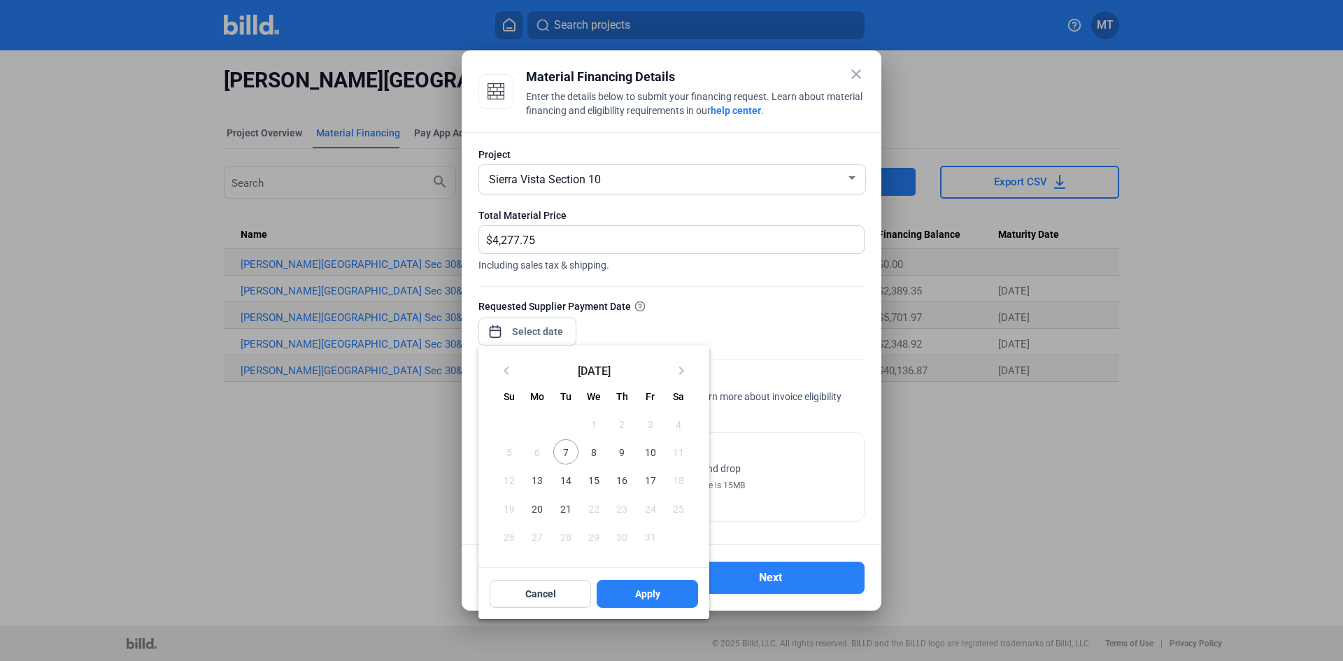
click at [554, 340] on div "close Material Financing Details Enter the details below to submit your financi…" at bounding box center [671, 330] width 1343 height 661
click at [646, 447] on span "10" at bounding box center [649, 451] width 25 height 25
click at [638, 591] on span "Apply" at bounding box center [647, 594] width 25 height 14
type input "[DATE]"
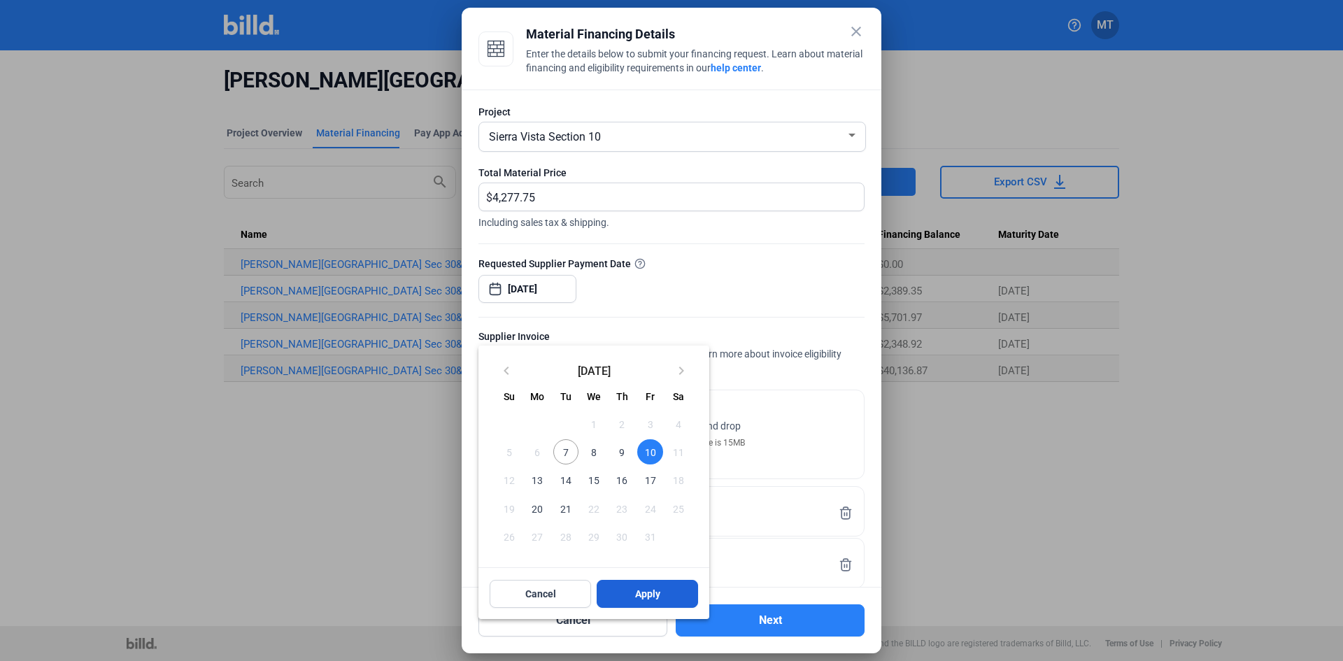
click at [626, 595] on button "Apply" at bounding box center [647, 594] width 101 height 28
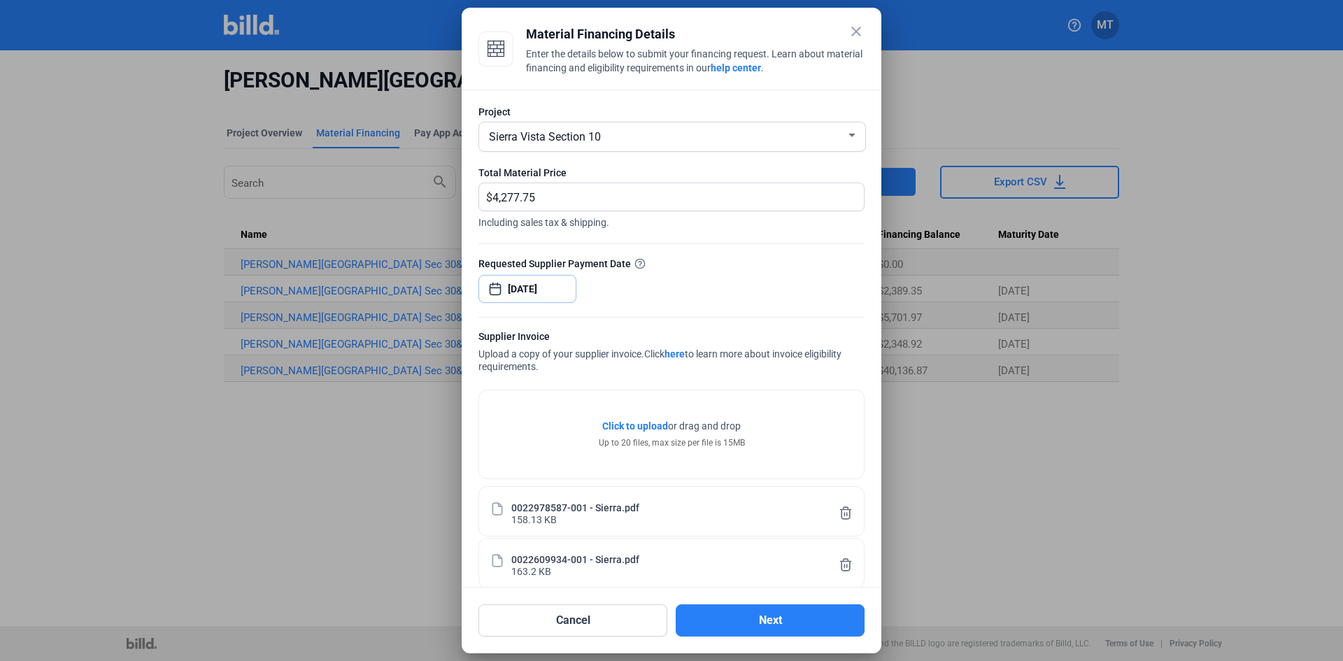
scroll to position [71, 0]
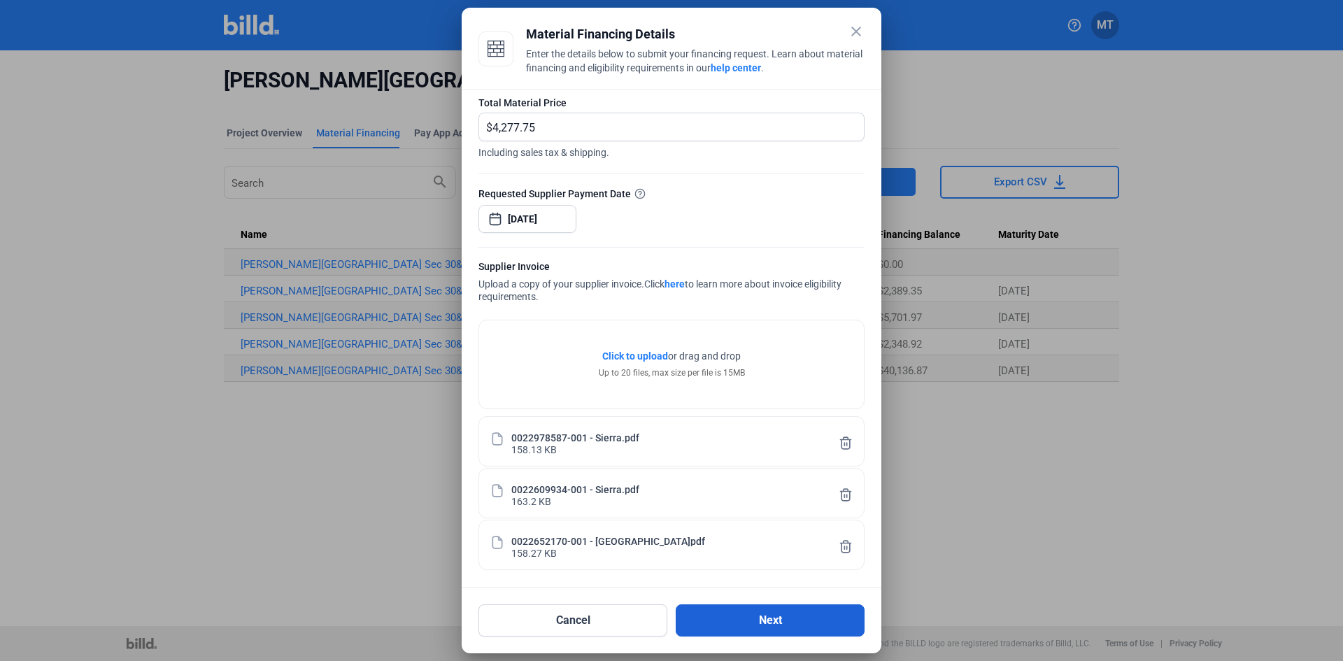
click at [760, 622] on button "Next" at bounding box center [770, 620] width 189 height 32
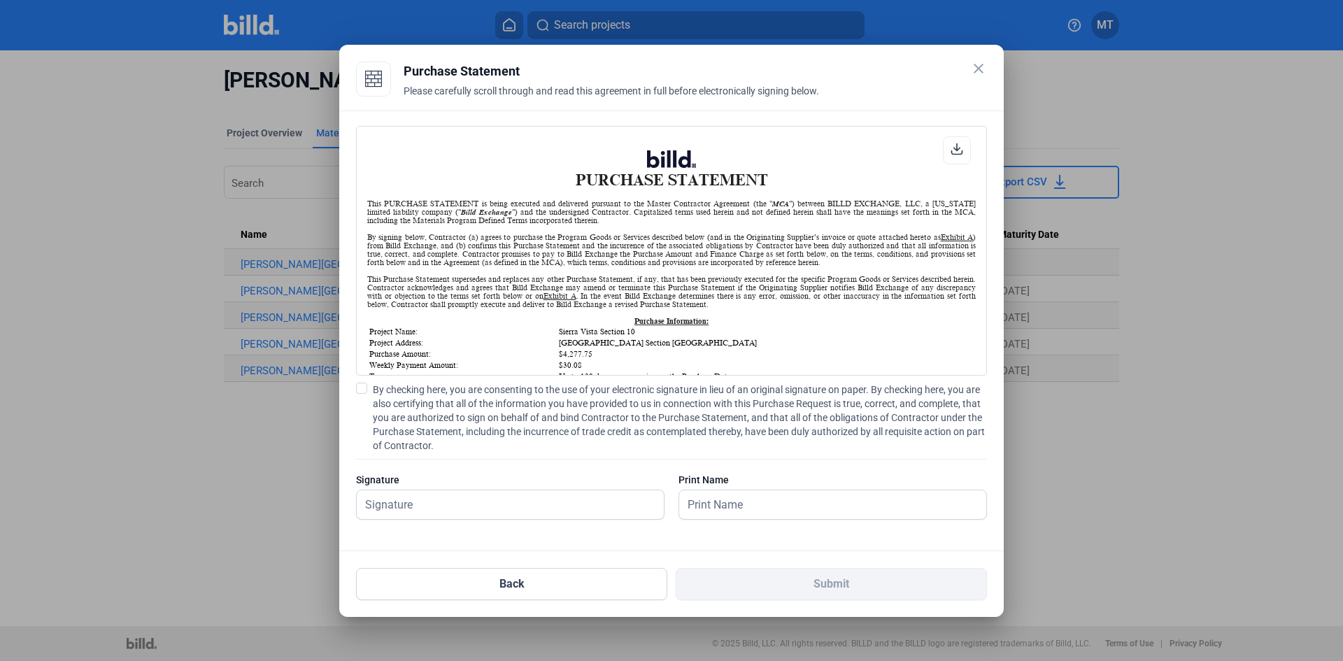
scroll to position [1, 0]
click at [362, 388] on span at bounding box center [361, 388] width 11 height 11
click at [0, 0] on input "By checking here, you are consenting to the use of your electronic signature in…" at bounding box center [0, 0] width 0 height 0
click at [414, 493] on input "text" at bounding box center [510, 504] width 307 height 29
type input "[PERSON_NAME]"
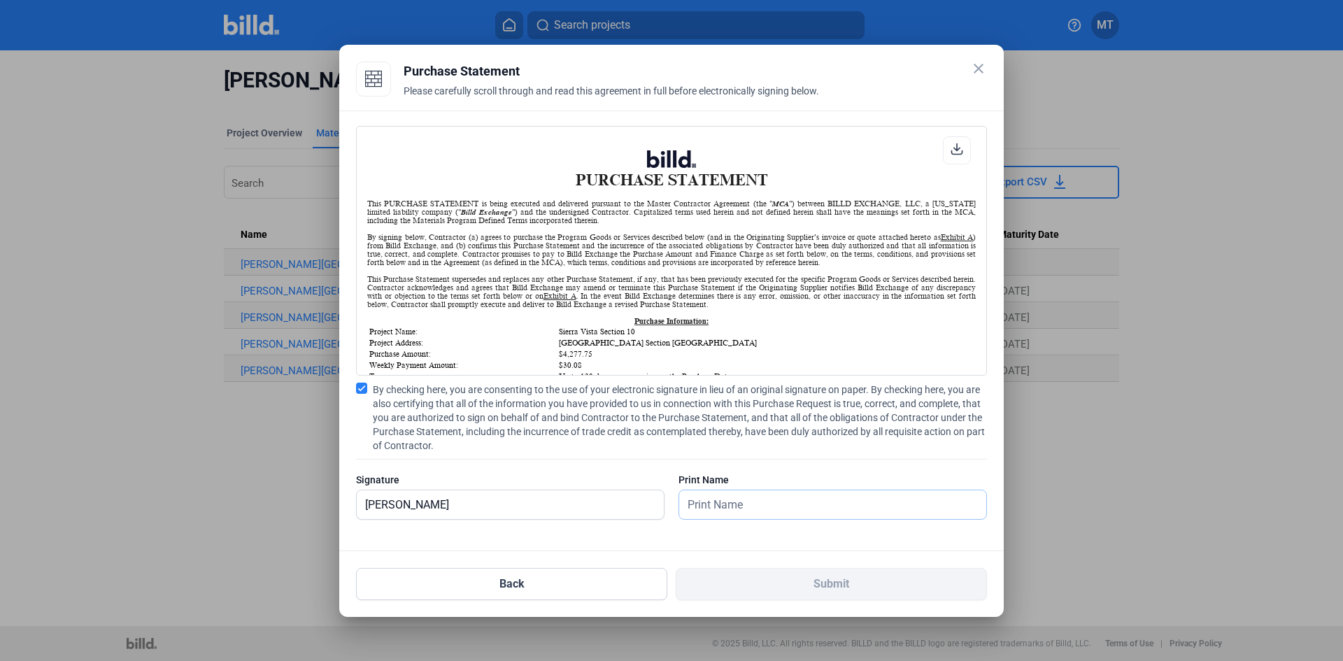
type input "[PERSON_NAME]"
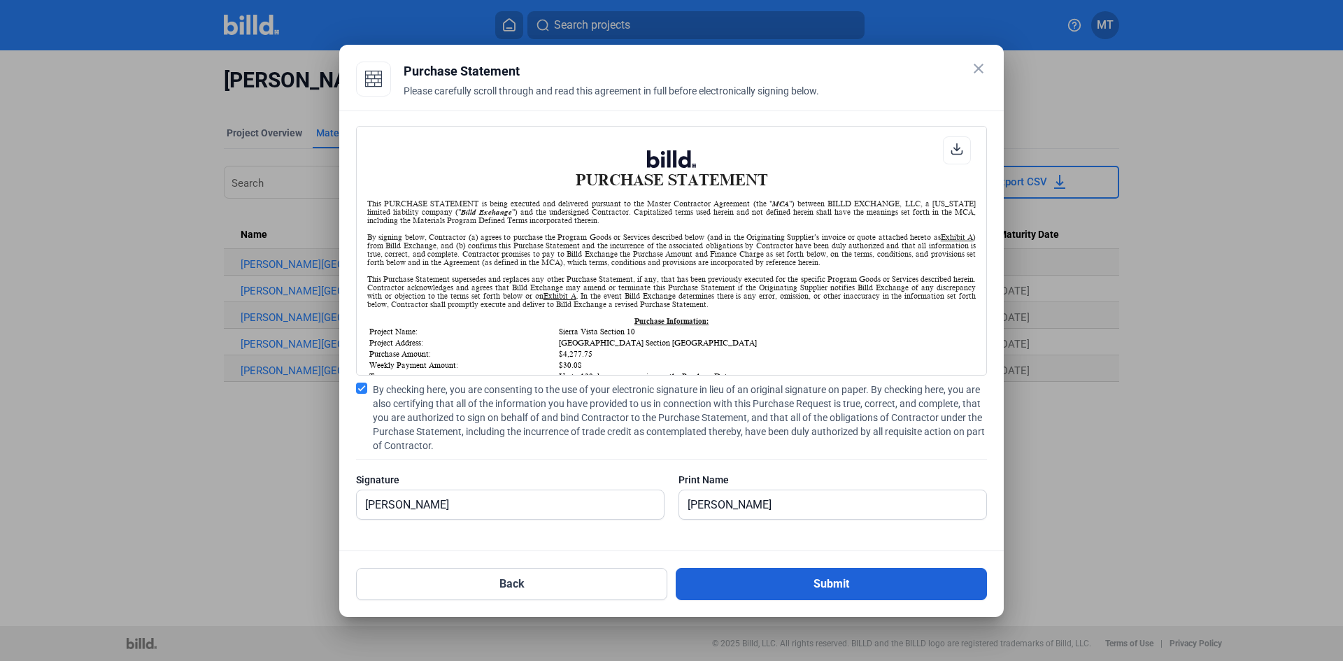
click at [750, 587] on button "Submit" at bounding box center [831, 584] width 311 height 32
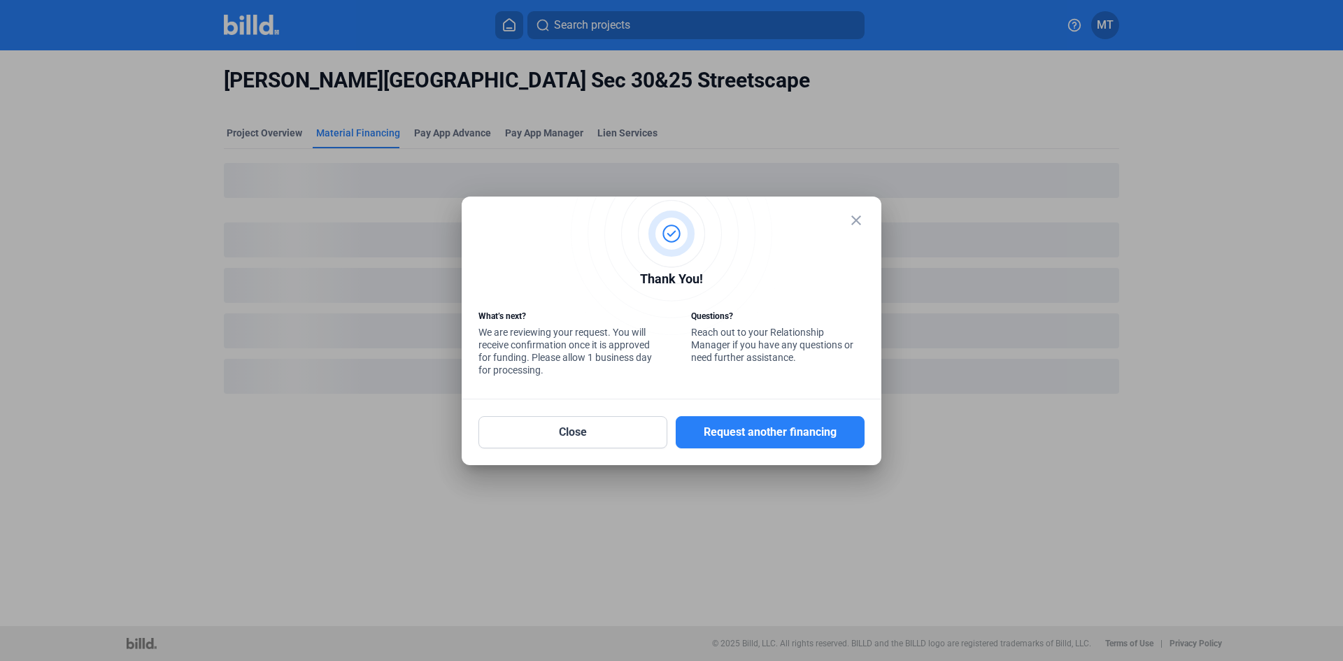
drag, startPoint x: 778, startPoint y: 432, endPoint x: 505, endPoint y: 462, distance: 274.4
click at [778, 432] on button "Request another financing" at bounding box center [770, 432] width 189 height 32
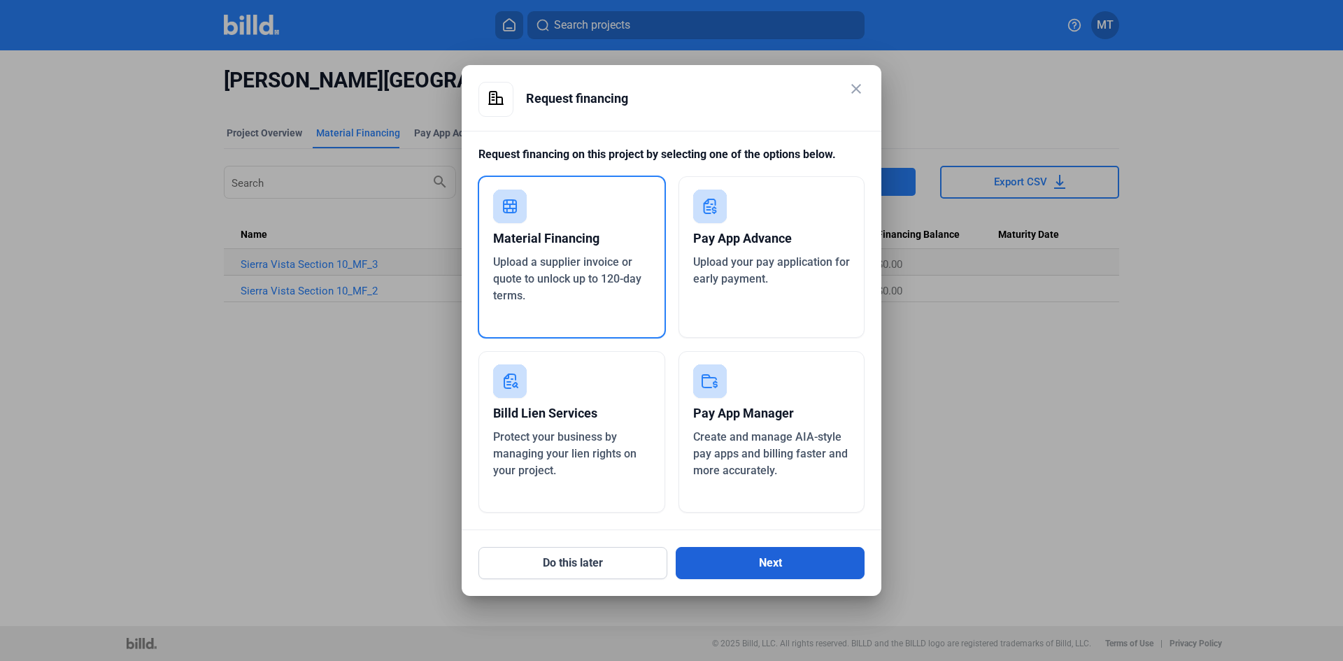
click at [731, 569] on button "Next" at bounding box center [770, 563] width 189 height 32
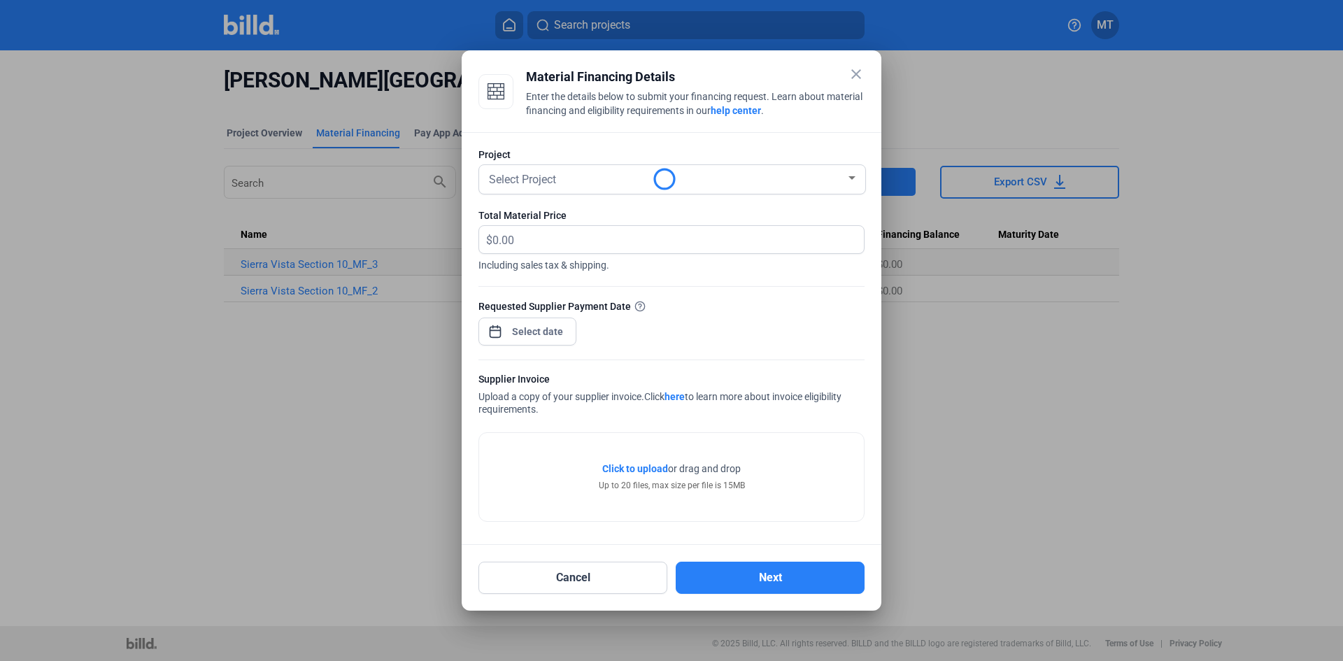
click at [833, 173] on div "Select Project" at bounding box center [666, 179] width 360 height 20
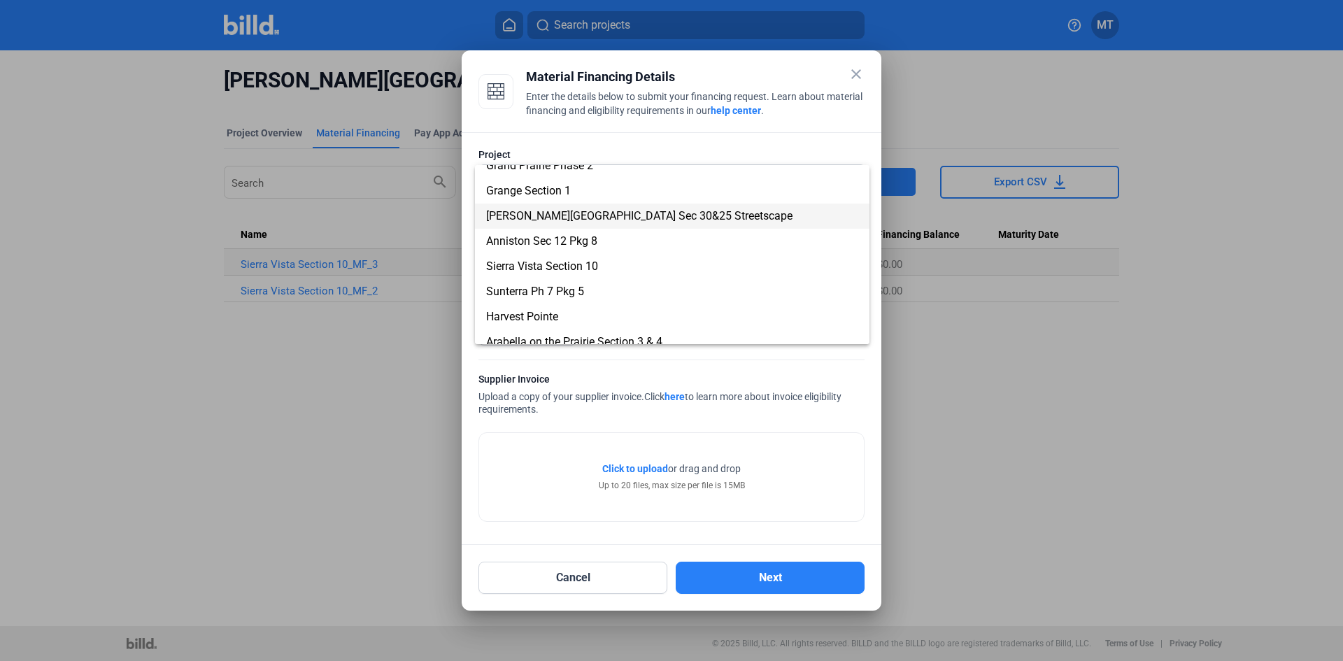
scroll to position [70, 0]
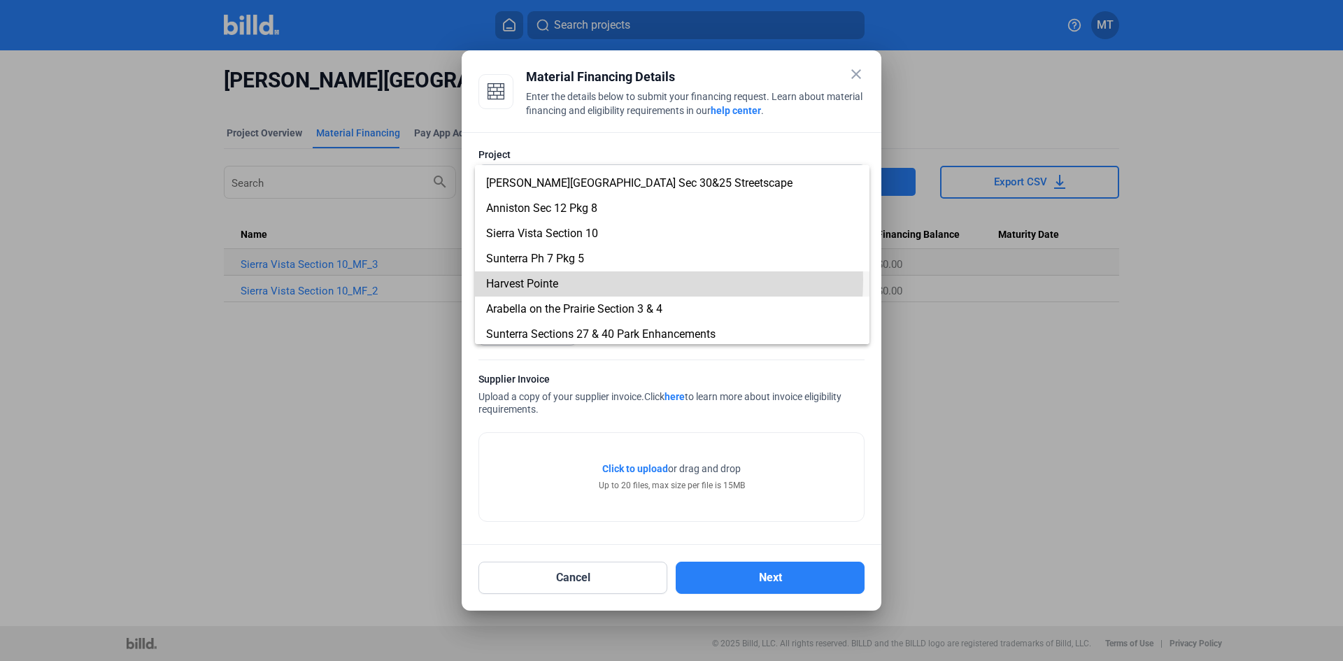
click at [604, 280] on span "Harvest Pointe" at bounding box center [672, 283] width 372 height 25
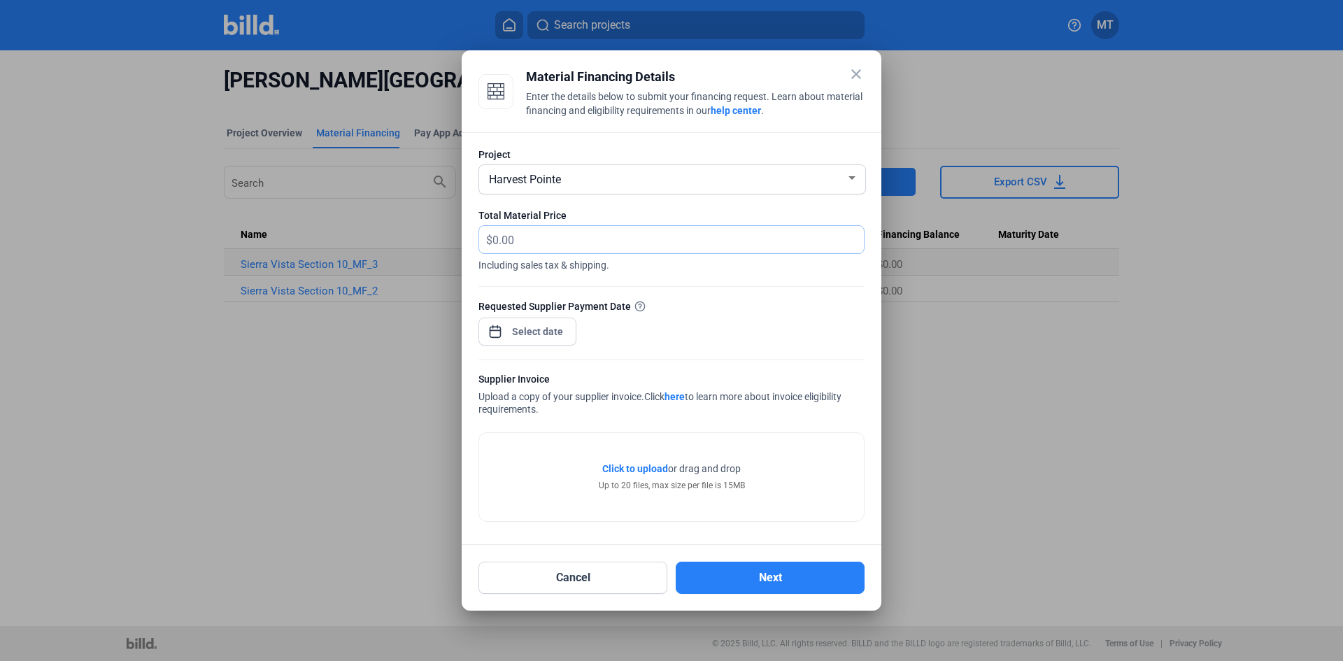
click at [597, 244] on input "text" at bounding box center [679, 239] width 372 height 27
type input "22,147.03"
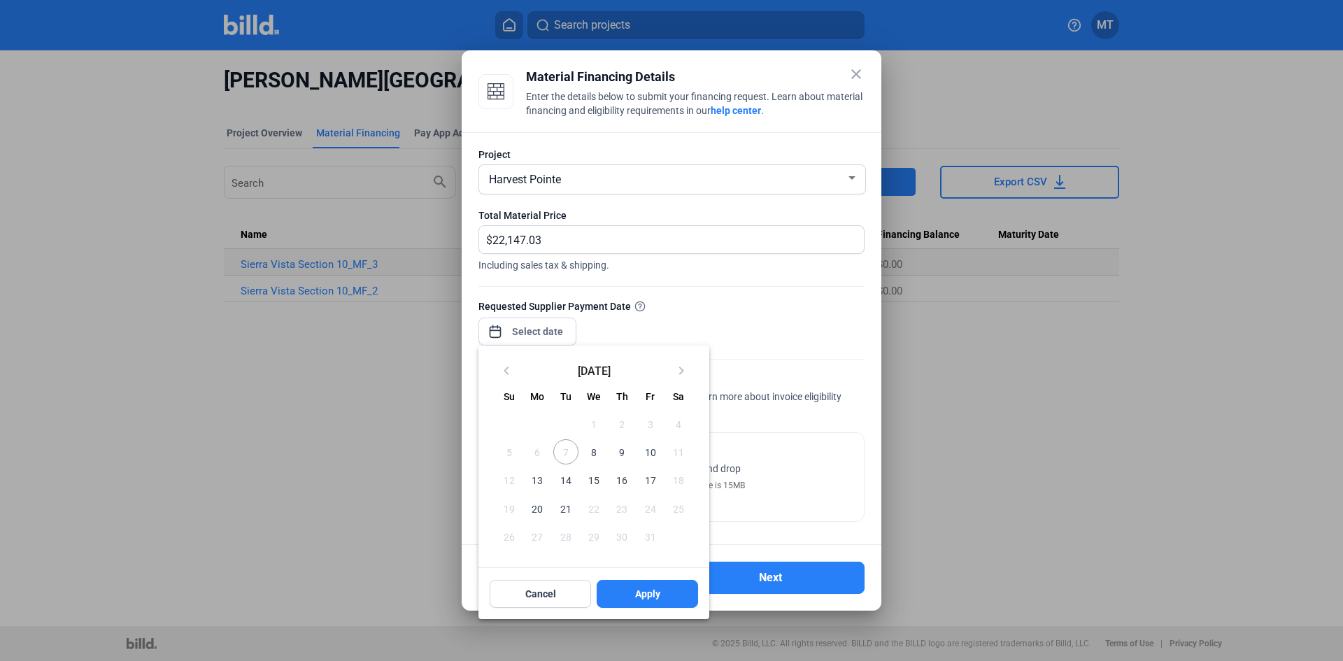
click at [536, 332] on div "close Material Financing Details Enter the details below to submit your financi…" at bounding box center [671, 330] width 1343 height 661
click at [656, 454] on span "10" at bounding box center [649, 451] width 25 height 25
click at [680, 594] on button "Apply" at bounding box center [647, 594] width 101 height 28
type input "[DATE]"
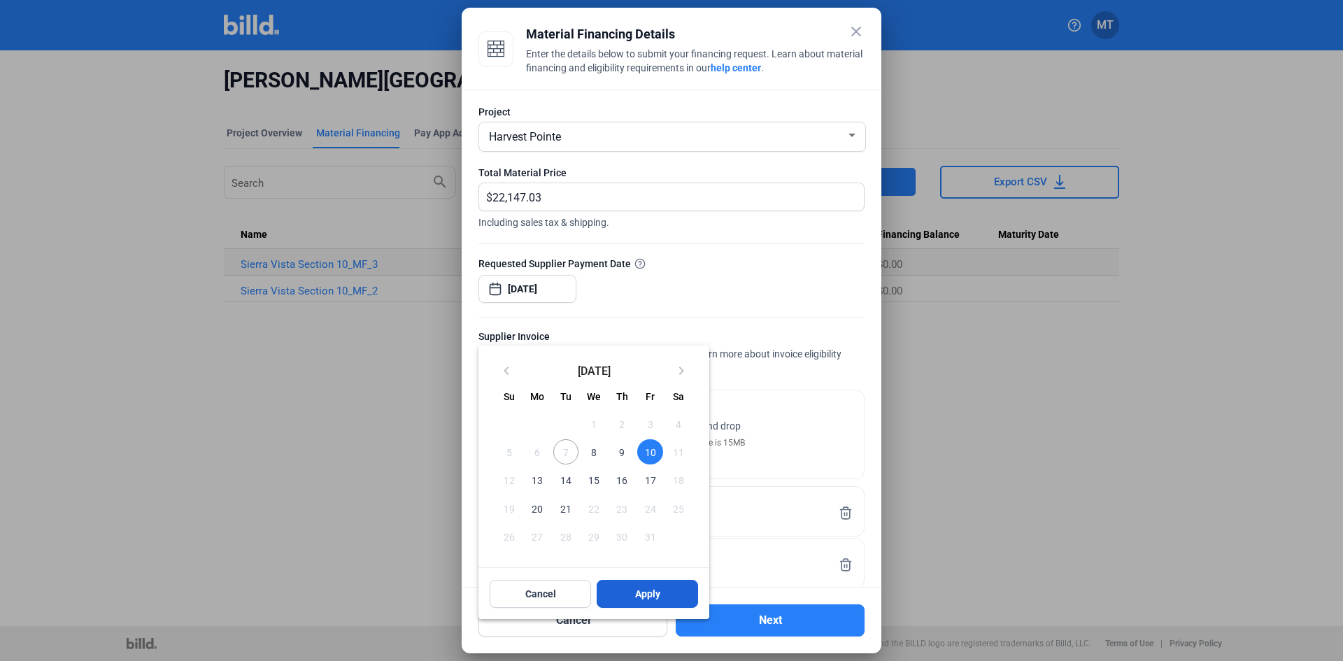
click at [657, 588] on span "Apply" at bounding box center [647, 594] width 25 height 14
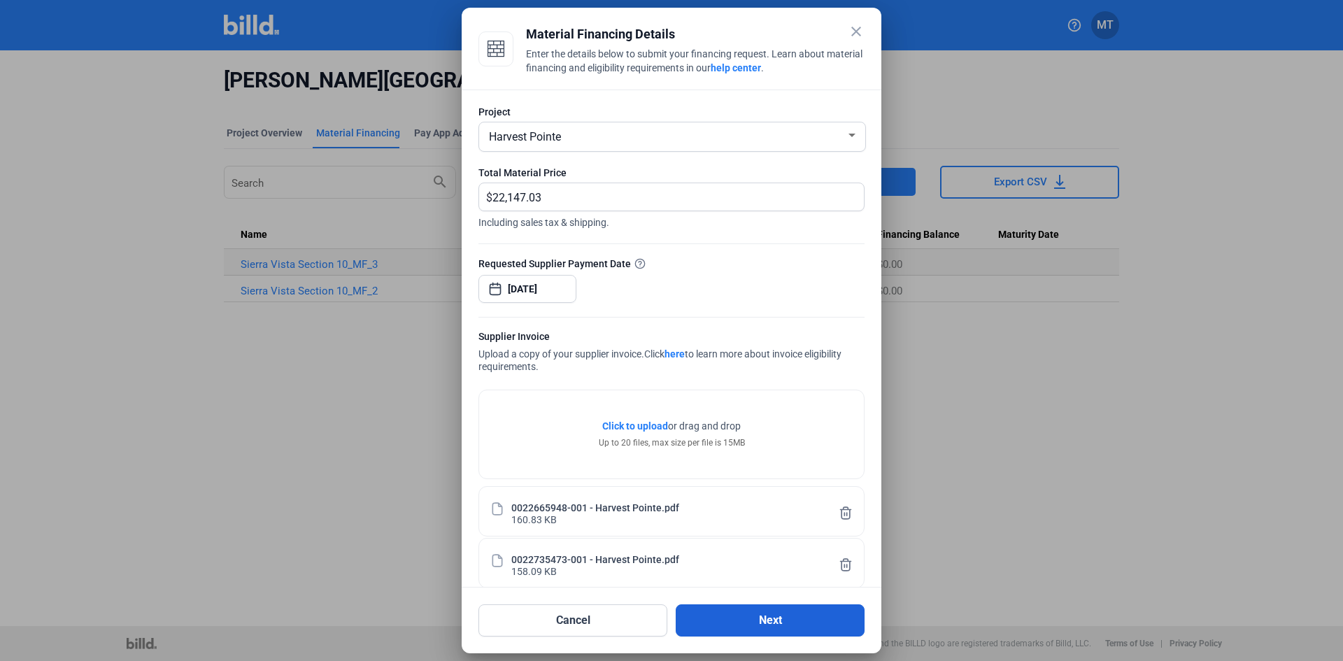
click at [768, 621] on button "Next" at bounding box center [770, 620] width 189 height 32
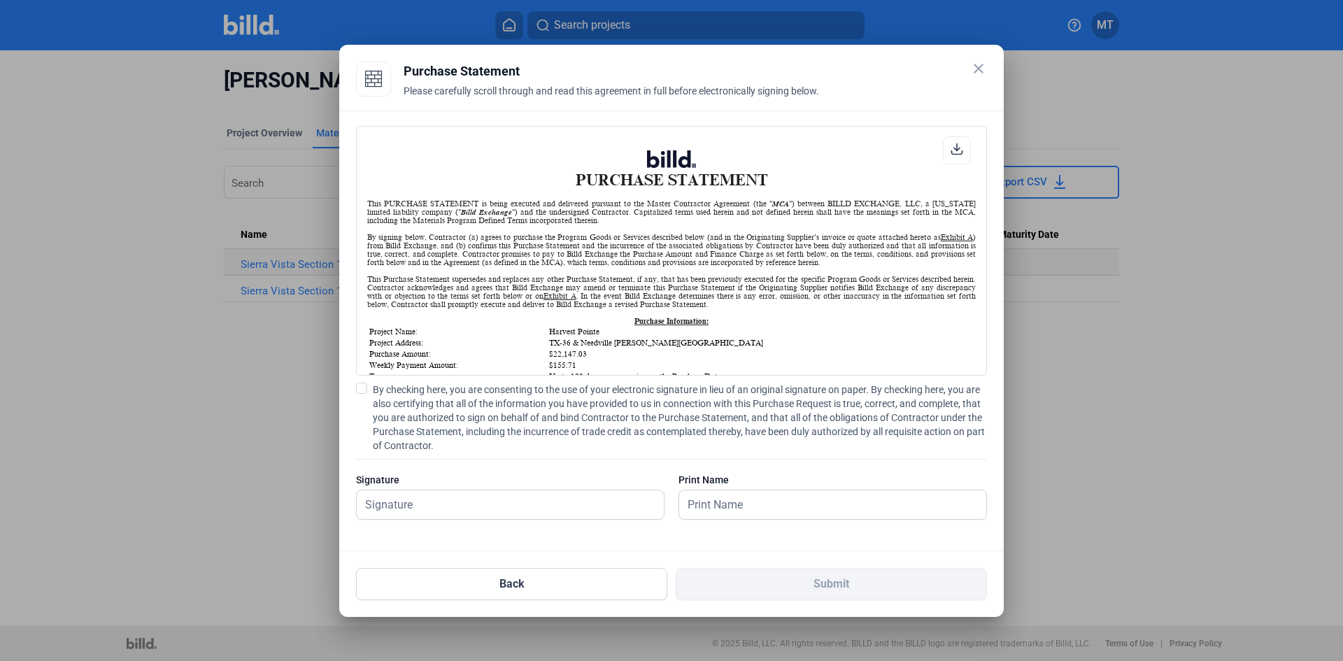
scroll to position [1, 0]
click at [360, 388] on span at bounding box center [361, 388] width 11 height 11
click at [0, 0] on input "By checking here, you are consenting to the use of your electronic signature in…" at bounding box center [0, 0] width 0 height 0
click at [423, 509] on input "text" at bounding box center [510, 504] width 307 height 29
type input "[PERSON_NAME]"
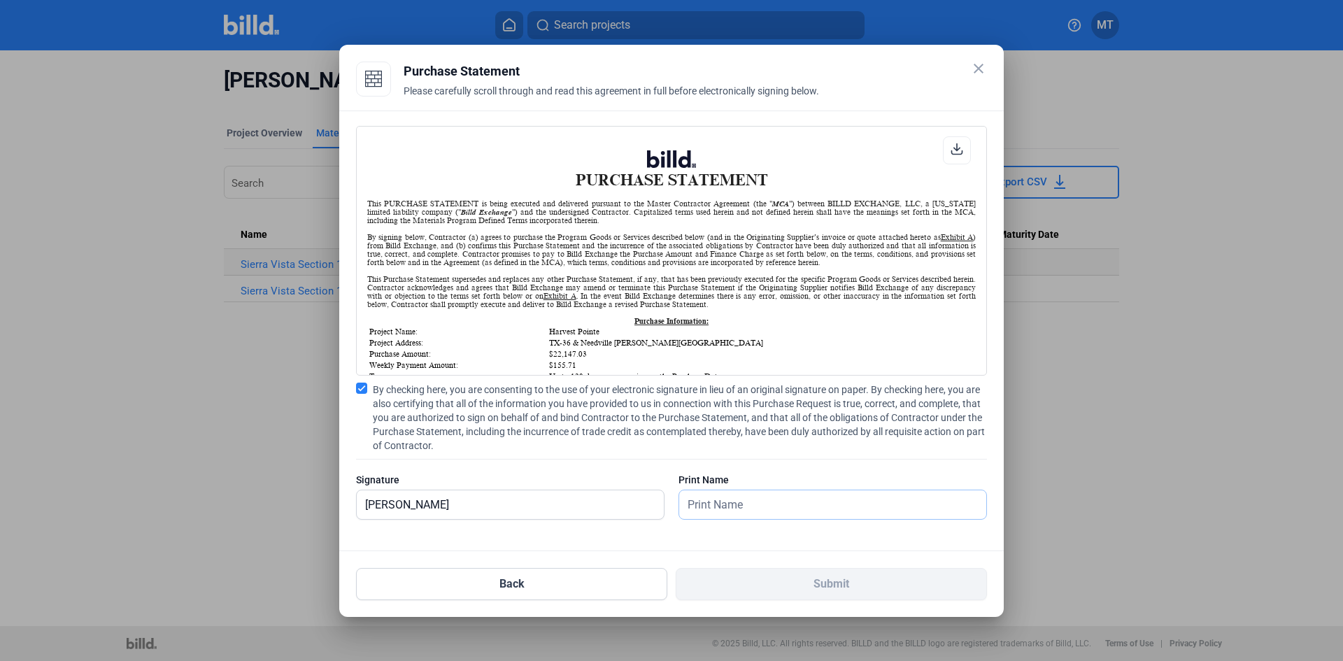
type input "[PERSON_NAME]"
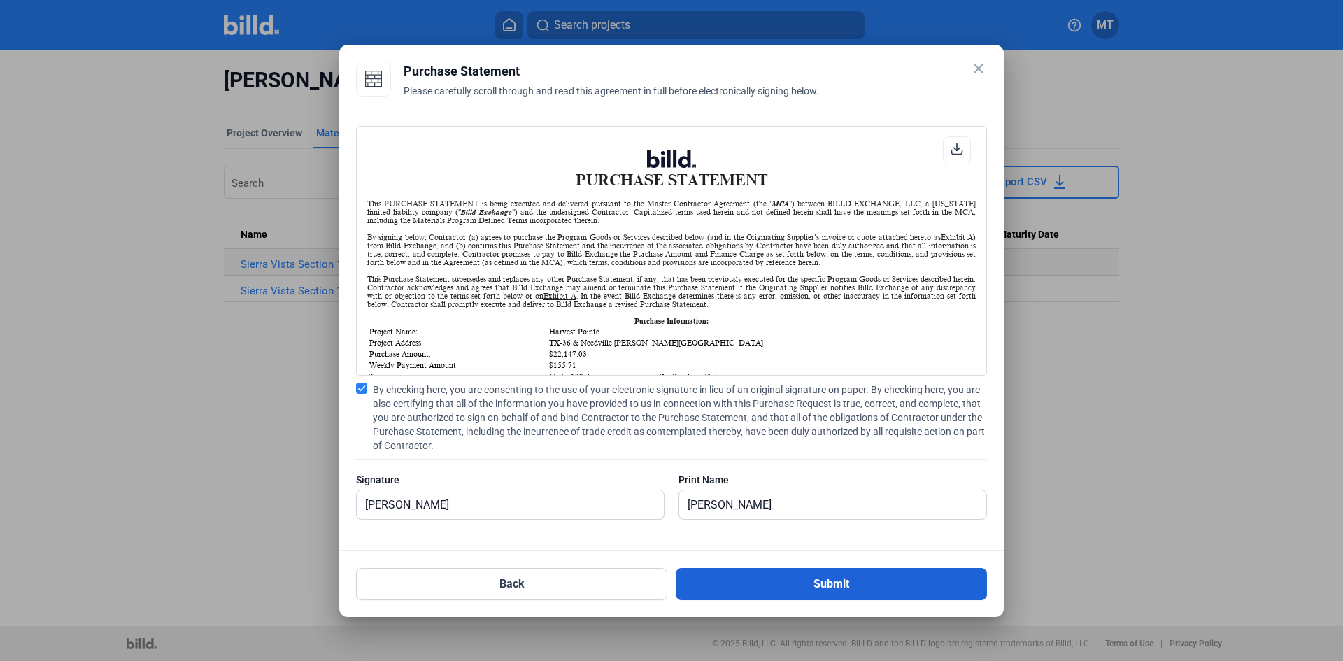
click at [791, 590] on button "Submit" at bounding box center [831, 584] width 311 height 32
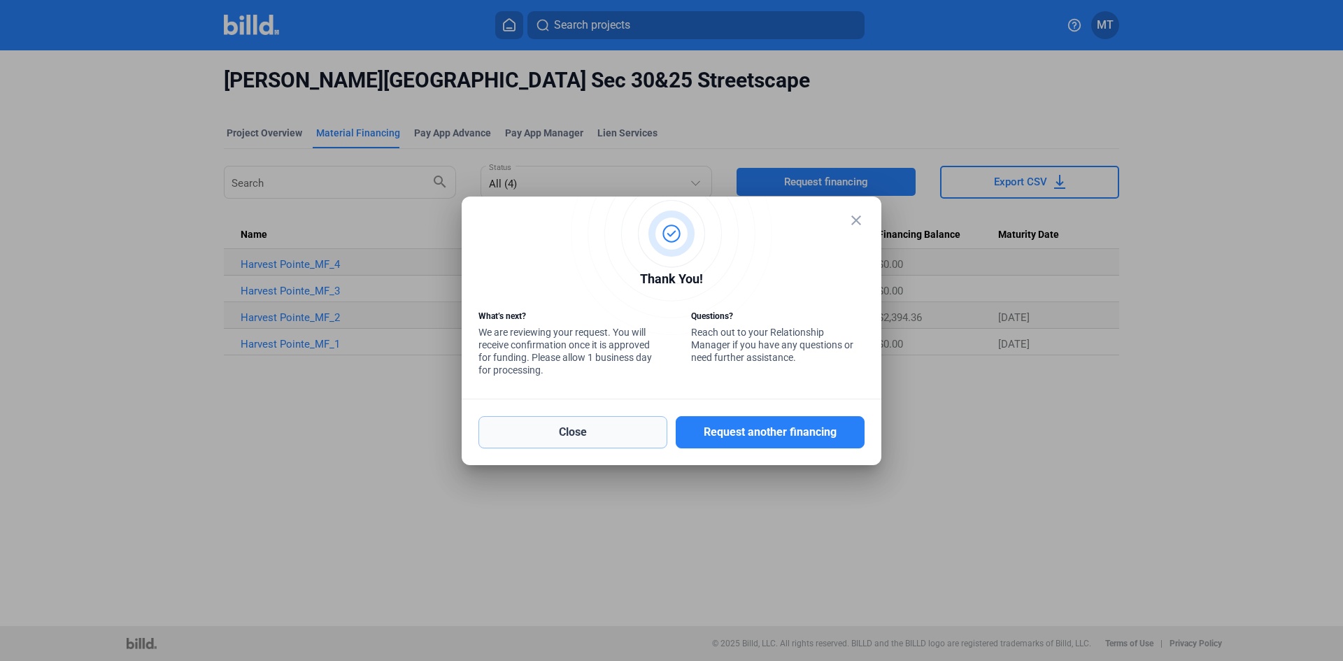
click at [593, 441] on button "Close" at bounding box center [573, 432] width 189 height 32
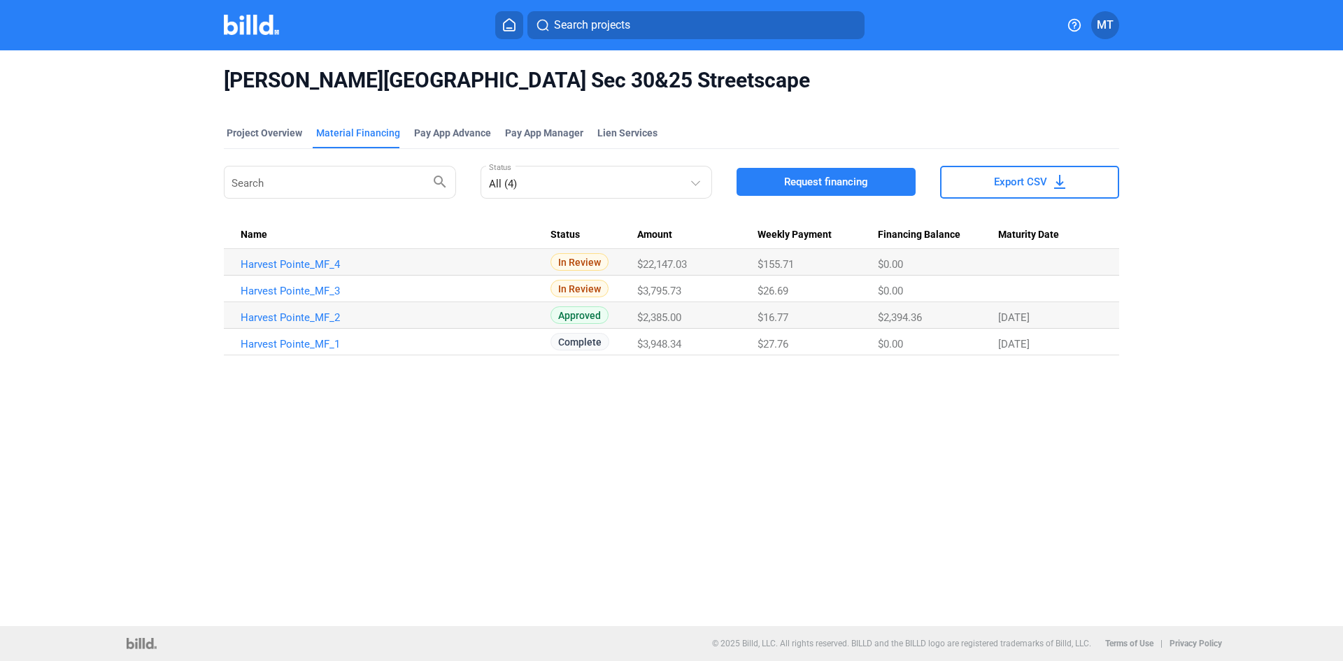
click at [244, 33] on img at bounding box center [251, 25] width 55 height 20
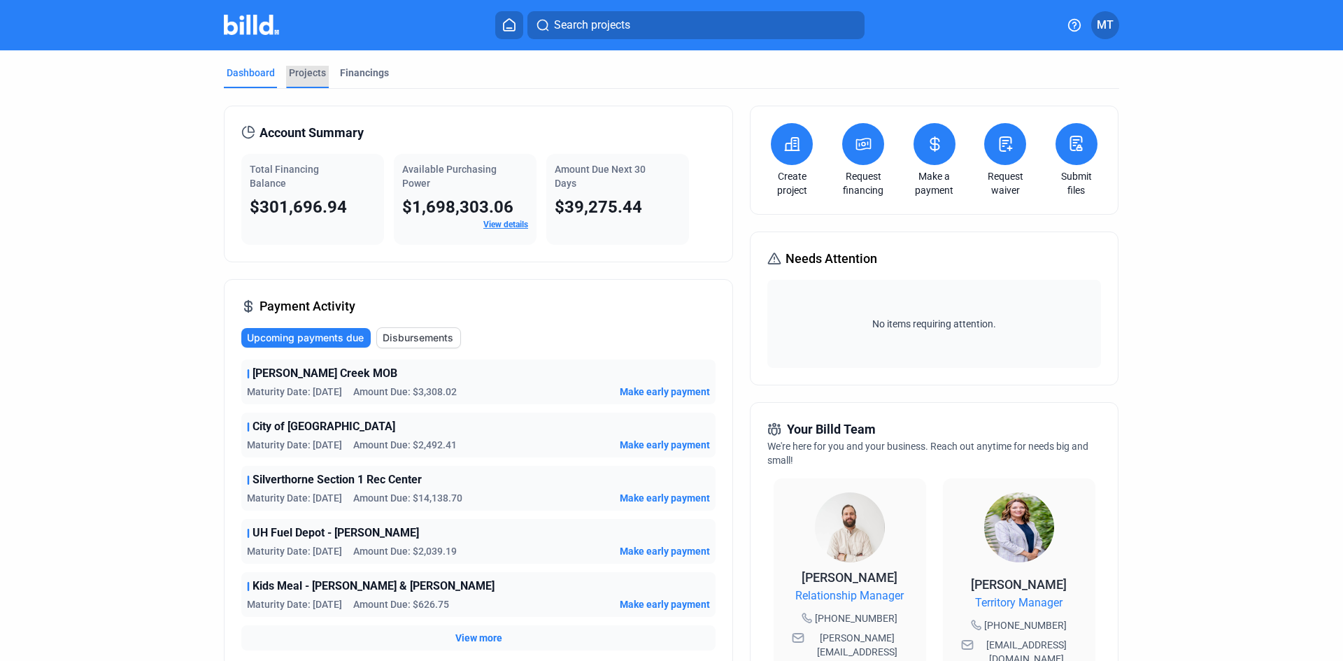
click at [317, 73] on div "Projects" at bounding box center [307, 73] width 37 height 14
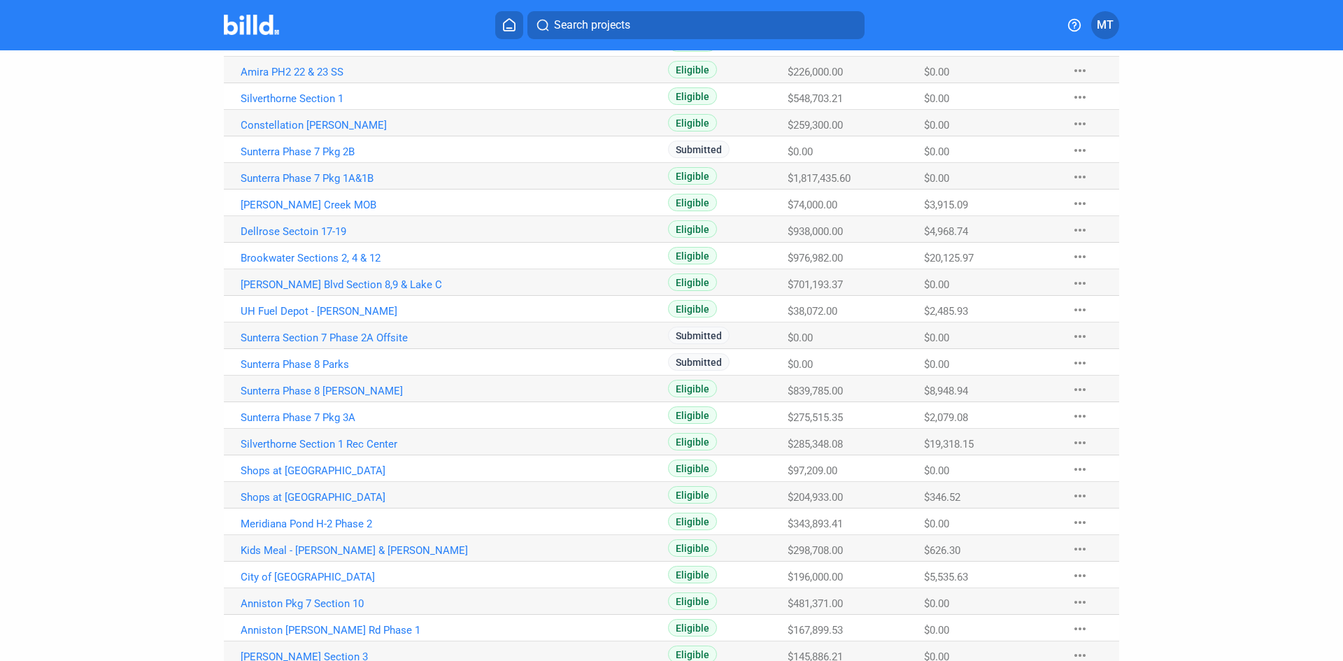
scroll to position [592, 0]
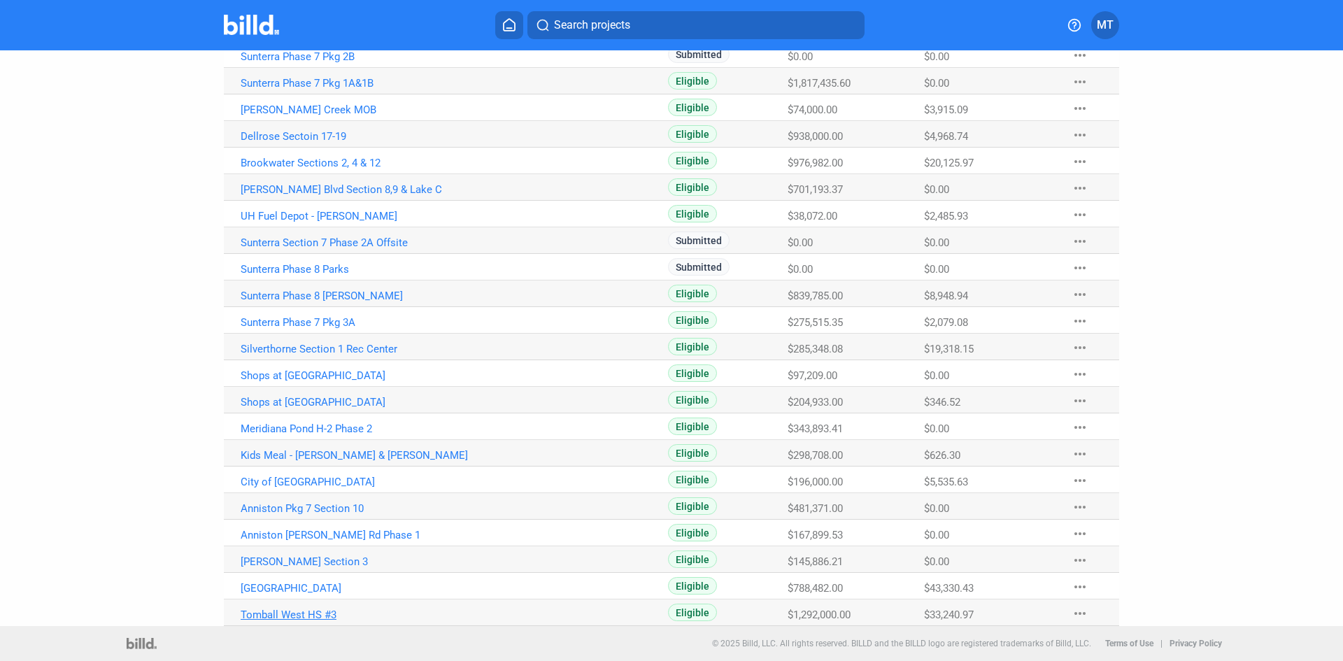
click at [308, 610] on link "Tomball West HS #3" at bounding box center [396, 615] width 310 height 13
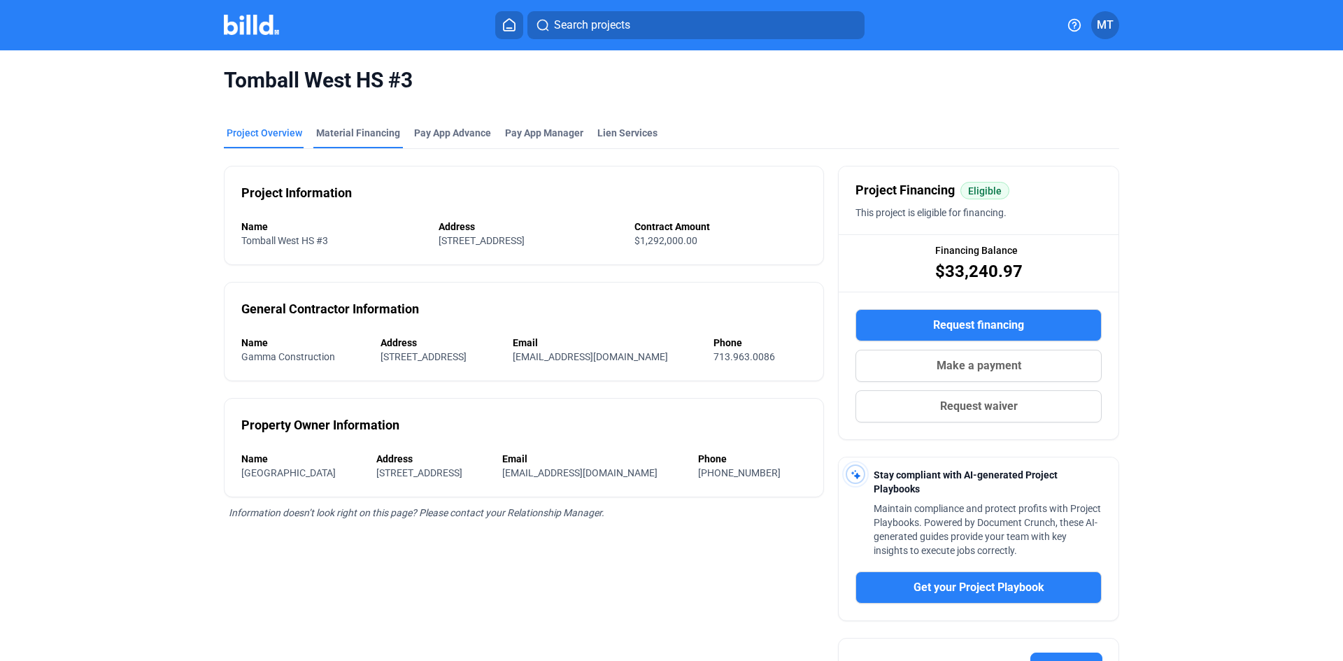
click at [351, 134] on div "Material Financing" at bounding box center [358, 133] width 84 height 14
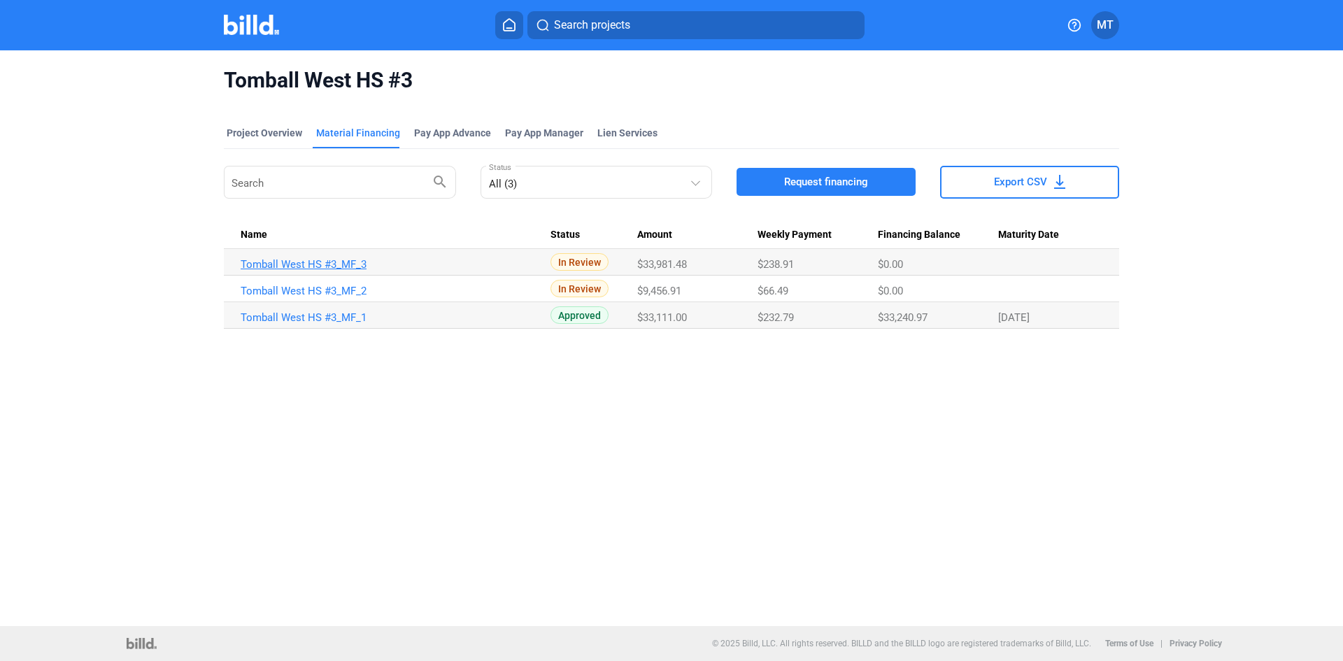
click at [334, 261] on link "Tomball West HS #3_MF_3" at bounding box center [396, 264] width 310 height 13
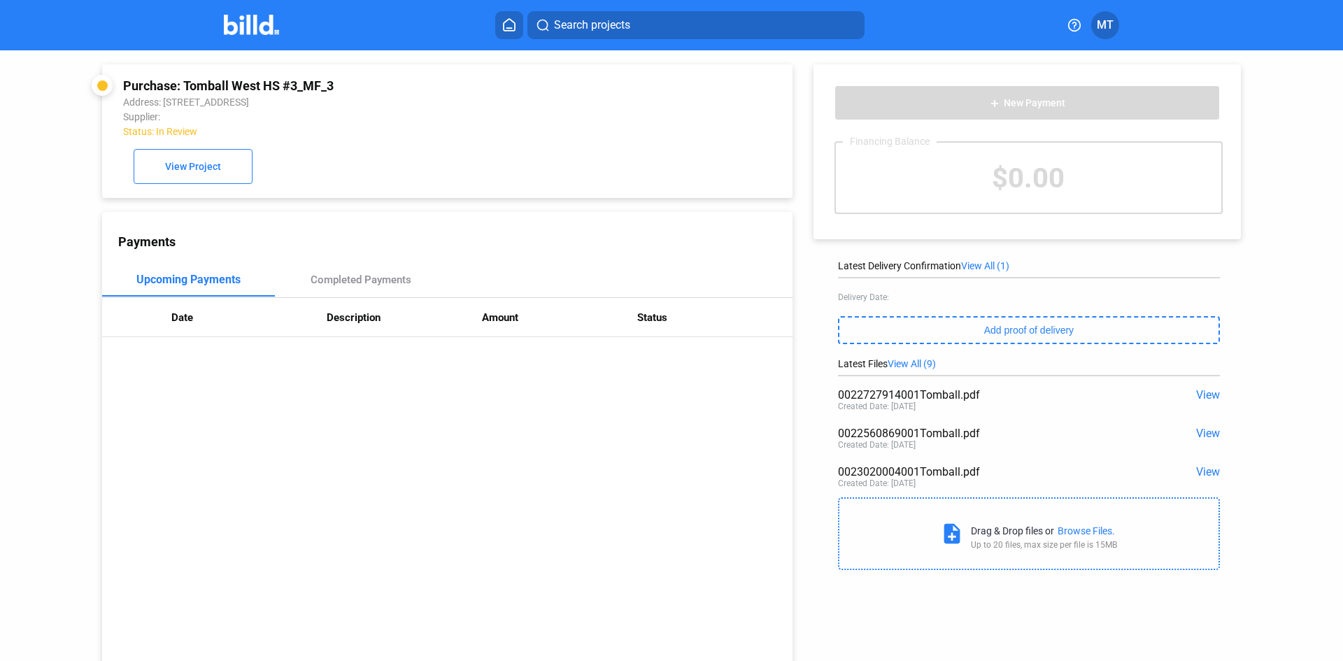
click at [907, 365] on span "View All (9)" at bounding box center [912, 363] width 48 height 11
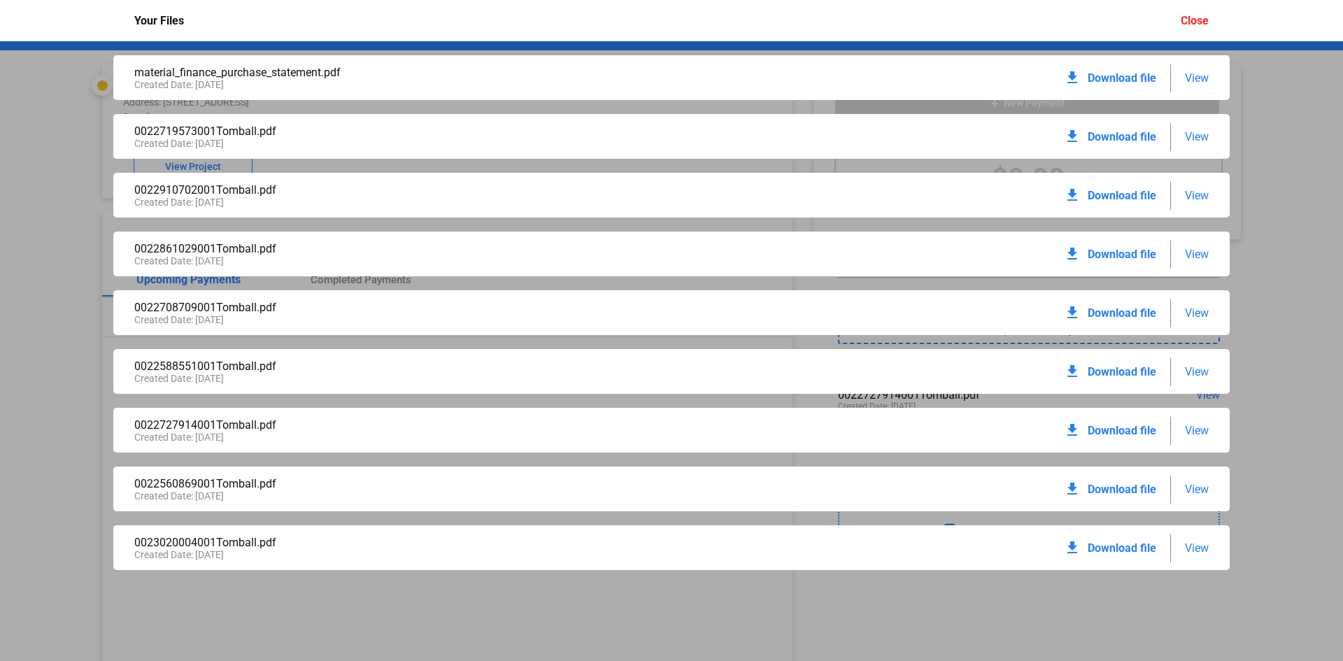
click at [1198, 548] on span "View" at bounding box center [1197, 548] width 24 height 13
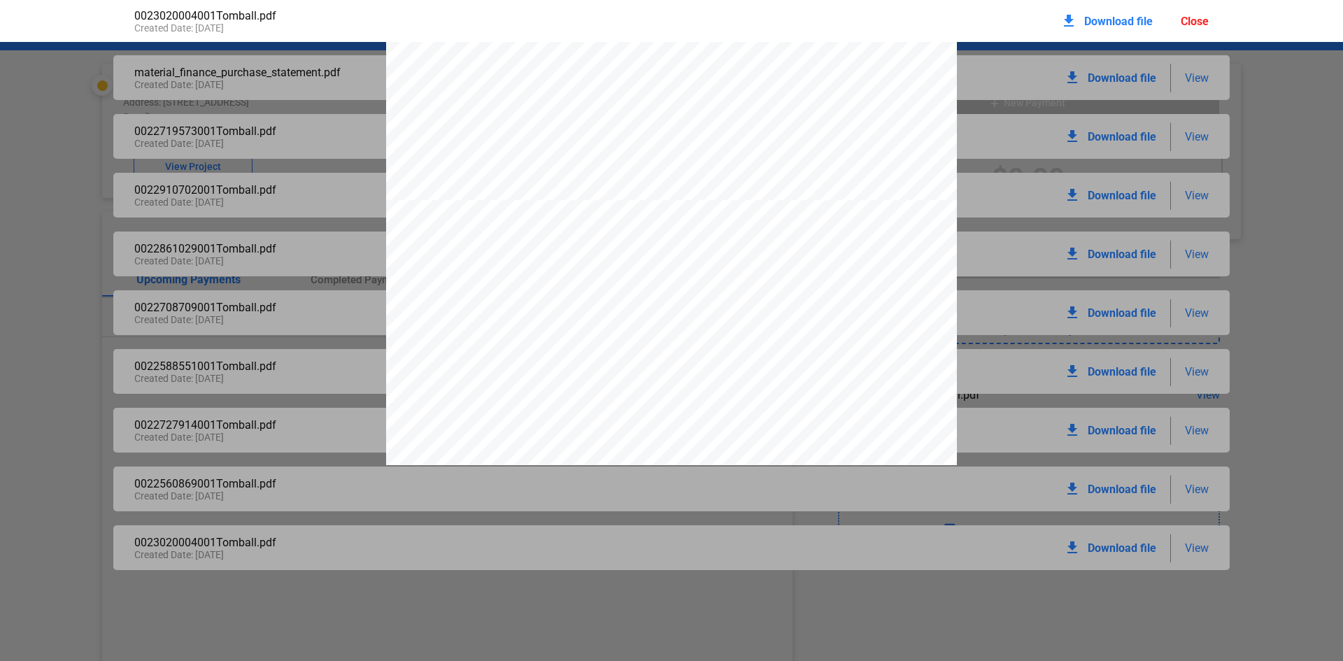
scroll to position [567, 0]
click at [1195, 20] on div "Close" at bounding box center [1195, 21] width 28 height 13
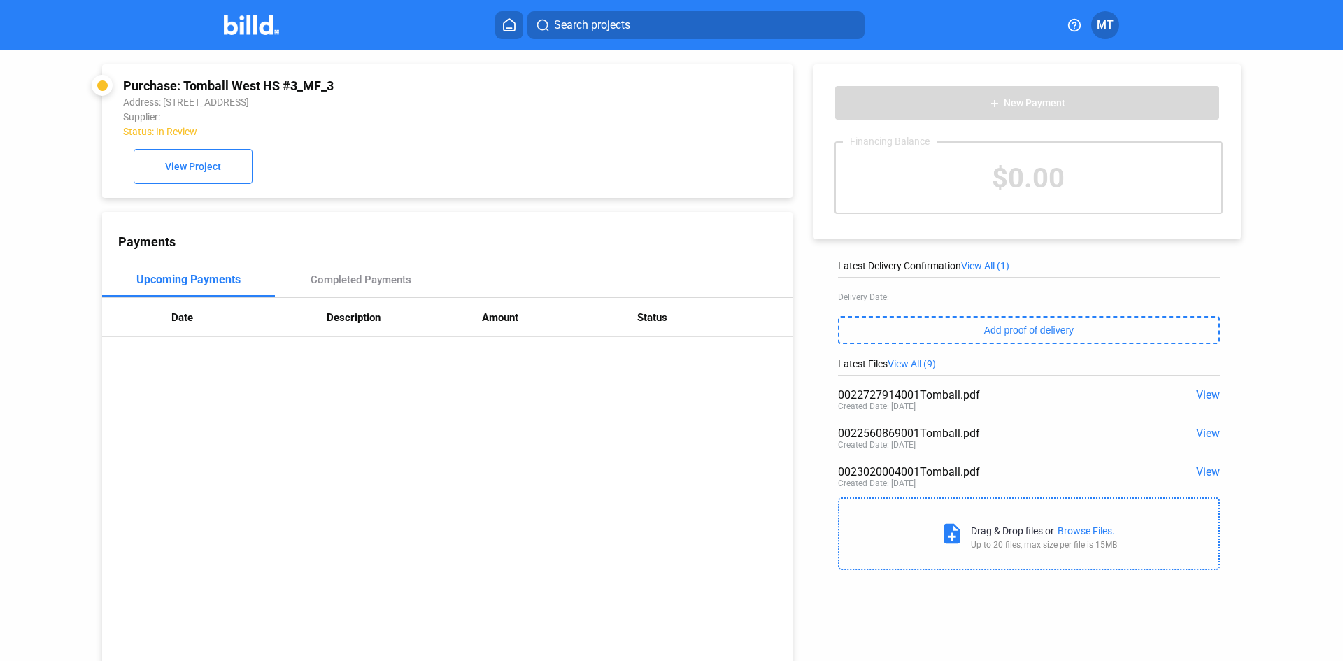
click at [238, 35] on div at bounding box center [266, 25] width 85 height 22
